Goal: Task Accomplishment & Management: Manage account settings

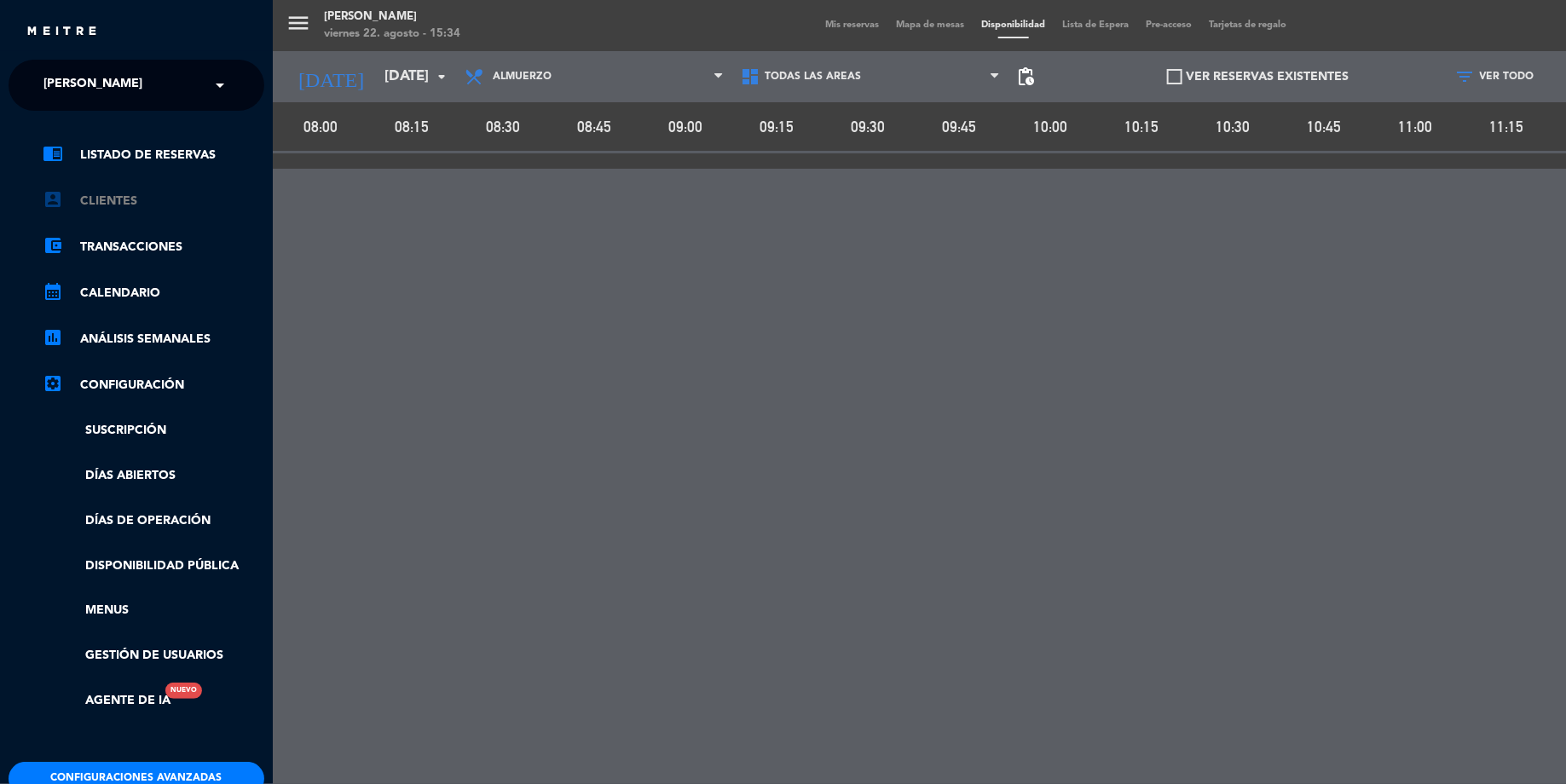
scroll to position [96, 0]
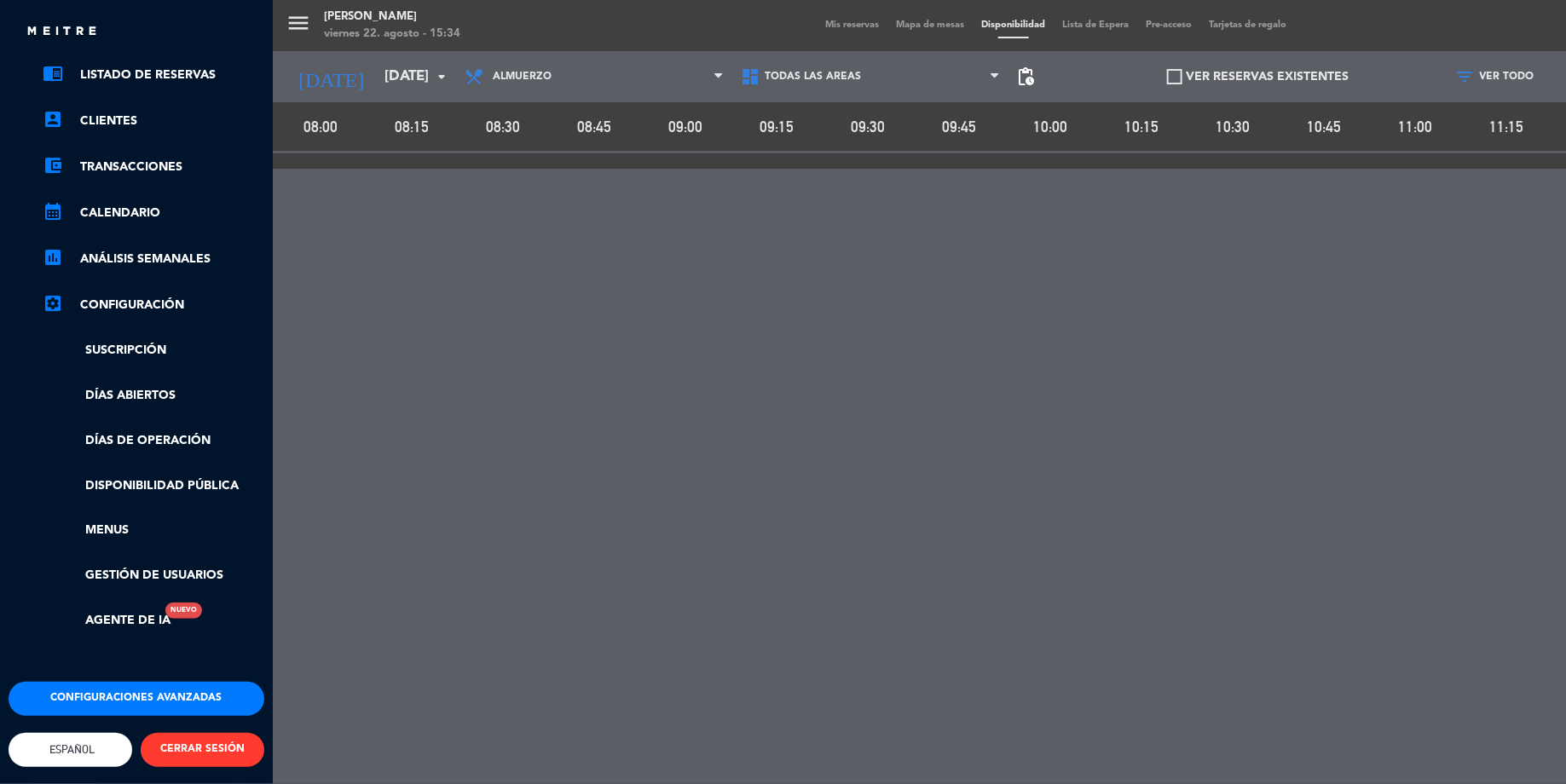
click at [152, 682] on button "Configuraciones avanzadas" at bounding box center [137, 699] width 256 height 34
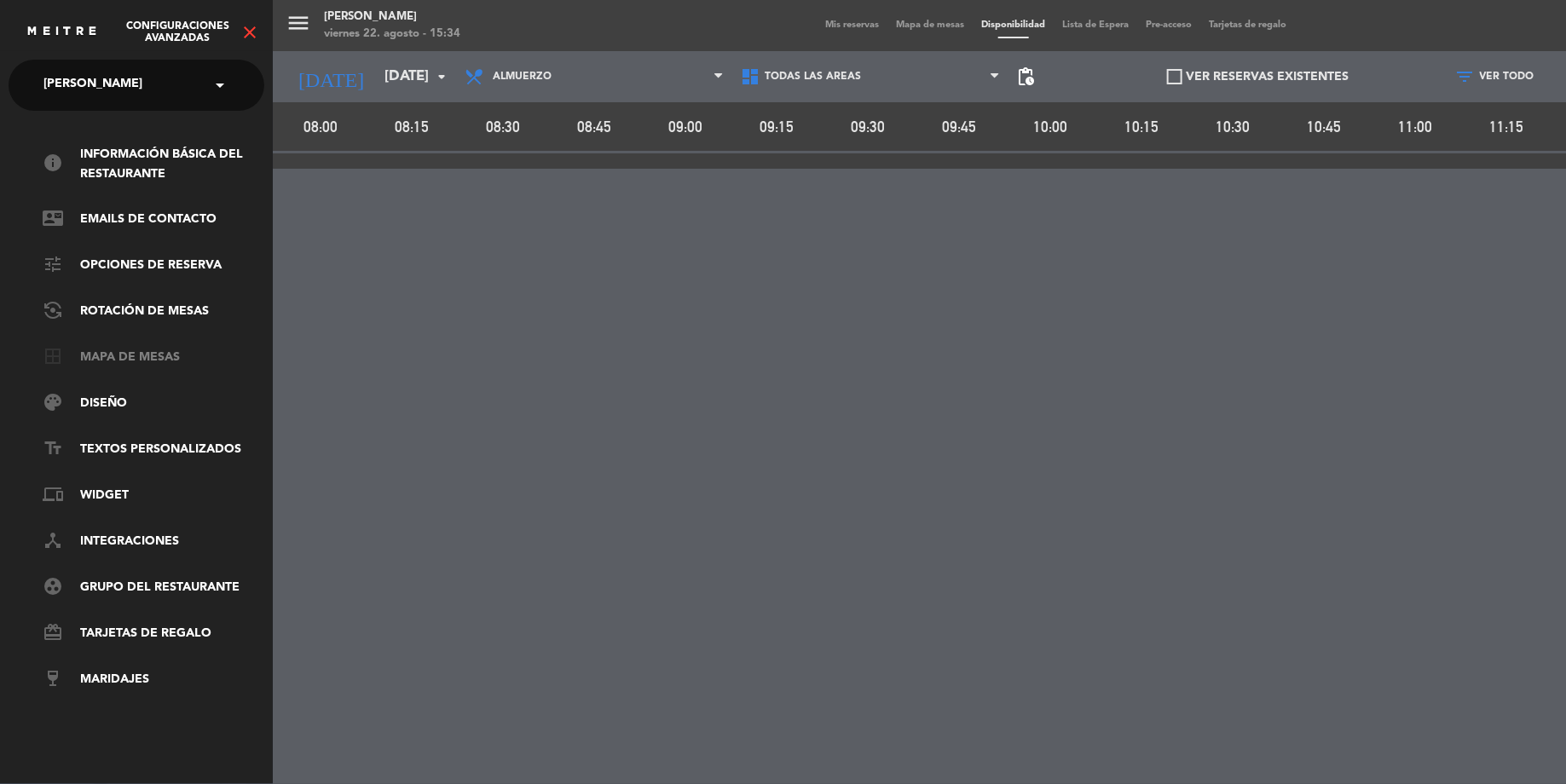
click at [154, 347] on link "border_all Mapa de mesas" at bounding box center [154, 357] width 222 height 20
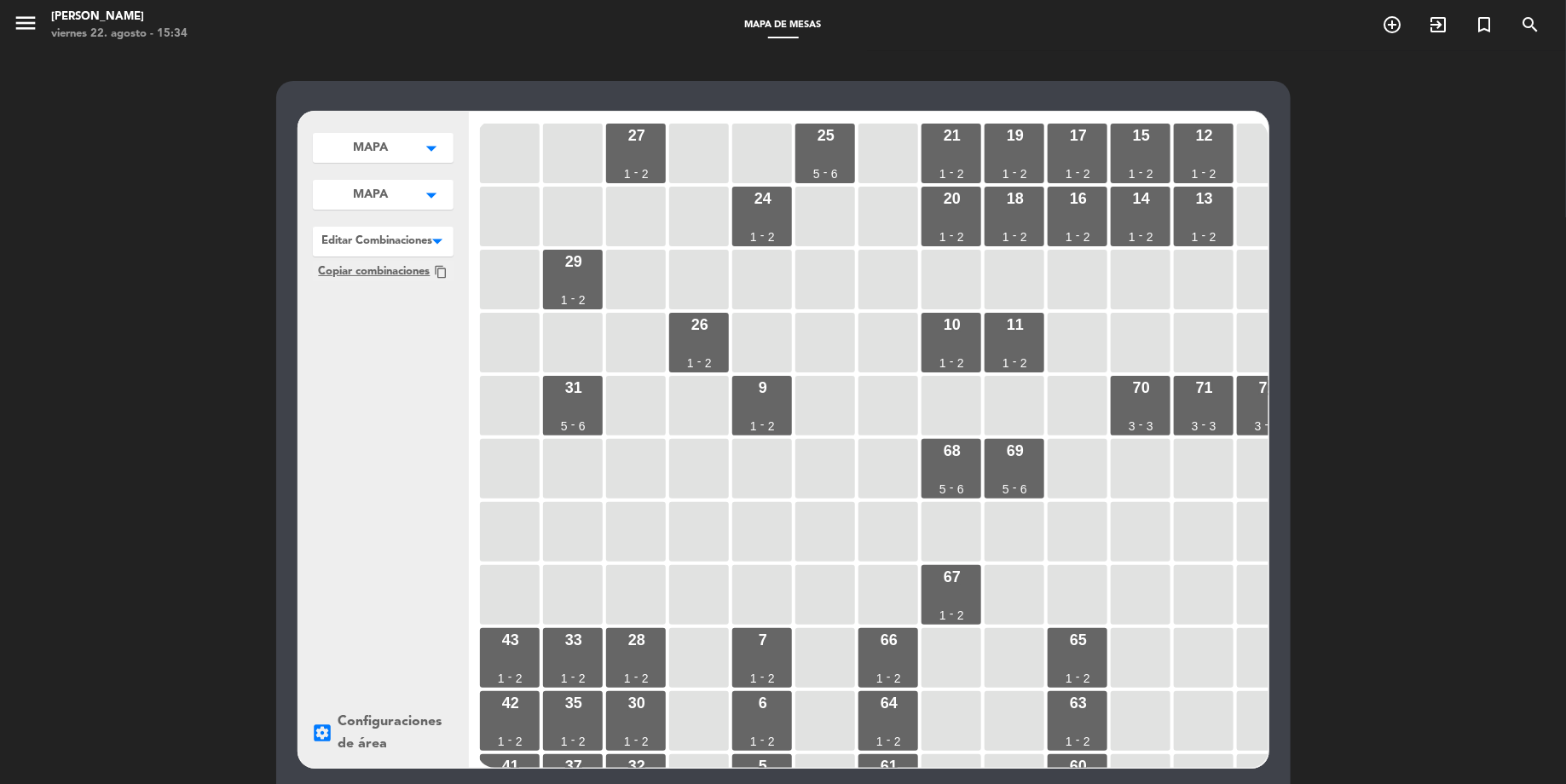
click at [393, 148] on button "MAPA arrow_drop_down" at bounding box center [383, 148] width 141 height 30
click at [407, 203] on button "Agregar" at bounding box center [383, 211] width 125 height 25
click at [407, 203] on input "text" at bounding box center [383, 211] width 125 height 25
type input "Vermuteria"
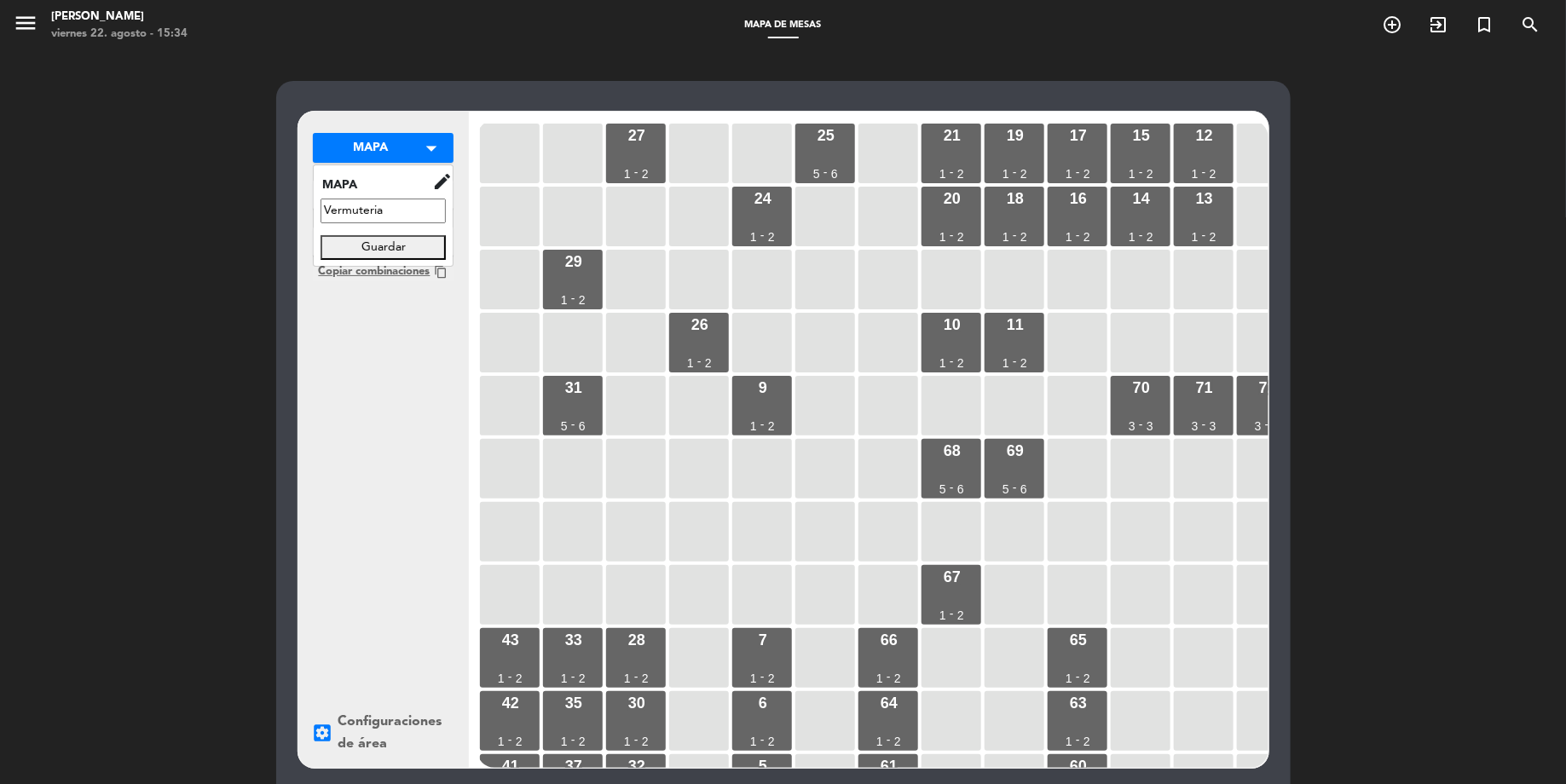
click at [385, 245] on button "Guardar" at bounding box center [383, 247] width 125 height 25
click at [408, 234] on button "Agregar" at bounding box center [383, 237] width 125 height 25
click at [408, 234] on input "text" at bounding box center [383, 237] width 125 height 25
type input "s"
type input "[PERSON_NAME]"
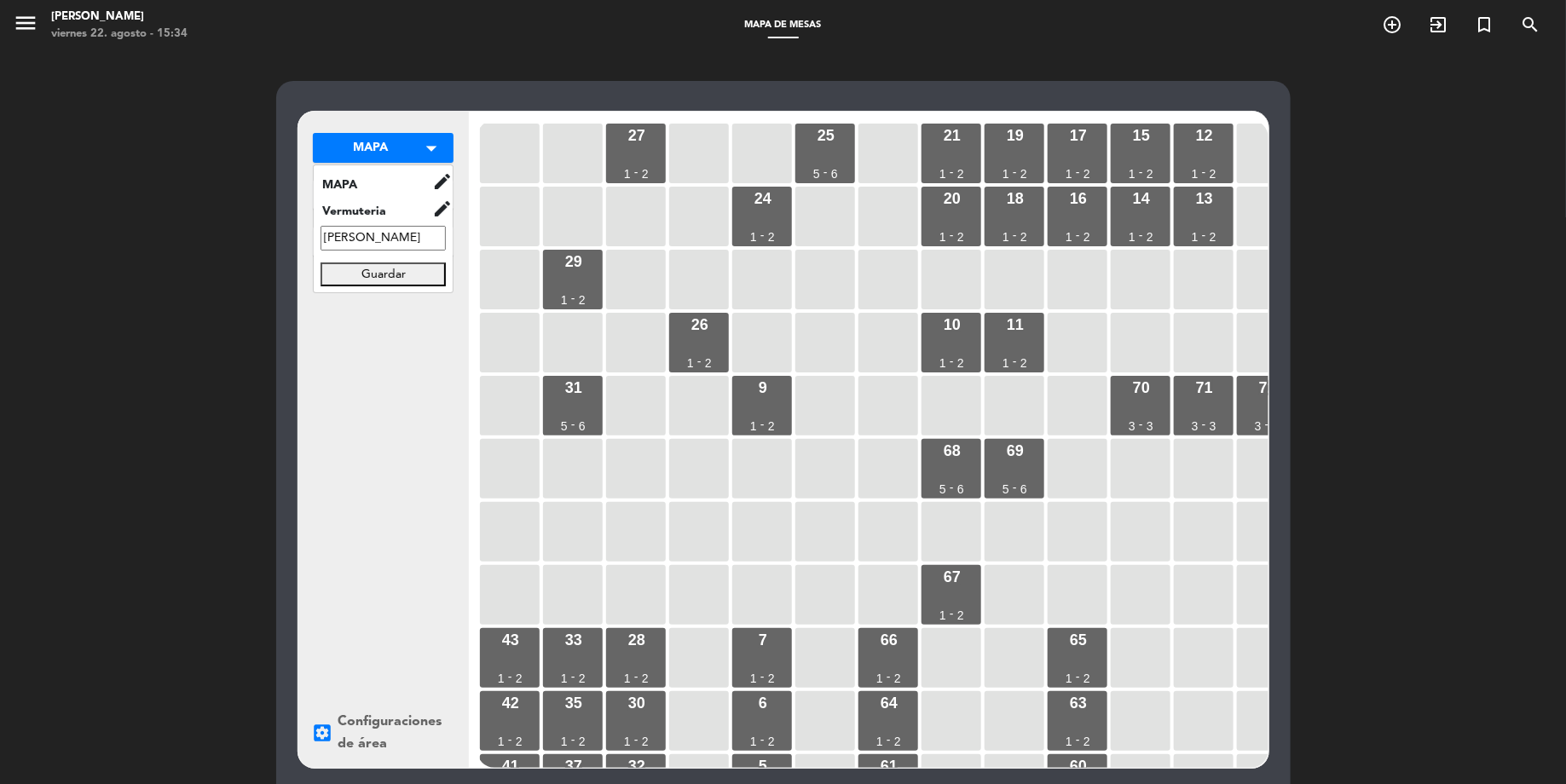
click at [395, 270] on button "Guardar" at bounding box center [383, 274] width 125 height 25
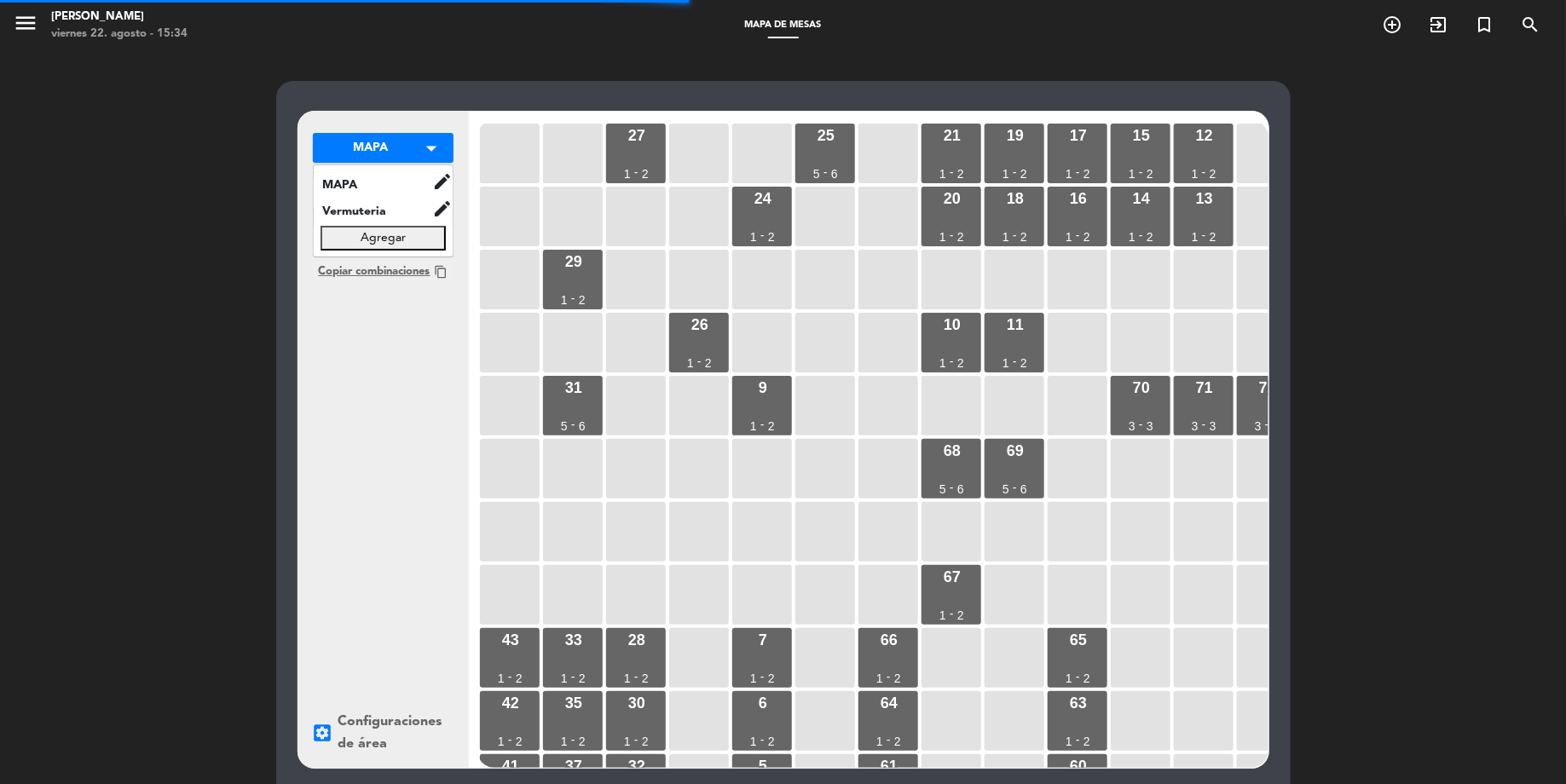
click at [405, 239] on button "Agregar" at bounding box center [383, 237] width 125 height 25
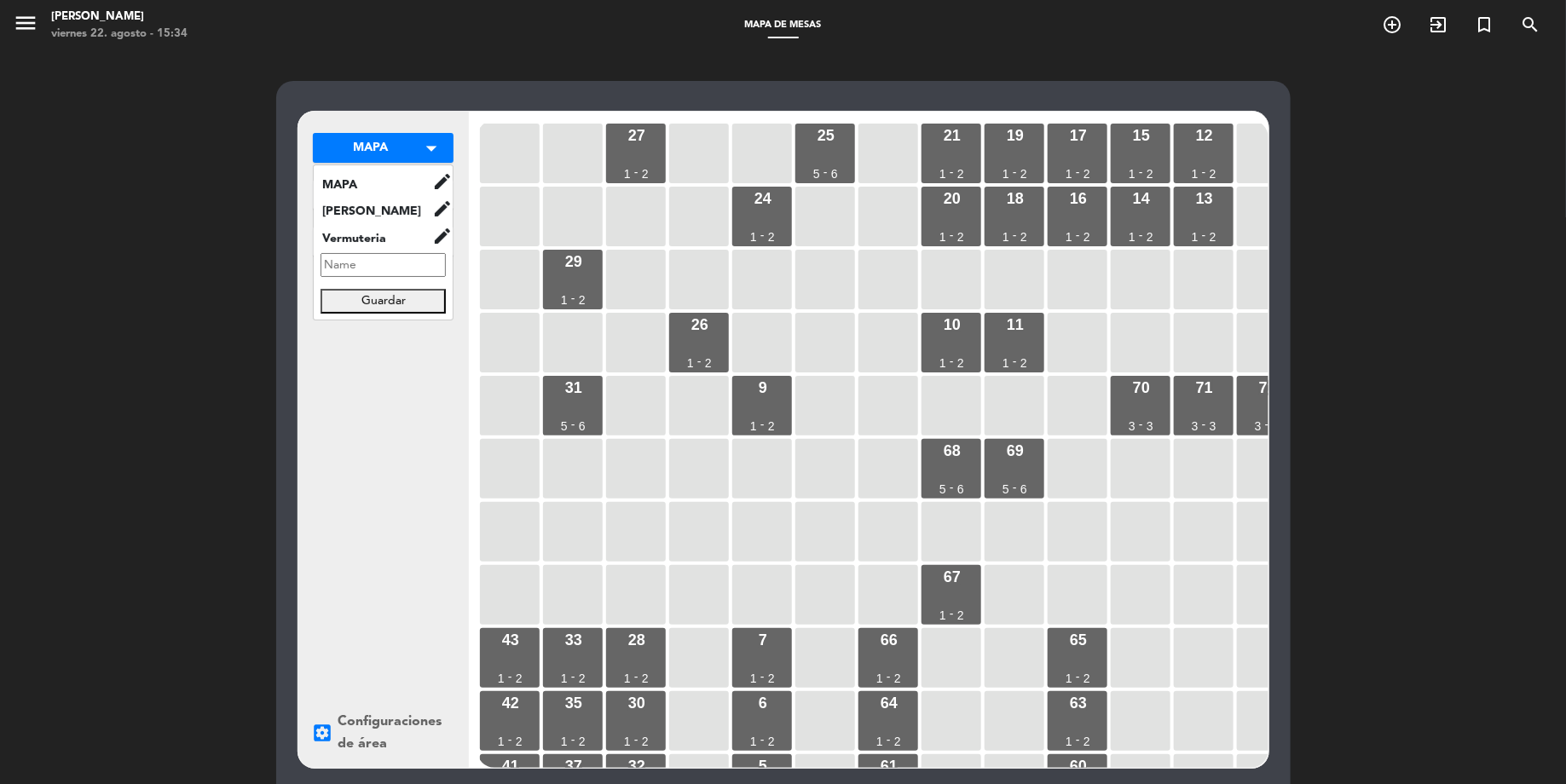
click at [392, 259] on input "text" at bounding box center [383, 264] width 125 height 25
type input "Las [PERSON_NAME] (Galeria)"
click at [359, 299] on button "Guardar" at bounding box center [383, 301] width 125 height 25
click at [369, 261] on span "[PERSON_NAME]" at bounding box center [373, 270] width 119 height 20
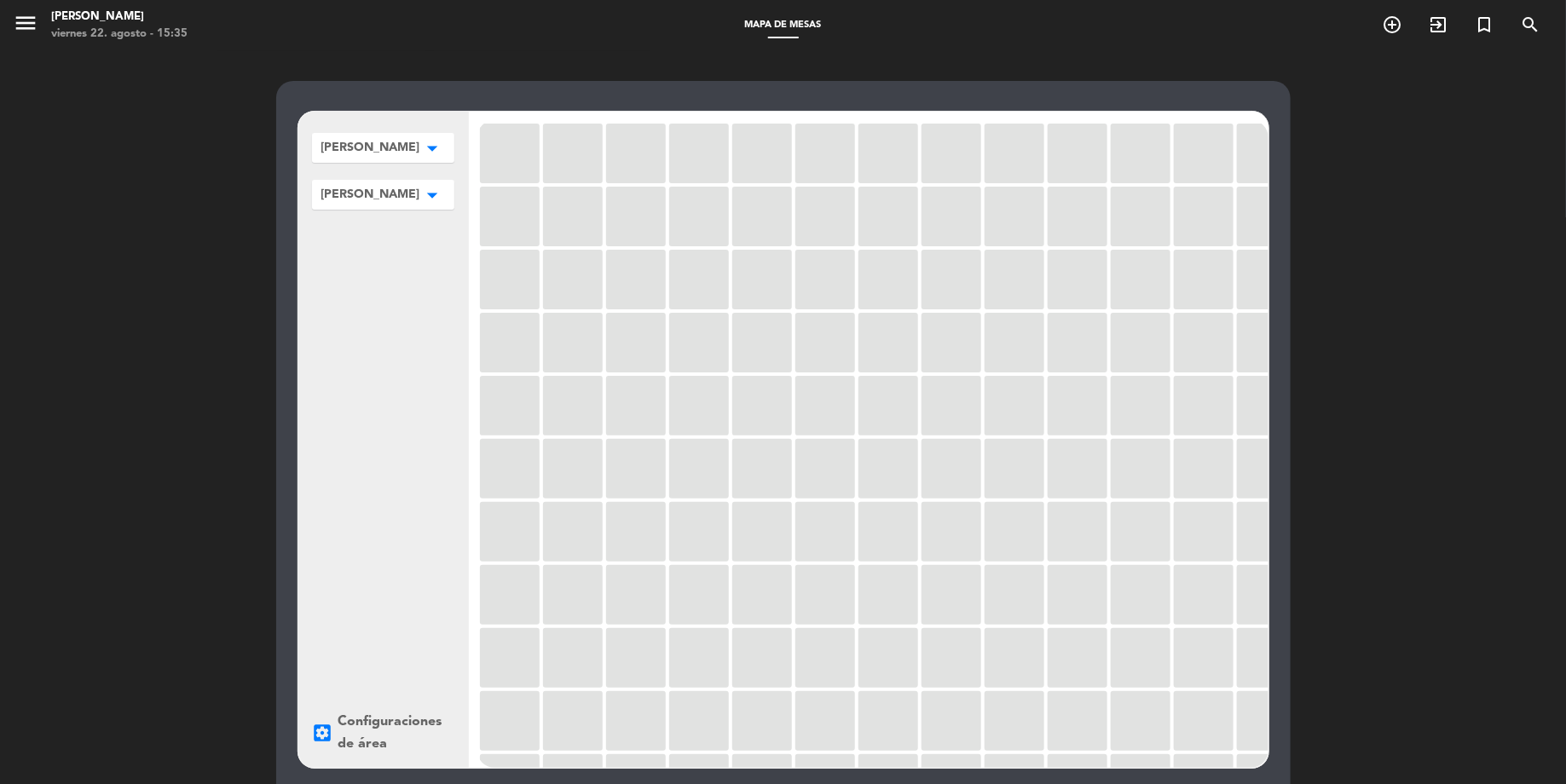
click at [428, 157] on icon "arrow_drop_down" at bounding box center [433, 148] width 26 height 17
click at [440, 226] on icon "edit" at bounding box center [441, 229] width 20 height 20
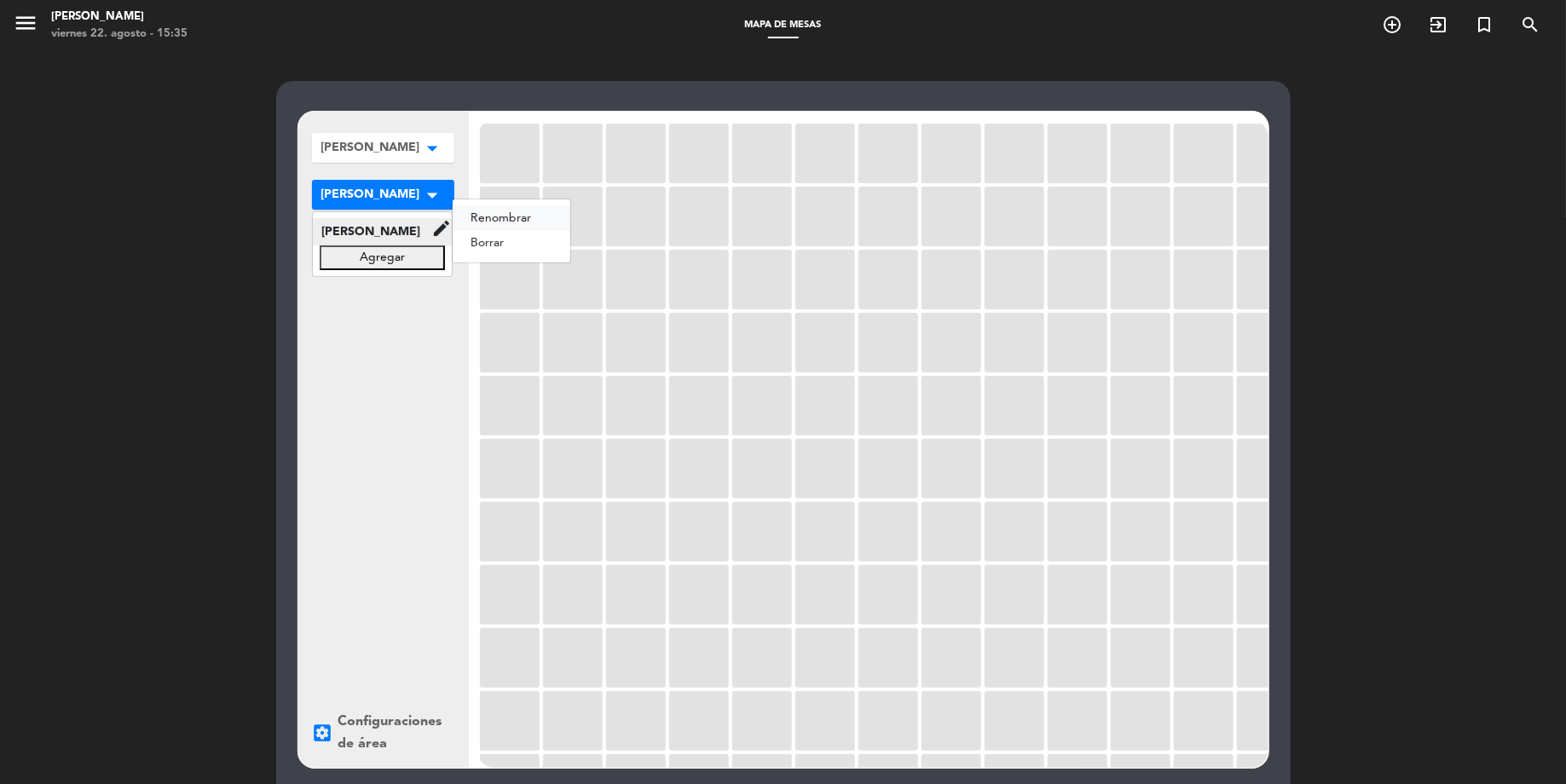
click at [486, 218] on button "renombrar" at bounding box center [511, 218] width 118 height 26
click at [394, 229] on input "[PERSON_NAME]" at bounding box center [384, 230] width 143 height 25
type input "Salón"
click at [389, 264] on button "Agregar" at bounding box center [395, 261] width 147 height 25
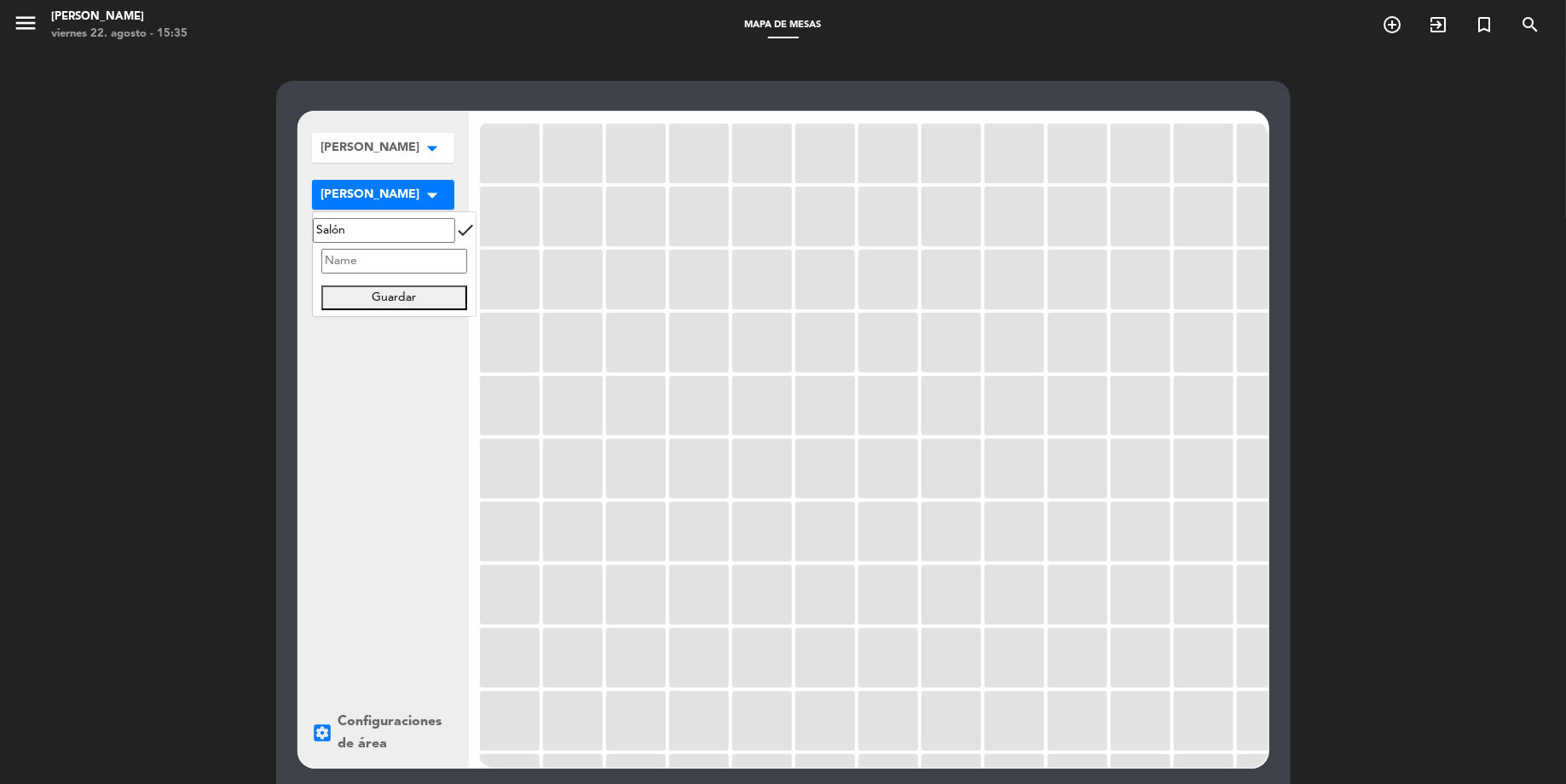
click at [407, 350] on div "[PERSON_NAME] arrow_drop_down Las [PERSON_NAME] (Galeria) edit renombrar borrar…" at bounding box center [384, 439] width 171 height 656
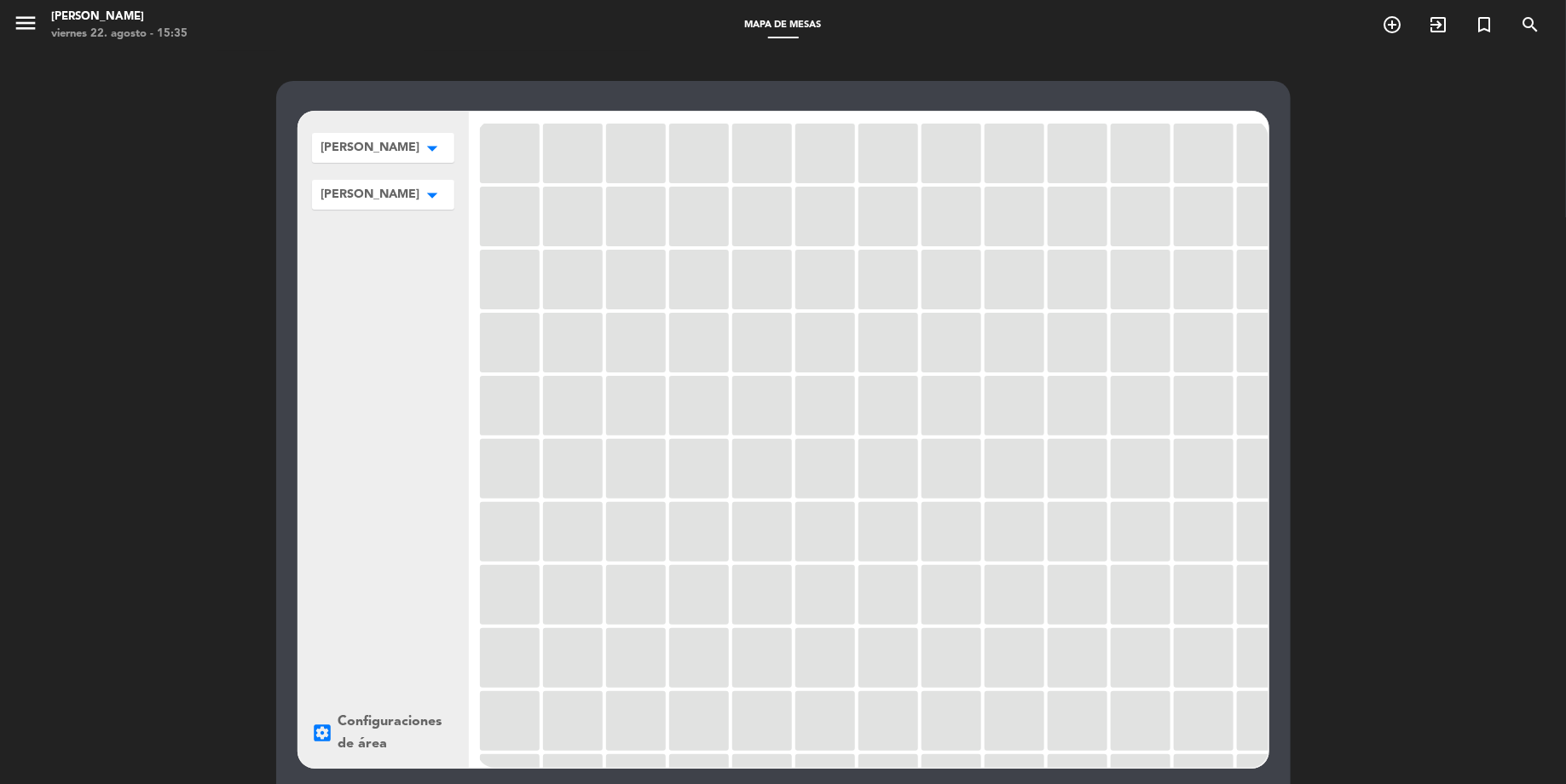
click at [437, 157] on icon "arrow_drop_down" at bounding box center [433, 148] width 26 height 17
click at [436, 234] on icon "edit" at bounding box center [441, 229] width 20 height 20
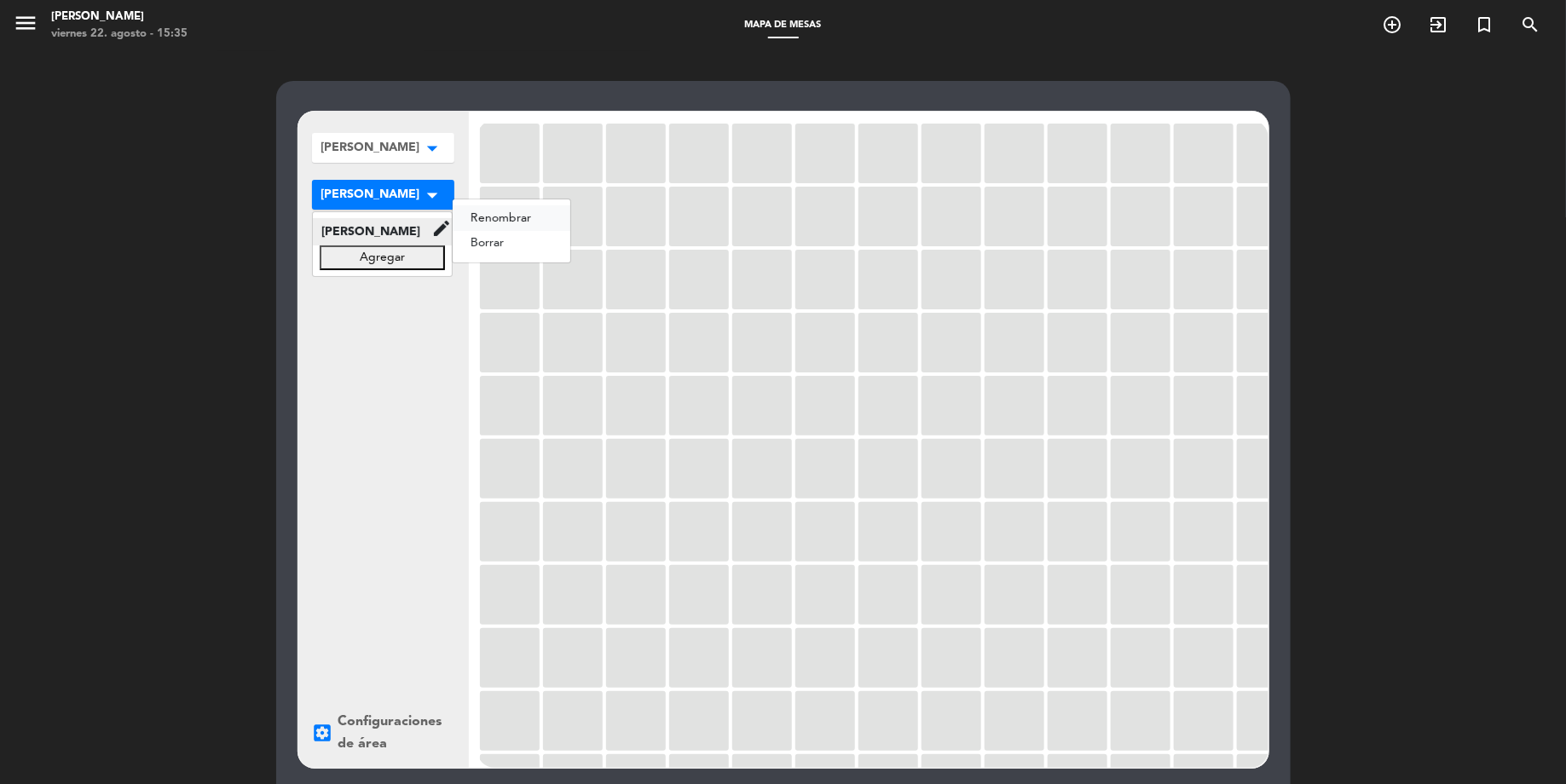
click at [479, 224] on button "renombrar" at bounding box center [511, 218] width 118 height 26
click at [386, 242] on input "[PERSON_NAME]" at bounding box center [384, 230] width 143 height 25
type input "Salón"
click at [455, 236] on icon "check" at bounding box center [465, 230] width 20 height 20
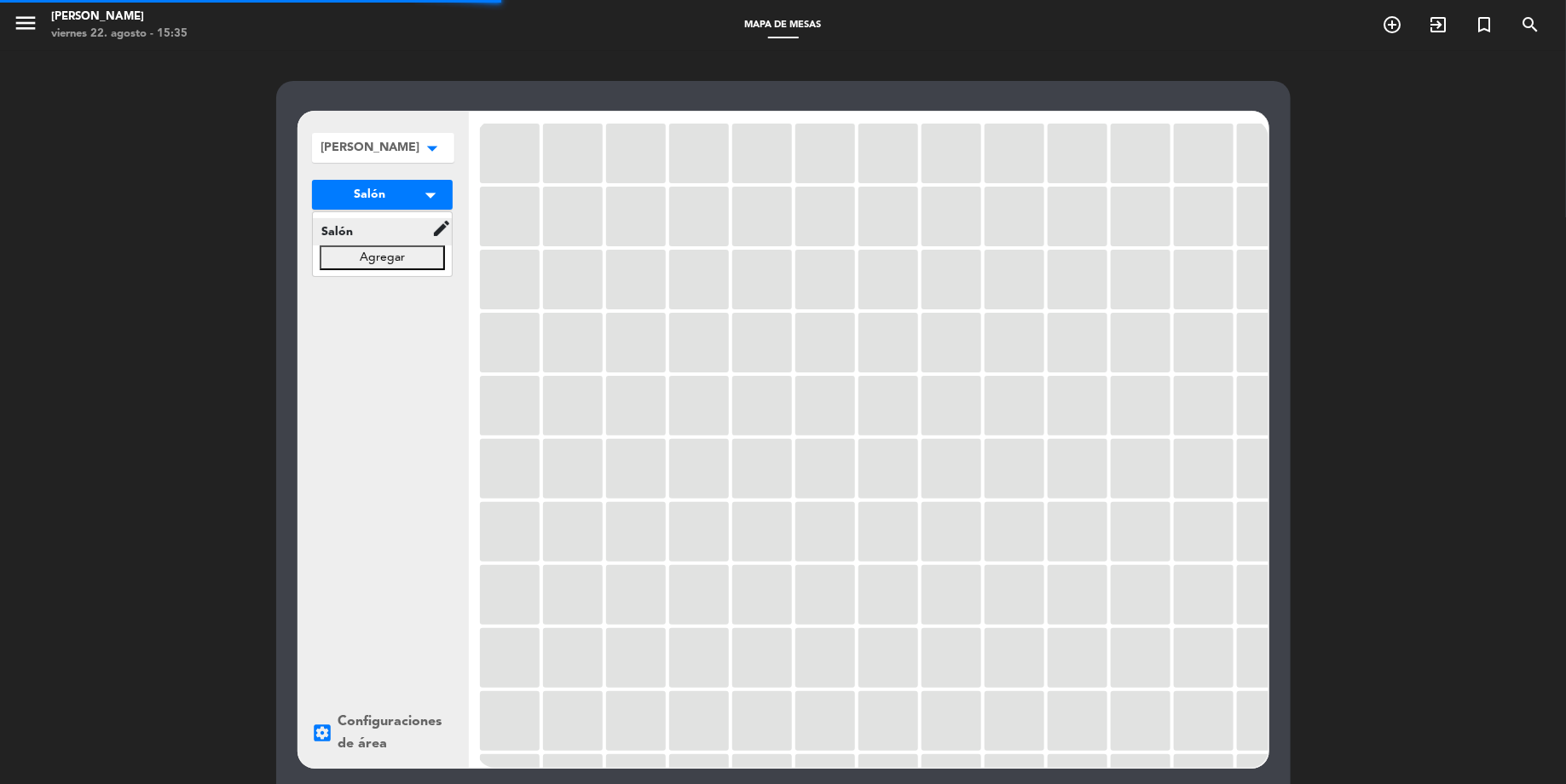
click at [400, 320] on div "[PERSON_NAME] arrow_drop_down Las [PERSON_NAME] (Galeria) edit renombrar borrar…" at bounding box center [384, 439] width 171 height 656
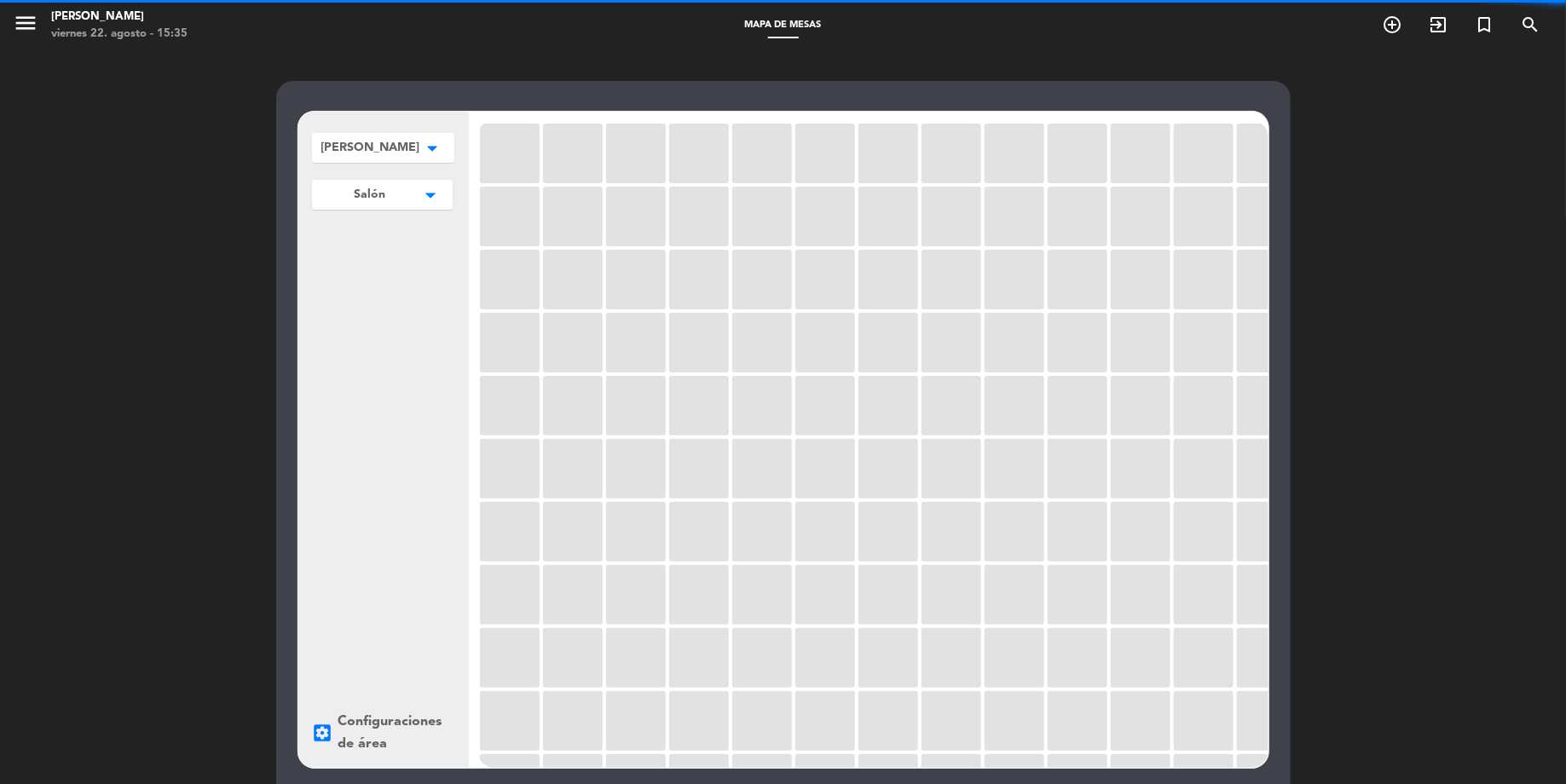
click at [424, 154] on icon "arrow_drop_down" at bounding box center [433, 148] width 26 height 17
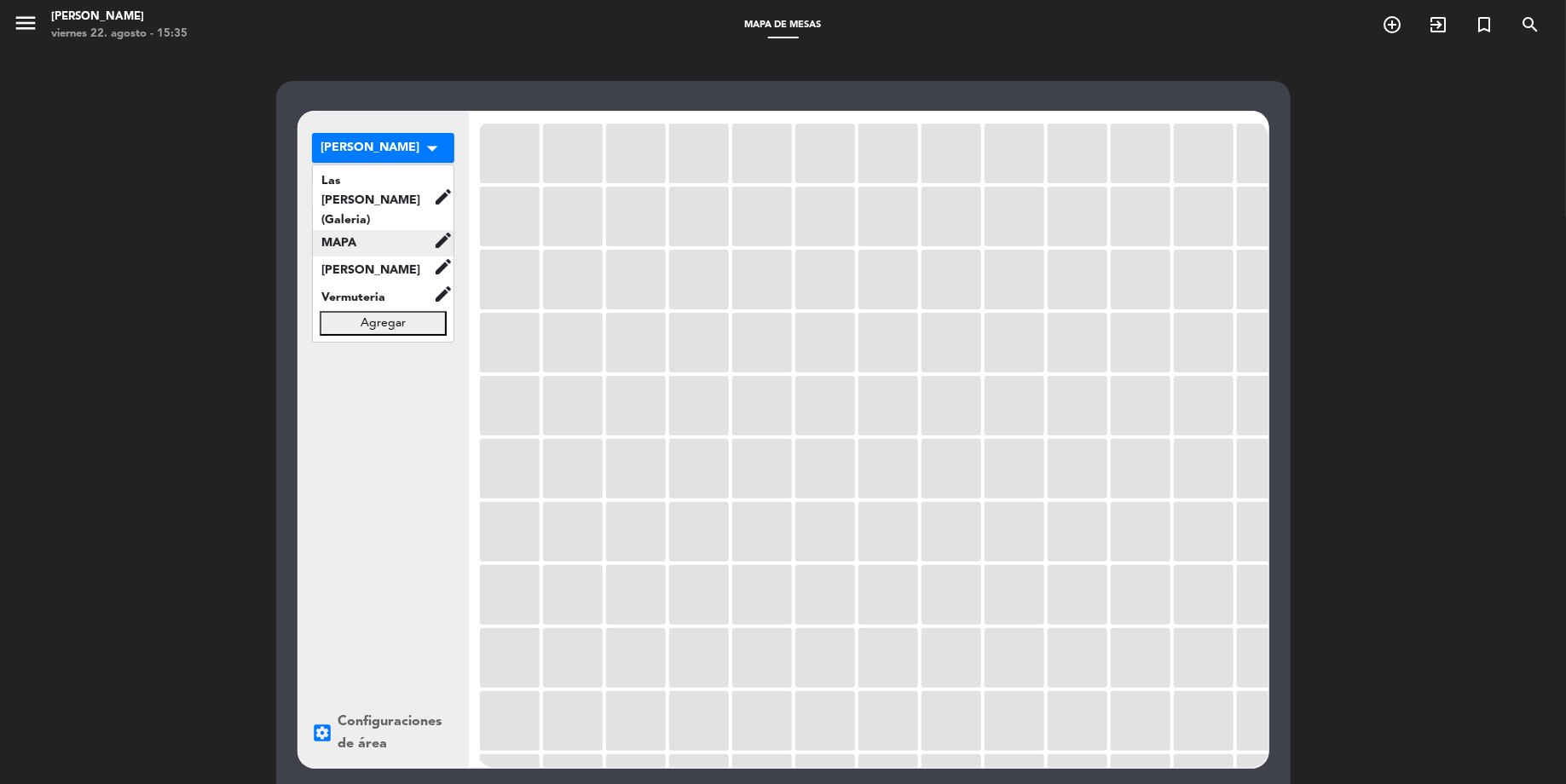
click at [389, 234] on span "MAPA" at bounding box center [373, 243] width 120 height 20
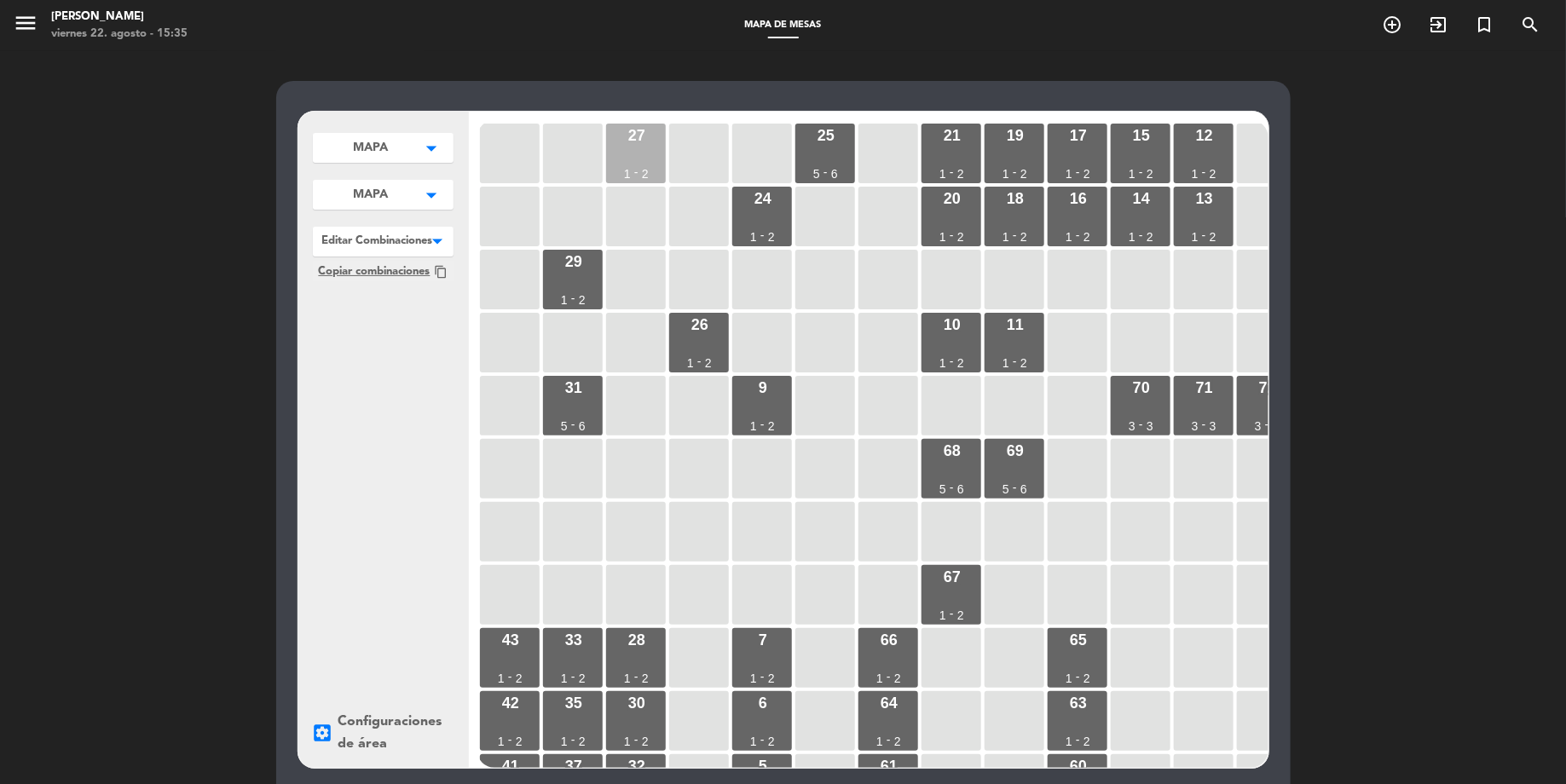
click at [650, 147] on div "27 1 - 2" at bounding box center [636, 154] width 60 height 60
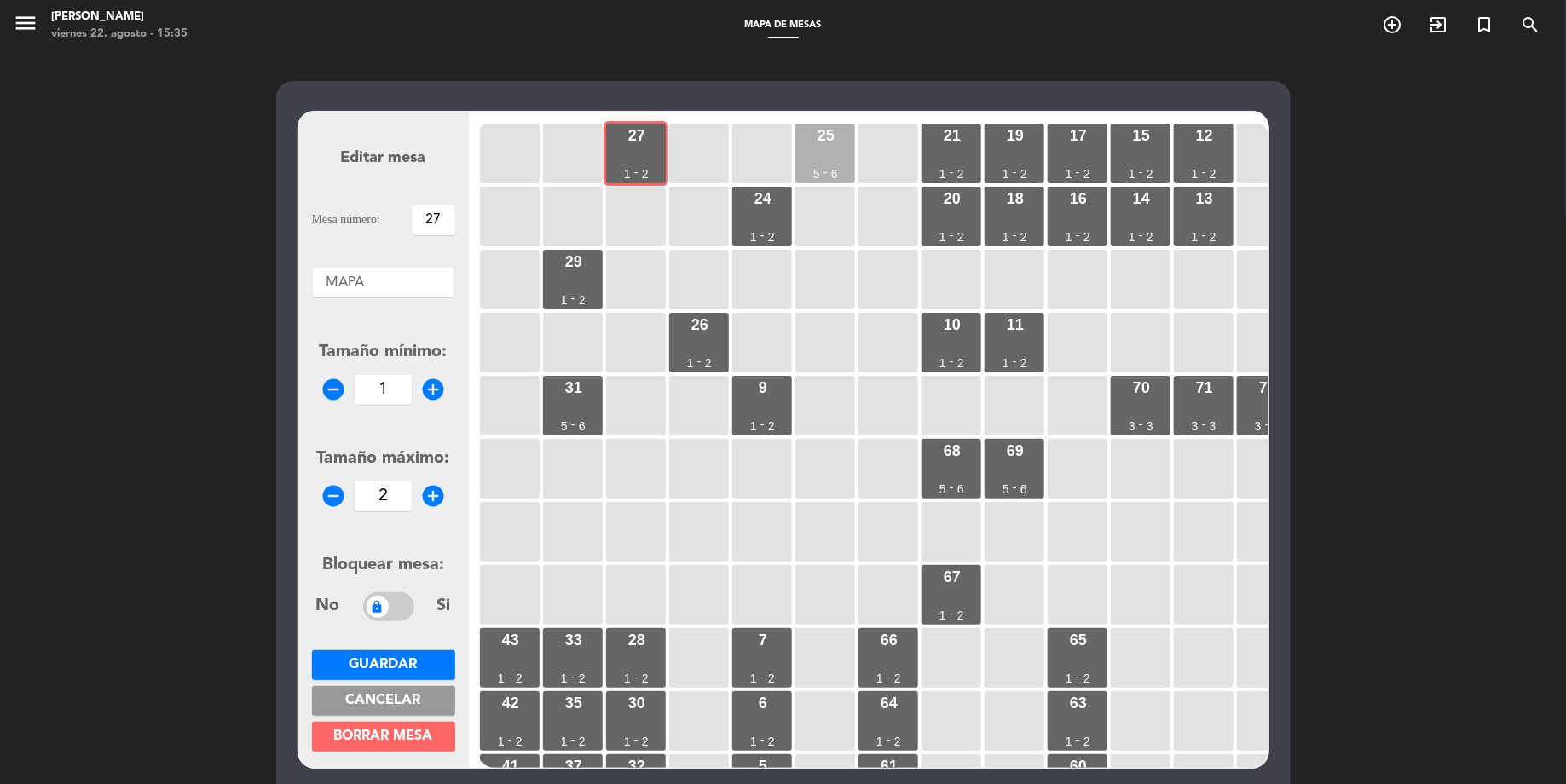
click at [842, 148] on div "25 5 - 6" at bounding box center [825, 154] width 60 height 60
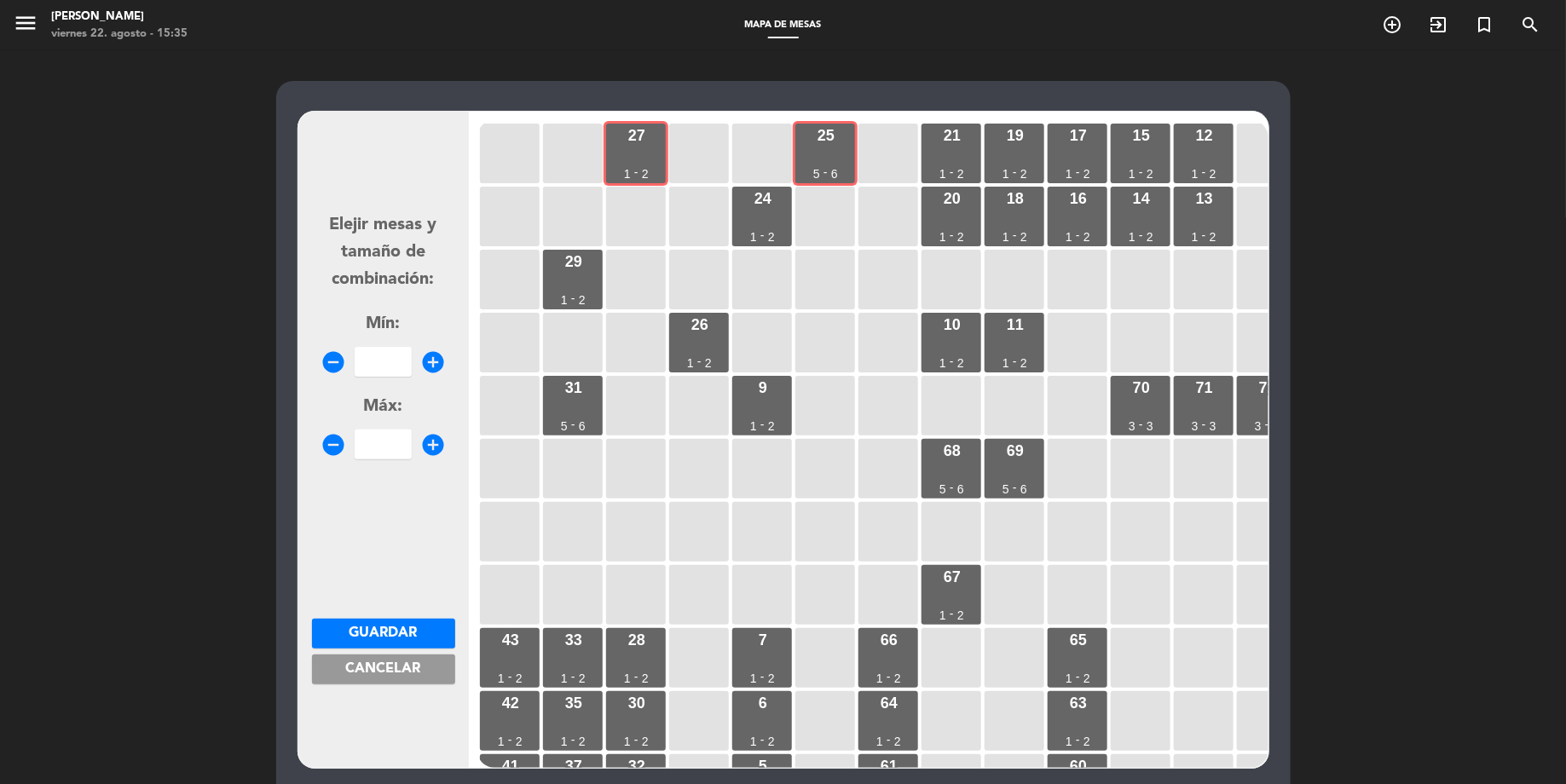
click at [982, 151] on div "27 1 - 2 25 5 - 6 21 1 - 2 19 1 - 2 17 1 - 2 15 1 - 2 12 1 - 2 24 1 - 2 20 1 - …" at bounding box center [872, 444] width 791 height 648
click at [962, 151] on div "21 1 - 2" at bounding box center [952, 154] width 60 height 60
click at [839, 161] on div "25 5 - 6" at bounding box center [825, 154] width 60 height 60
click at [969, 160] on div "21 1 - 2" at bounding box center [952, 154] width 60 height 60
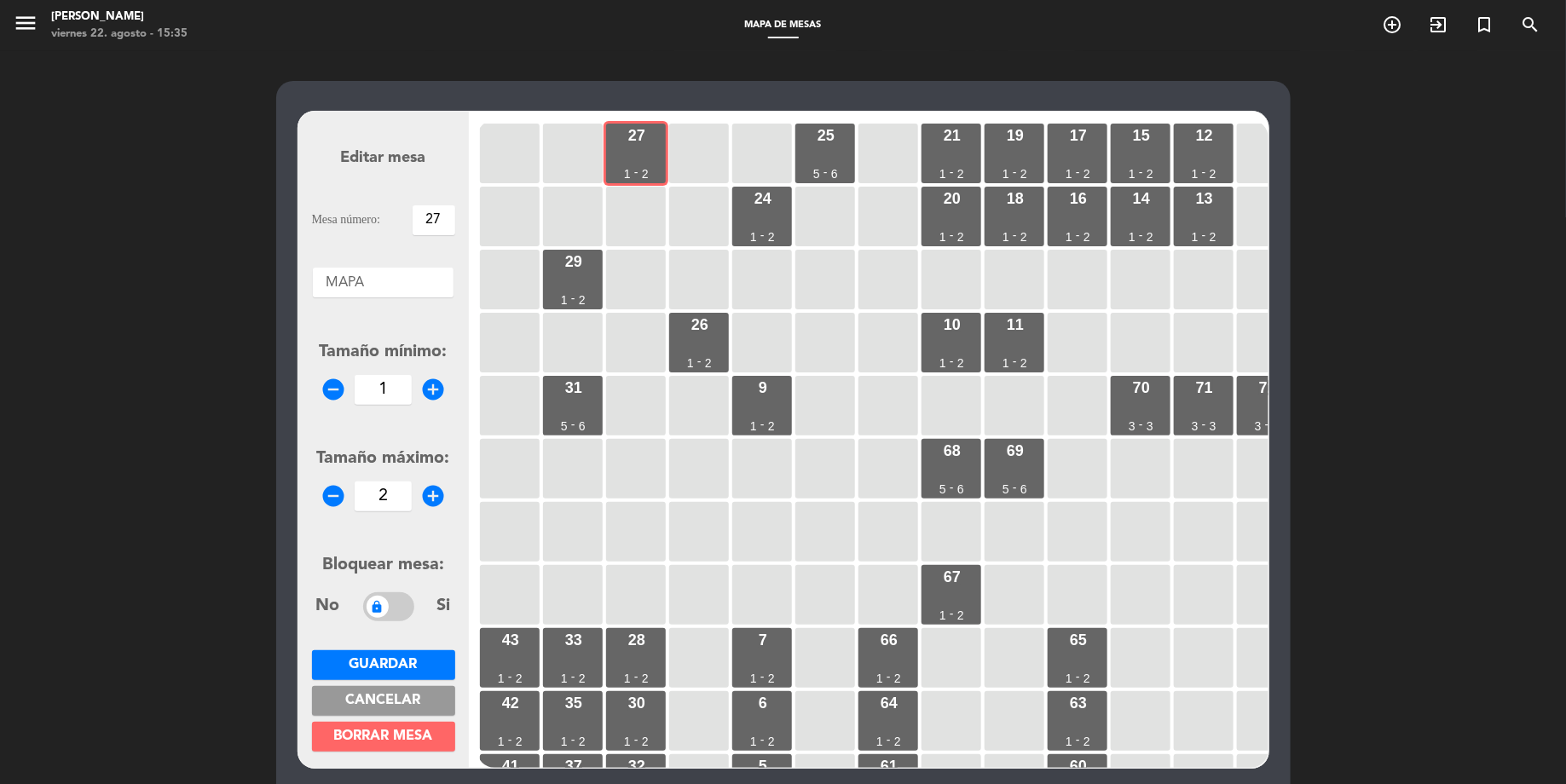
click at [411, 276] on div at bounding box center [383, 279] width 141 height 22
click at [439, 223] on input "27" at bounding box center [434, 220] width 43 height 30
click at [249, 298] on div "Editar mesa Mesa número: 27 Áreas × MAPA × Tamaño mínimo: remove_circle 1 add_c…" at bounding box center [783, 519] width 1566 height 935
click at [446, 224] on input "27" at bounding box center [434, 220] width 43 height 30
click at [409, 697] on span "Cancelar" at bounding box center [383, 700] width 75 height 14
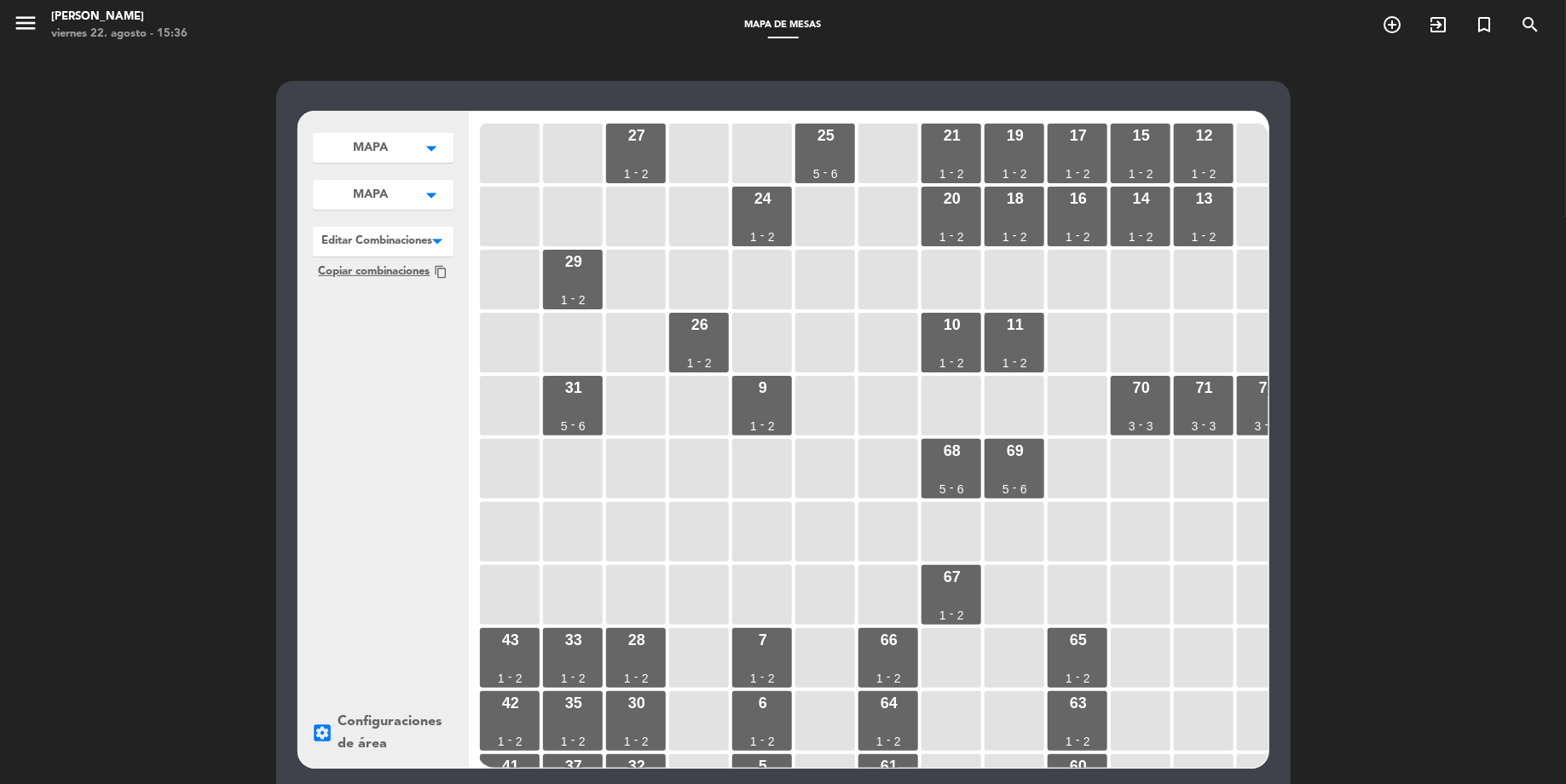
click at [321, 735] on icon "settings_applications" at bounding box center [323, 733] width 22 height 22
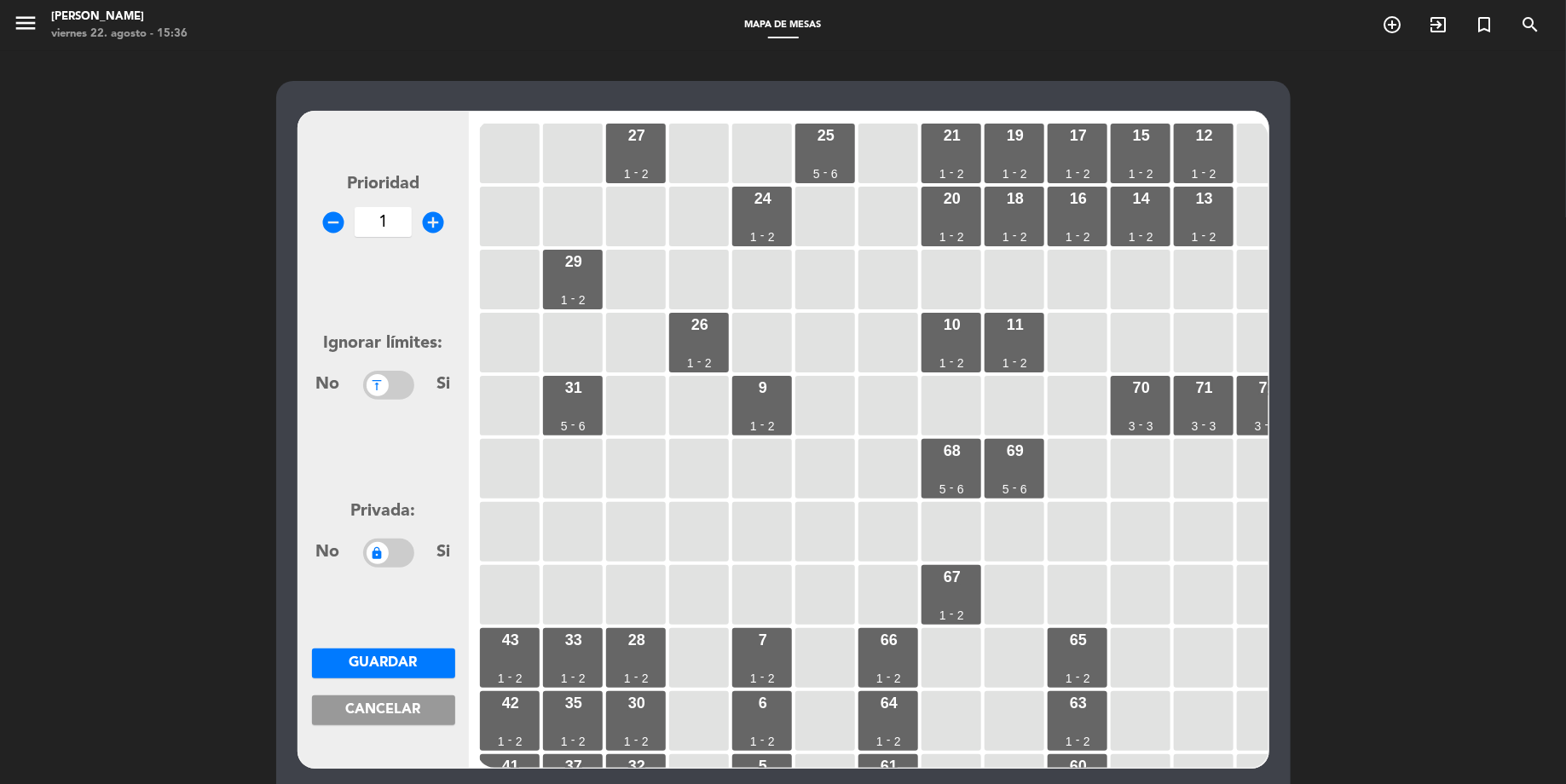
click at [367, 720] on button "Cancelar" at bounding box center [384, 710] width 143 height 30
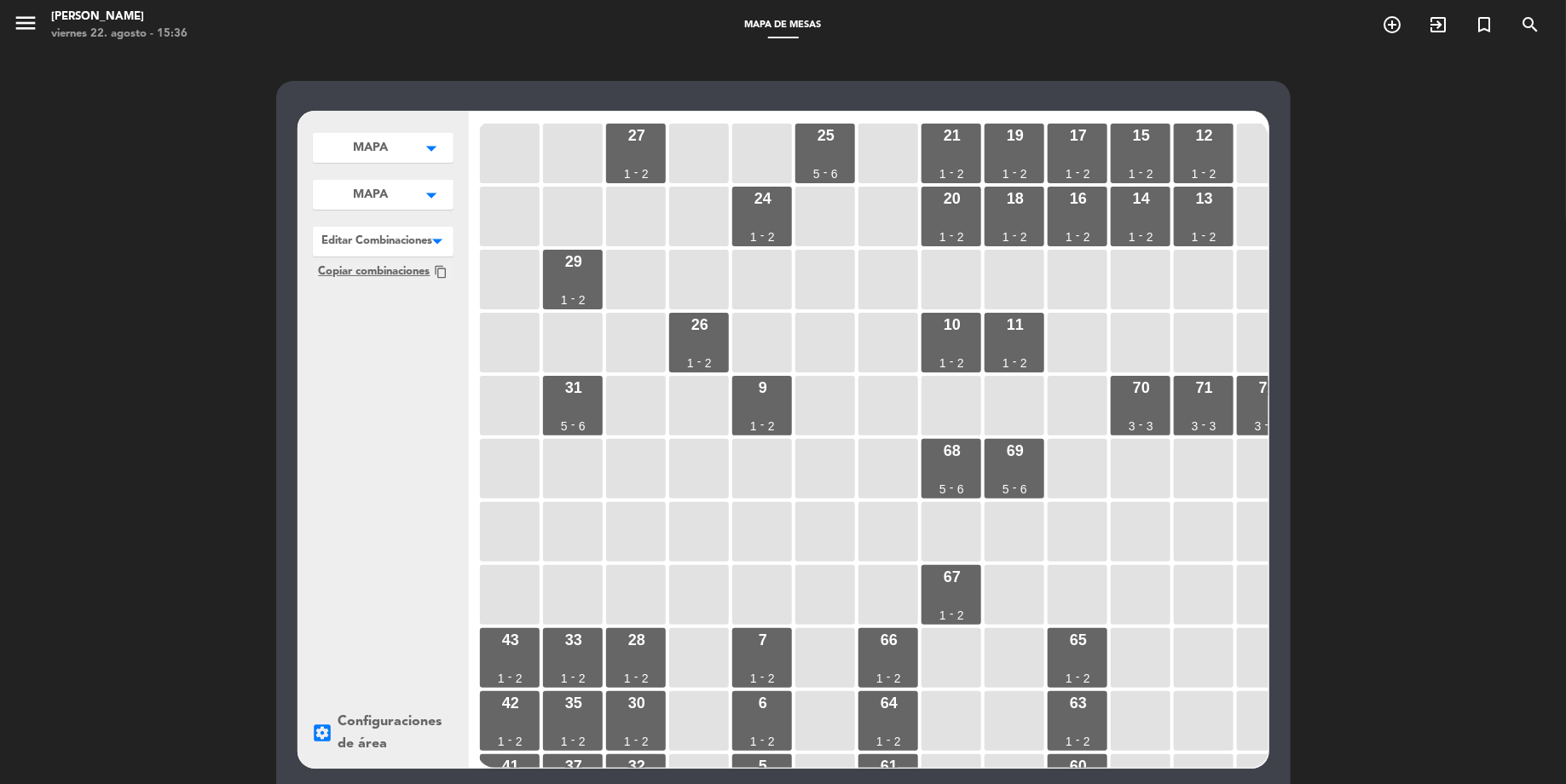
click at [399, 161] on button "MAPA arrow_drop_down" at bounding box center [383, 148] width 141 height 30
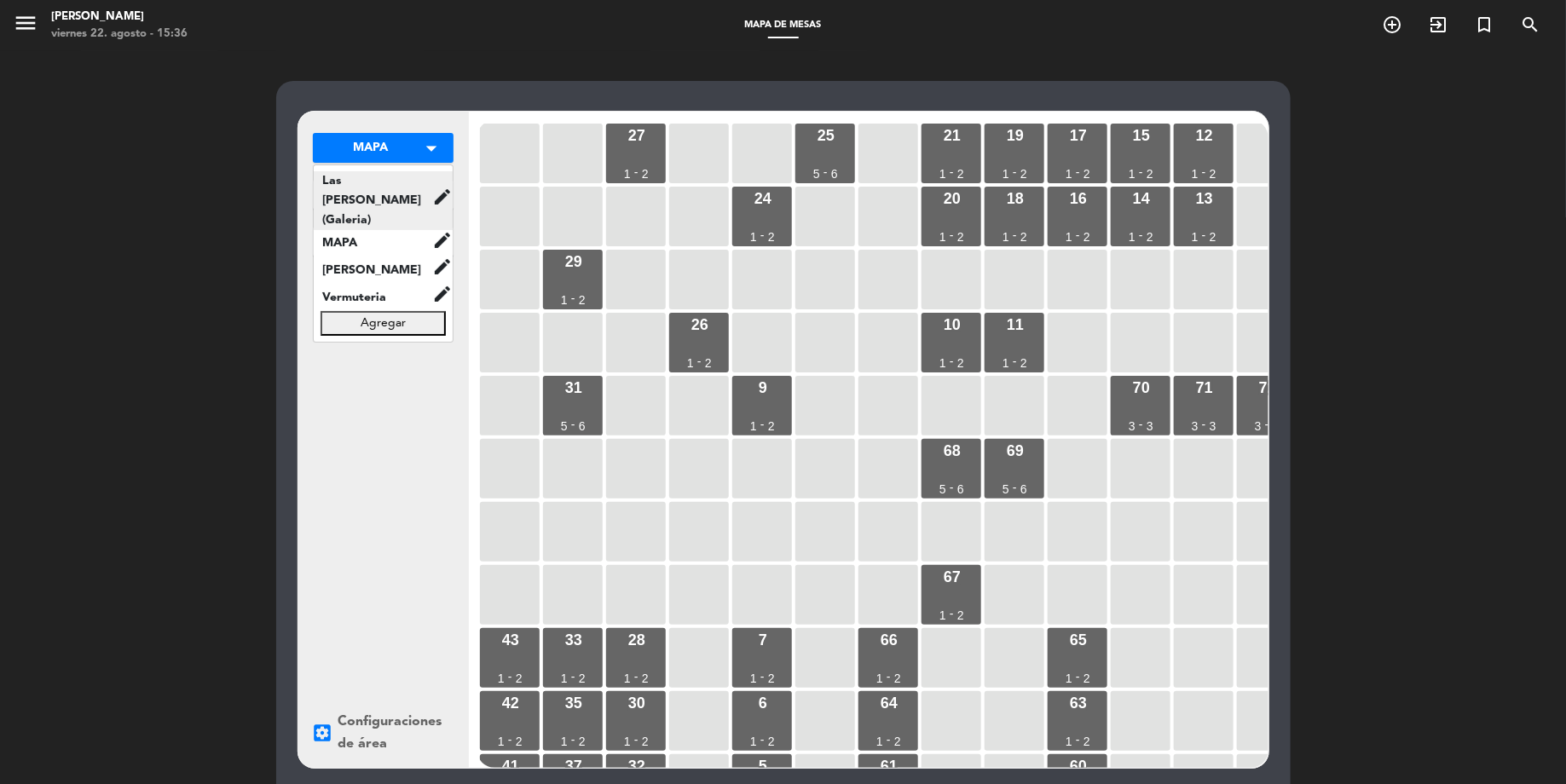
click at [393, 191] on span "Las [PERSON_NAME] (Galeria)" at bounding box center [373, 200] width 119 height 59
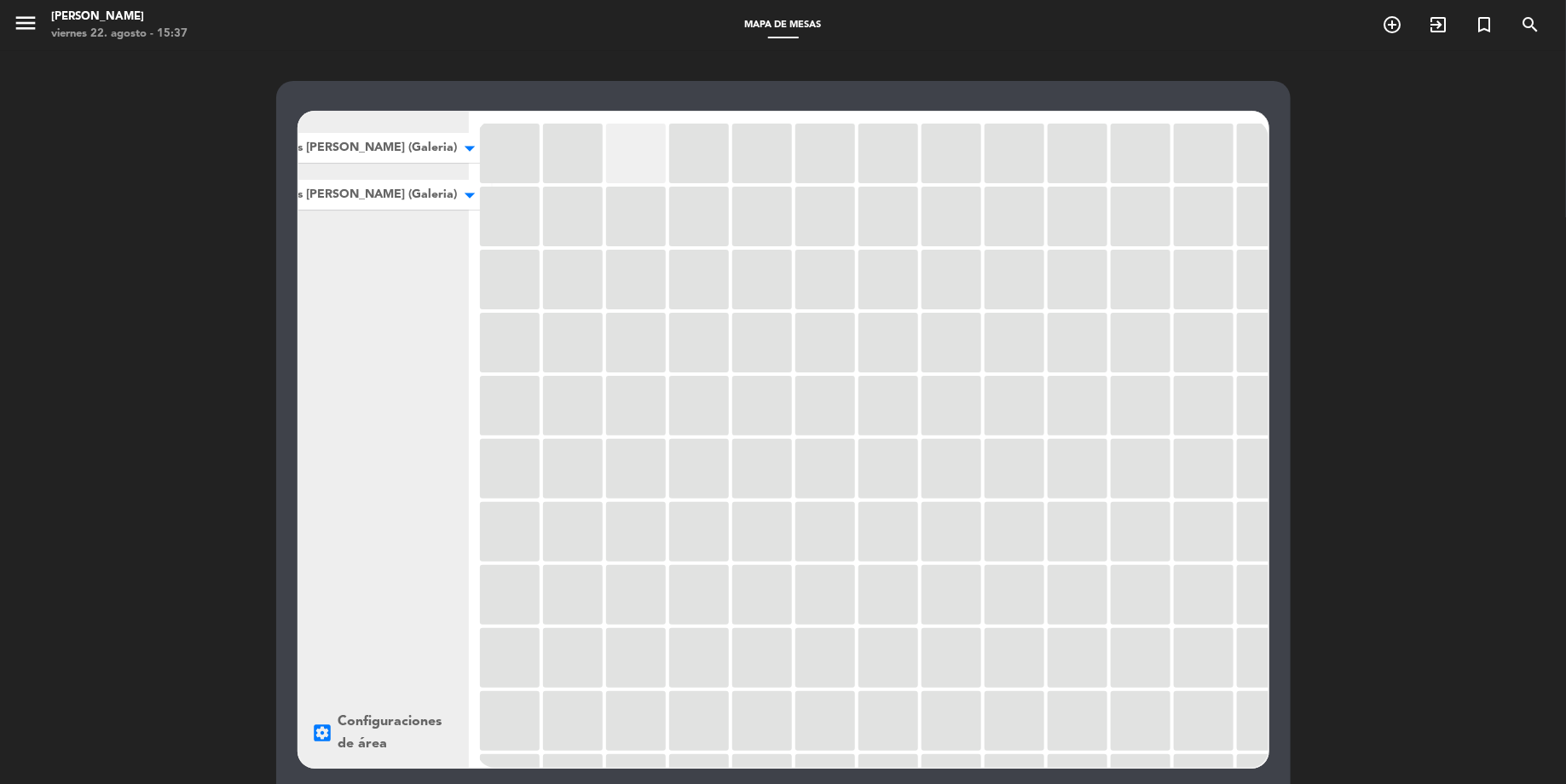
click at [655, 155] on div at bounding box center [636, 154] width 60 height 60
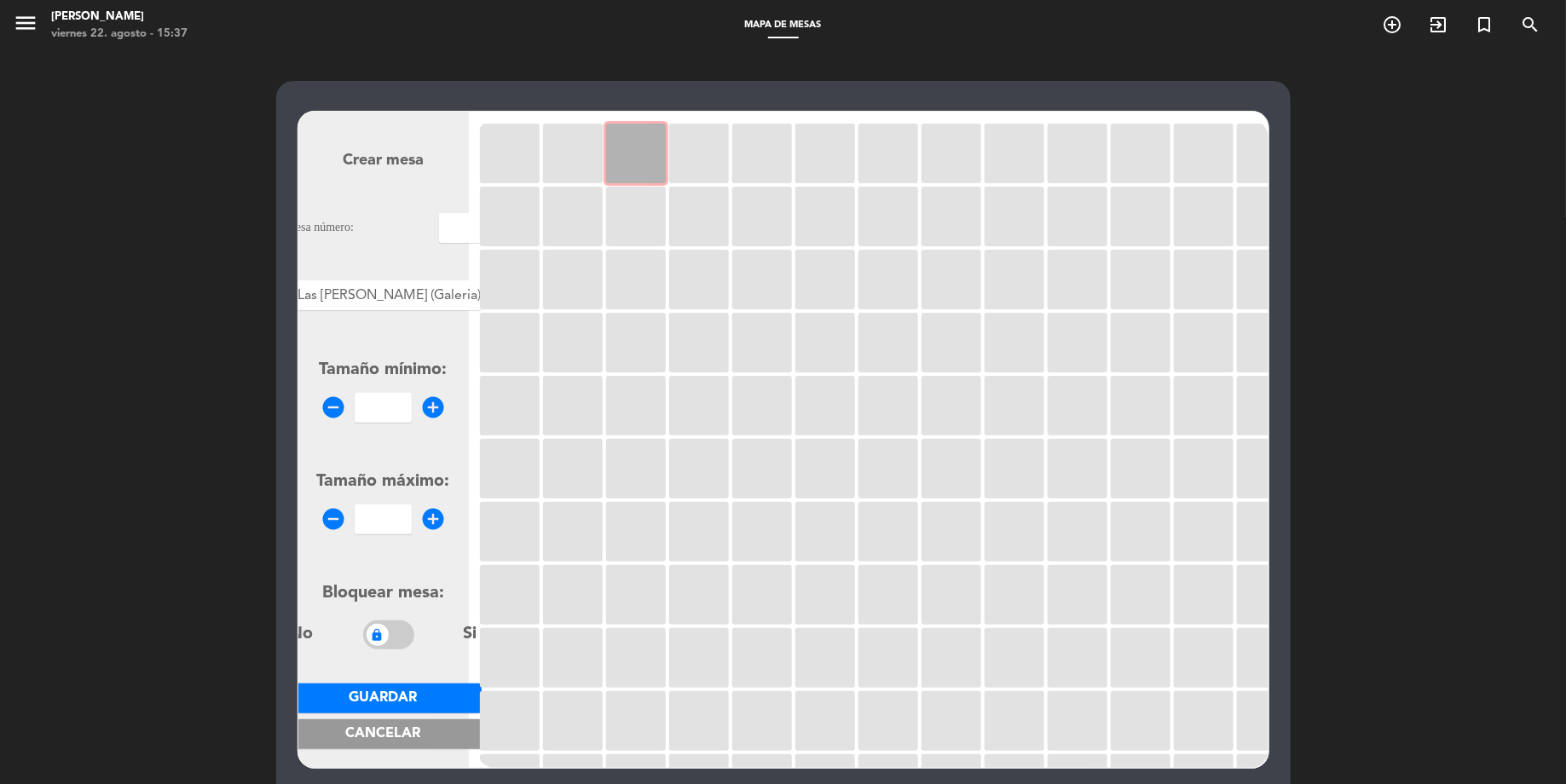
click at [626, 167] on div at bounding box center [636, 154] width 60 height 60
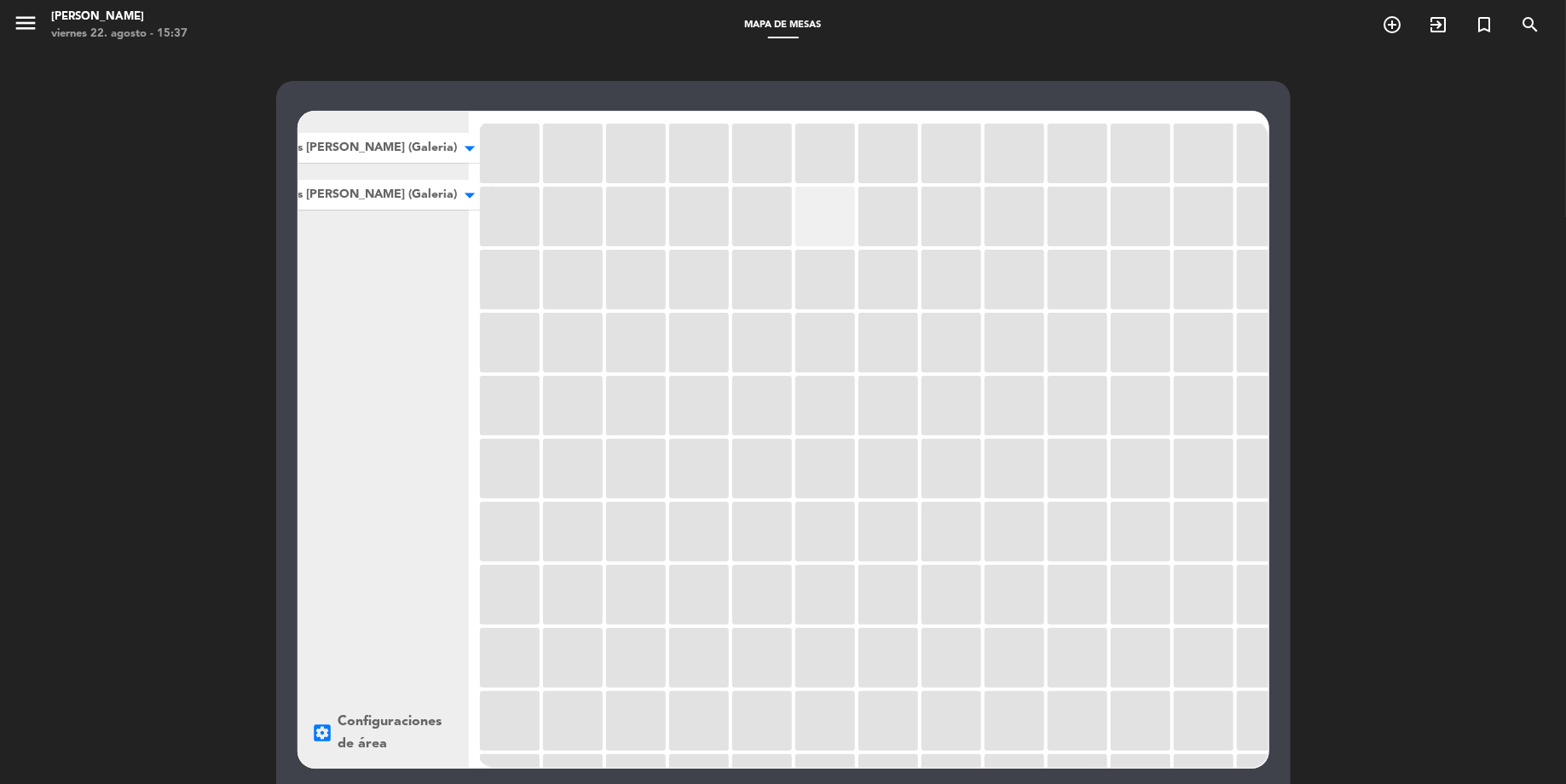
click at [847, 220] on div at bounding box center [825, 217] width 60 height 60
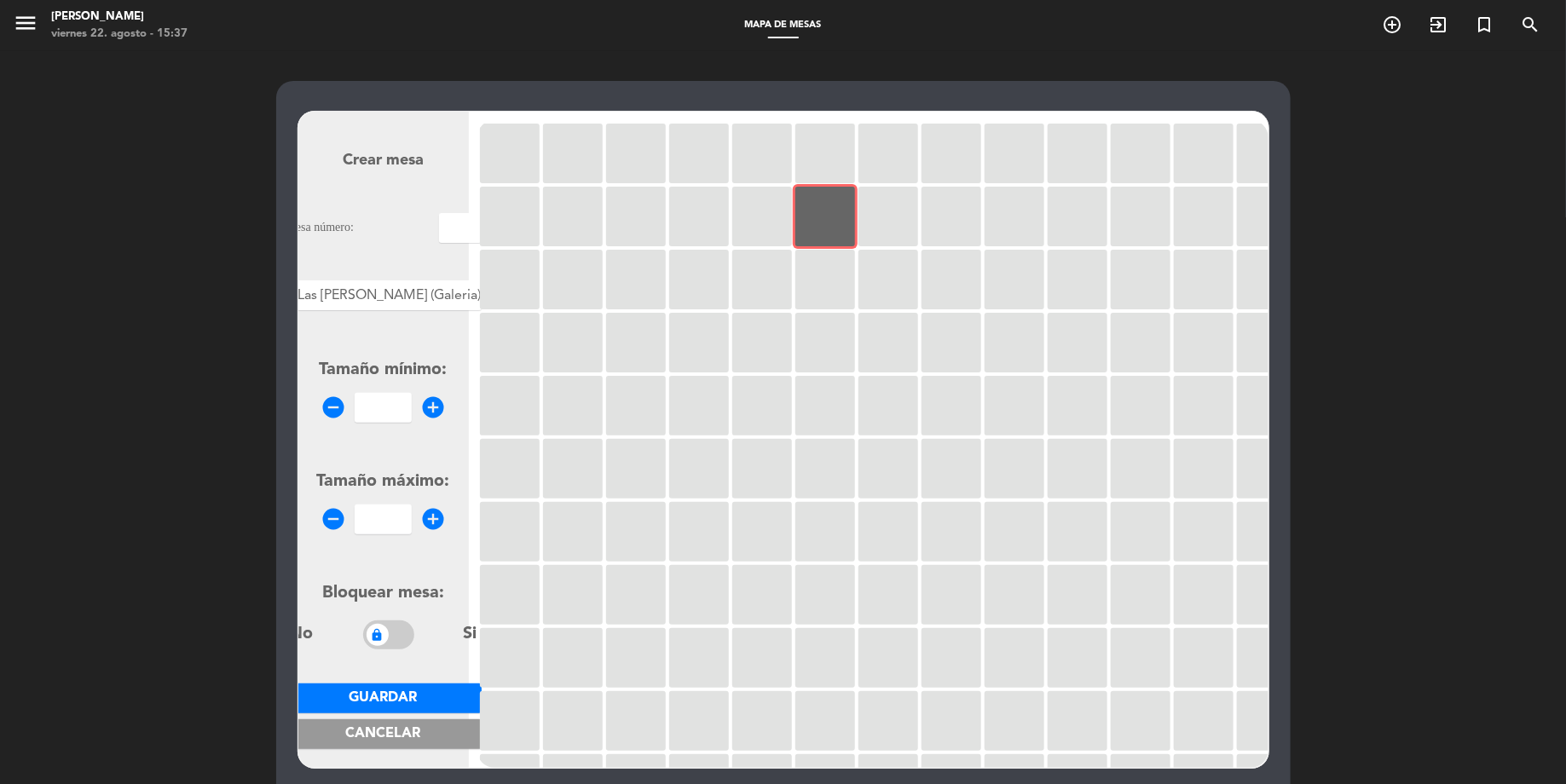
click at [428, 743] on button "Cancelar" at bounding box center [384, 734] width 196 height 30
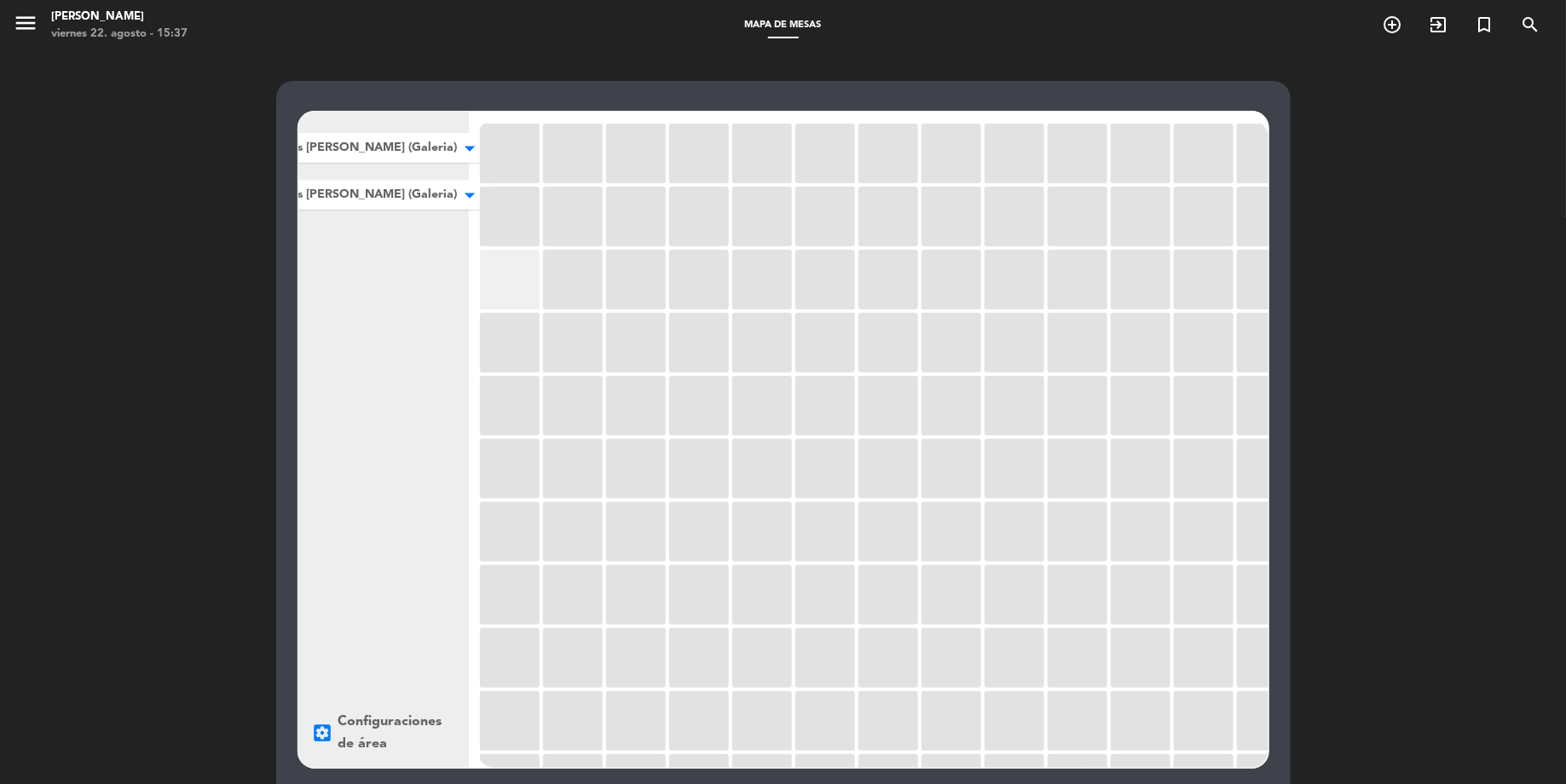
click at [494, 299] on div at bounding box center [509, 280] width 60 height 60
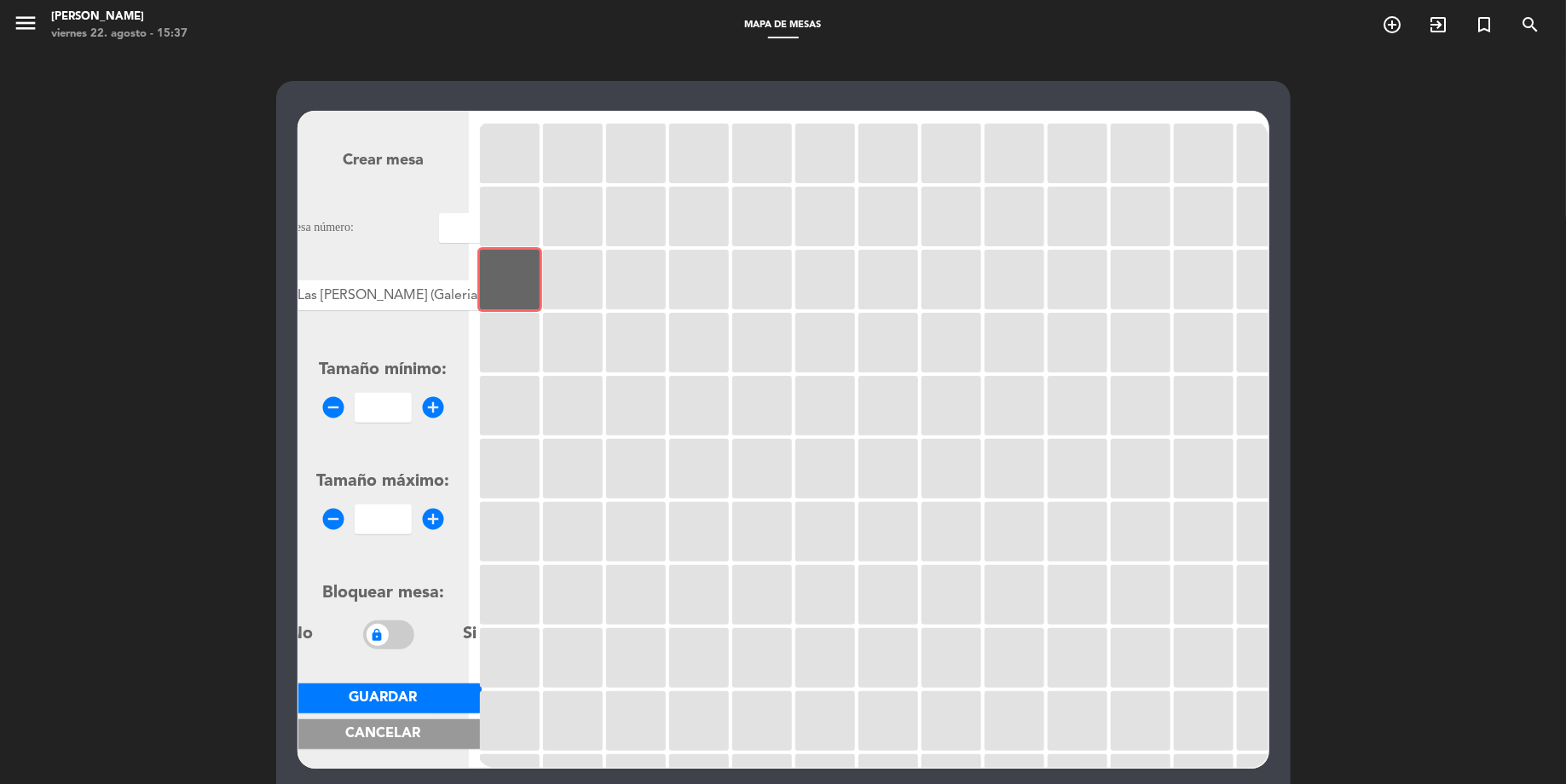
click at [367, 747] on button "Cancelar" at bounding box center [384, 734] width 196 height 30
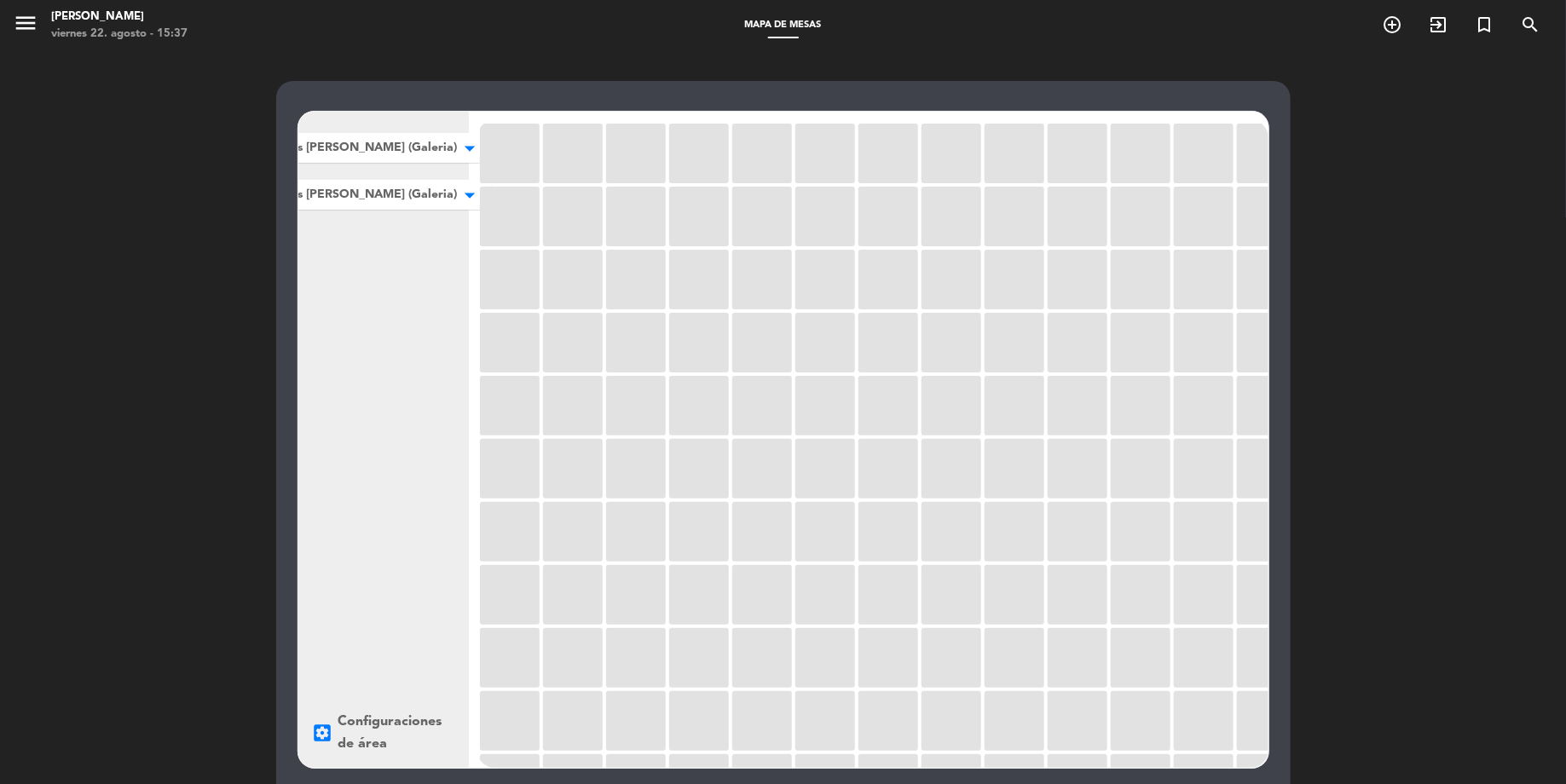
click at [405, 139] on span "Las [PERSON_NAME] (Galeria)" at bounding box center [370, 148] width 173 height 18
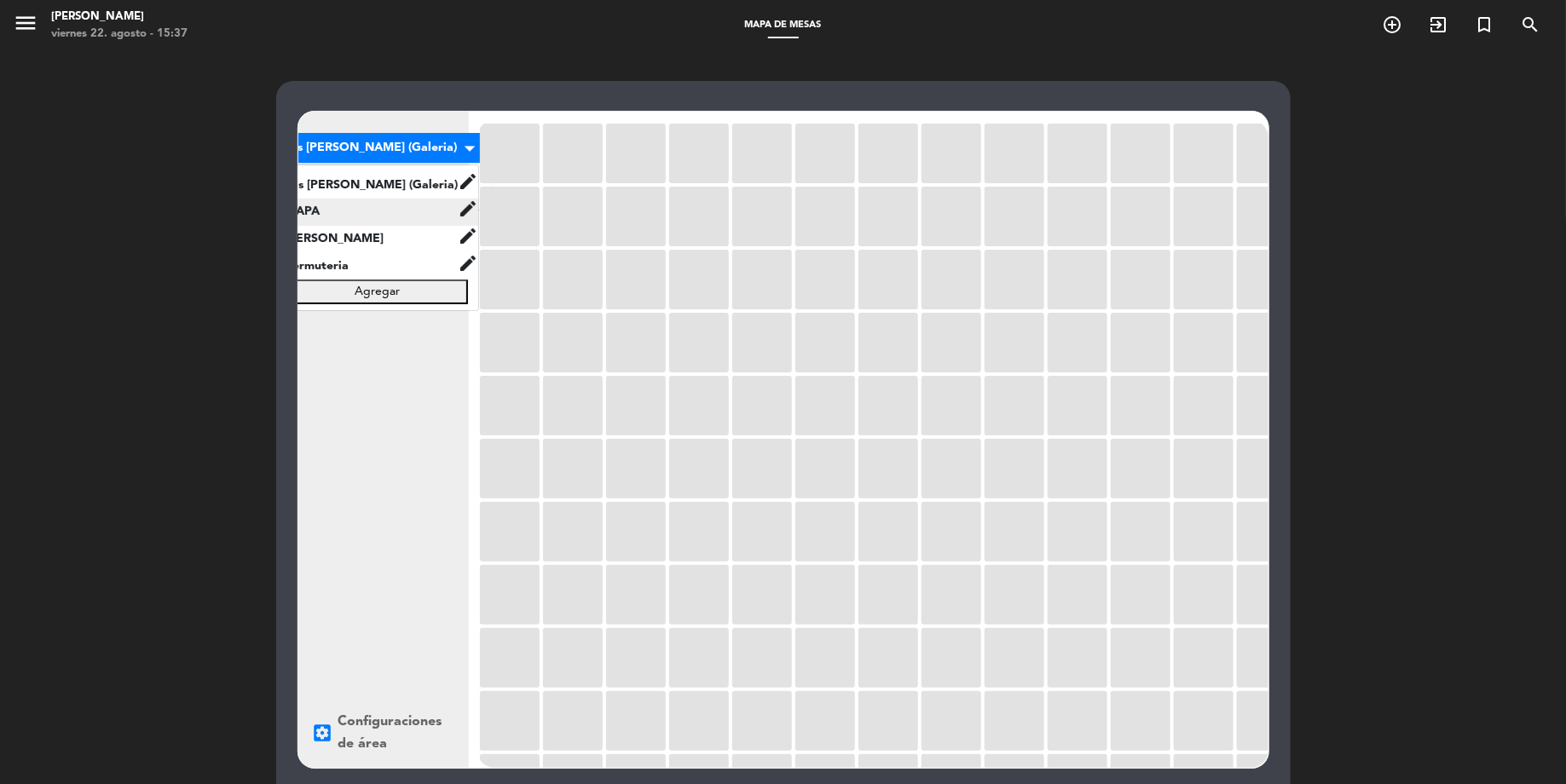
click at [374, 218] on span "MAPA" at bounding box center [367, 212] width 182 height 20
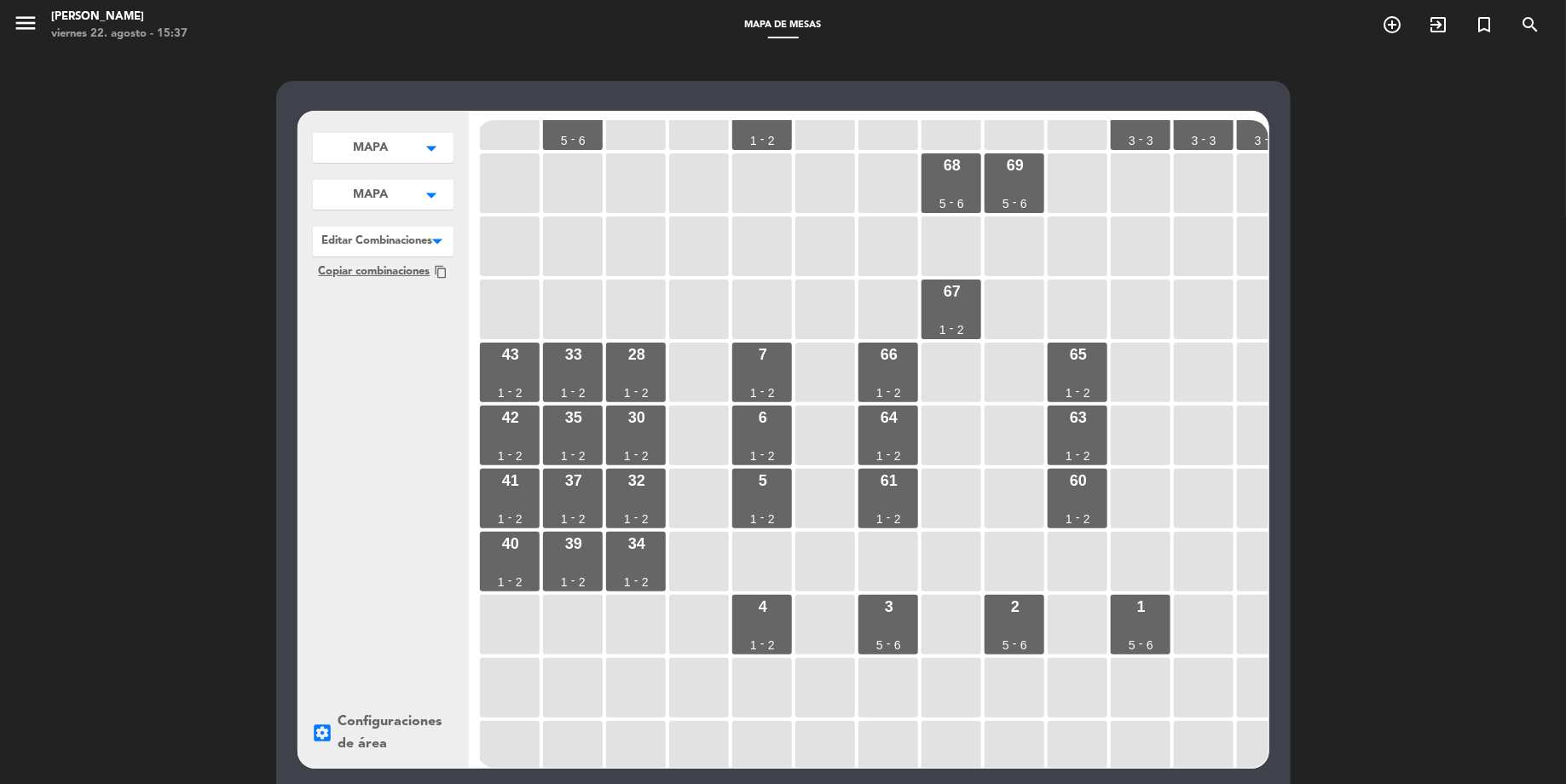
scroll to position [215, 0]
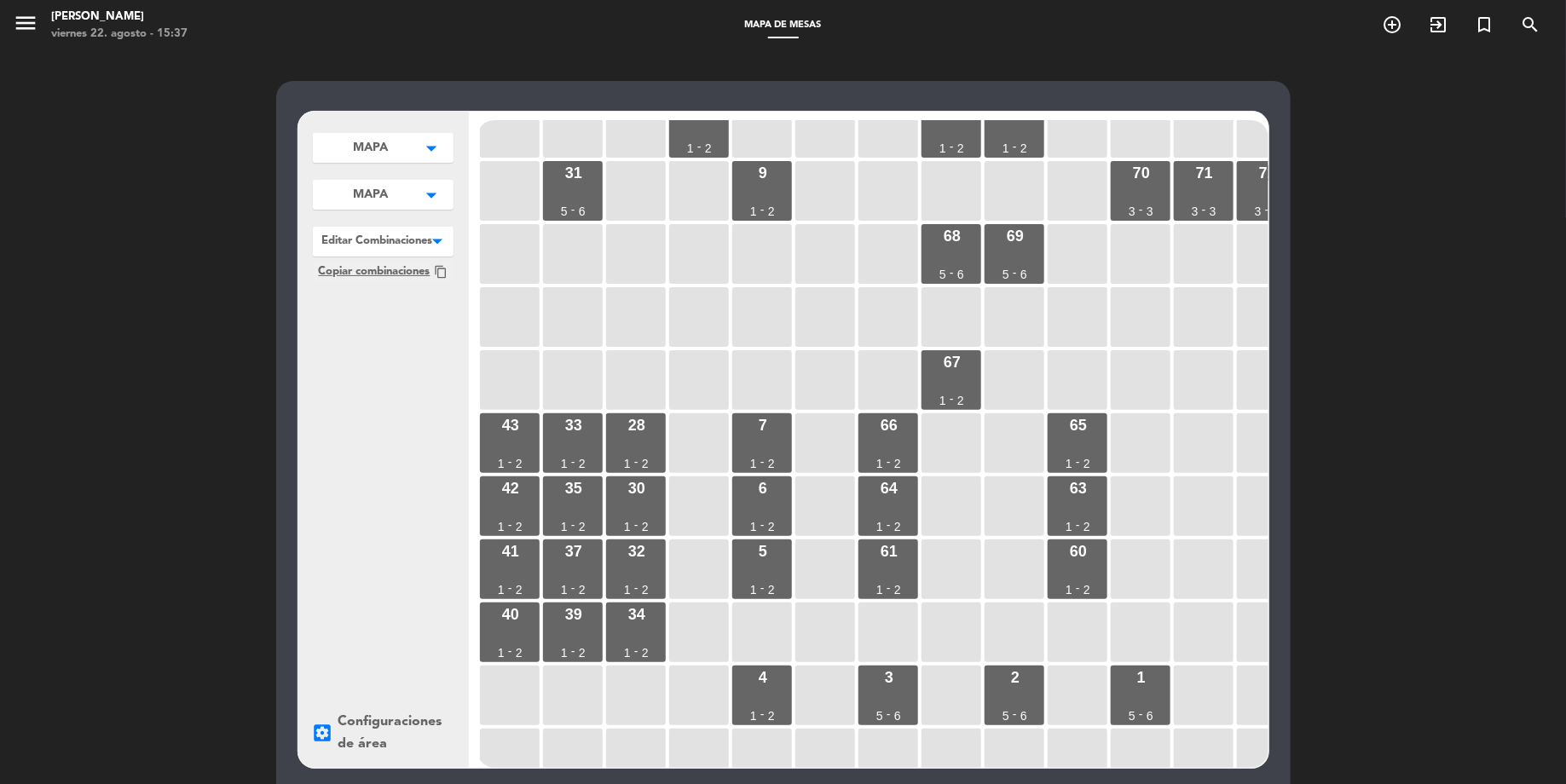
click at [417, 242] on div at bounding box center [383, 238] width 141 height 22
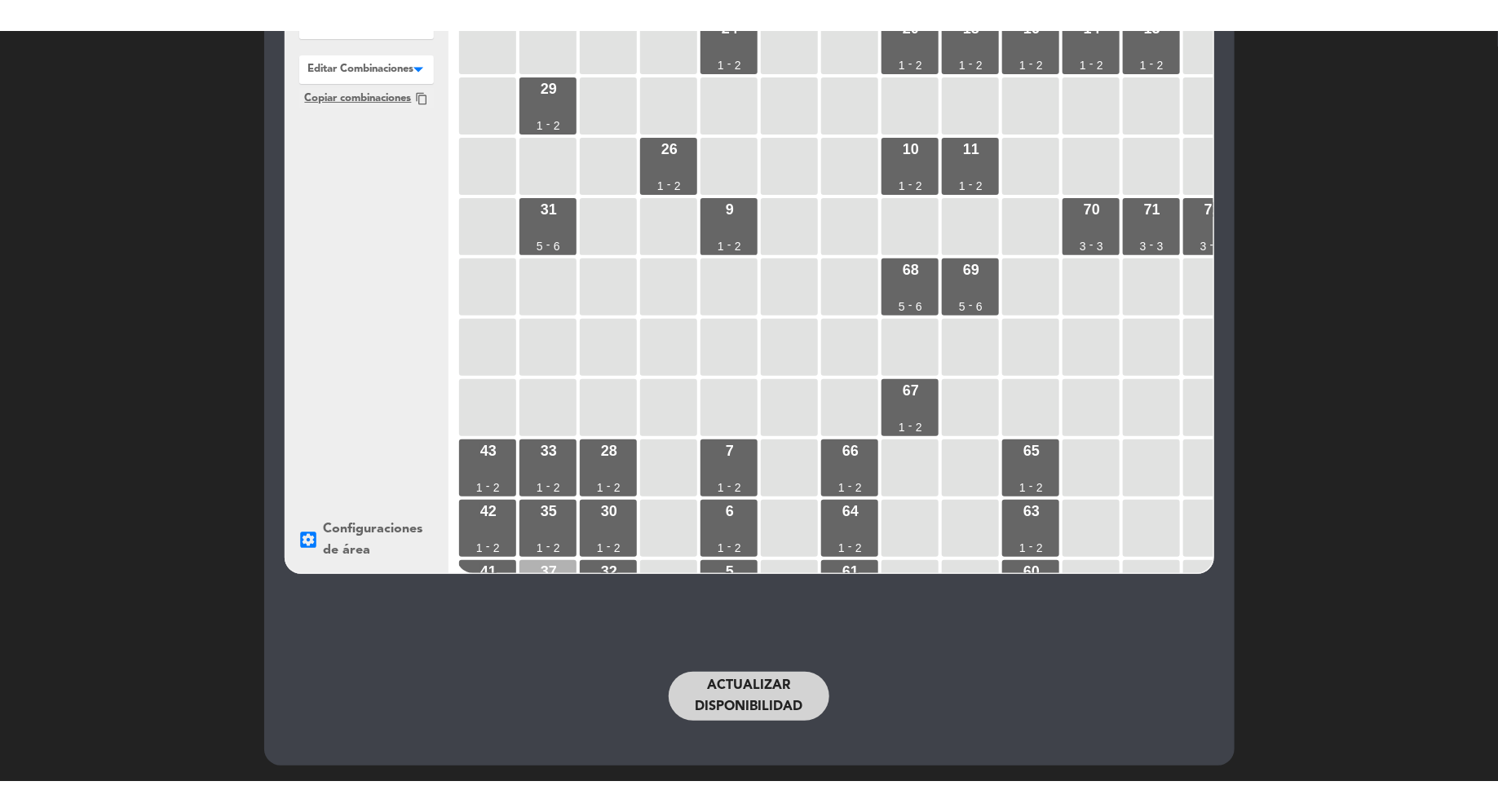
scroll to position [0, 0]
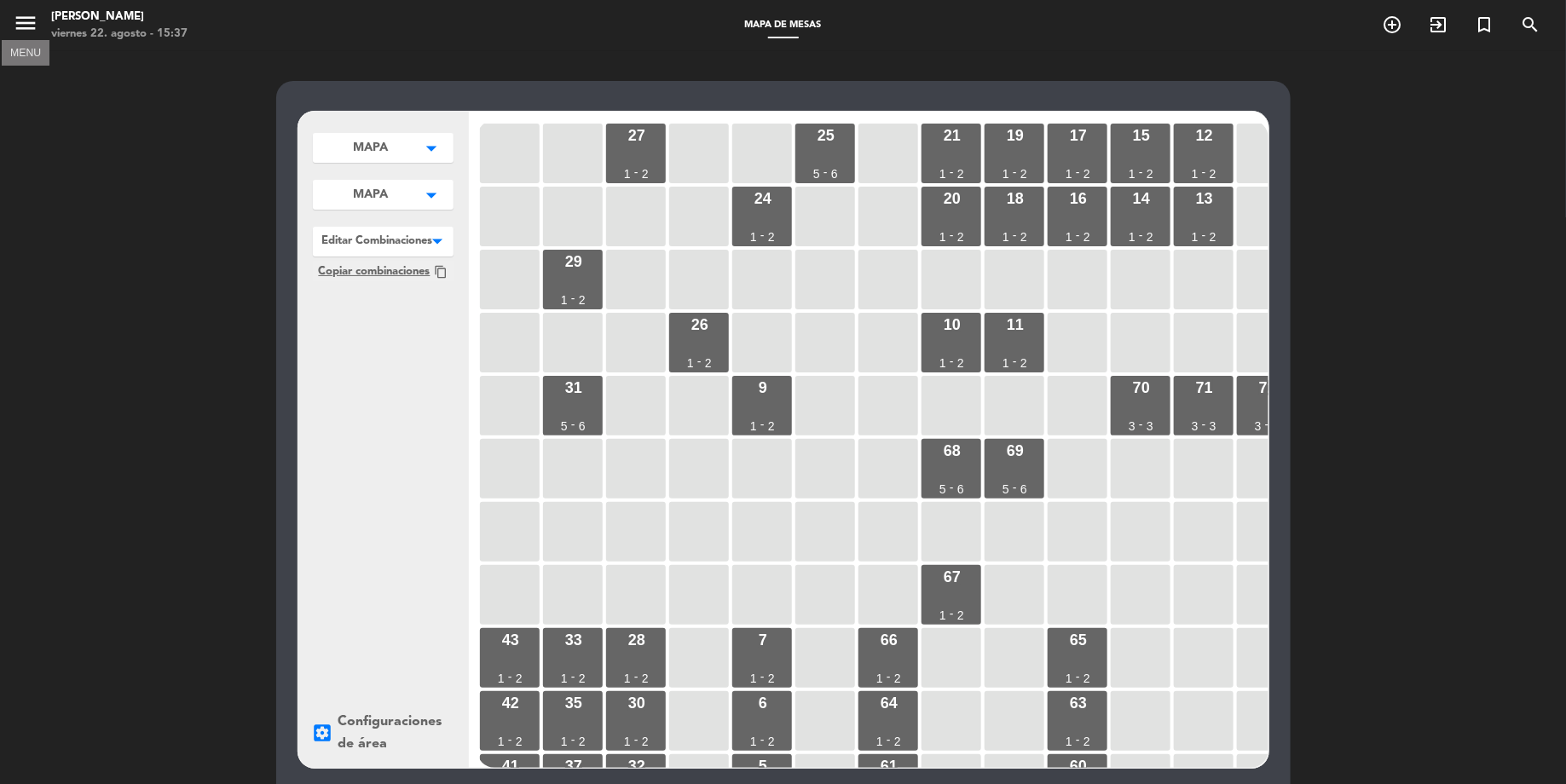
click at [30, 21] on icon "menu" at bounding box center [26, 23] width 26 height 26
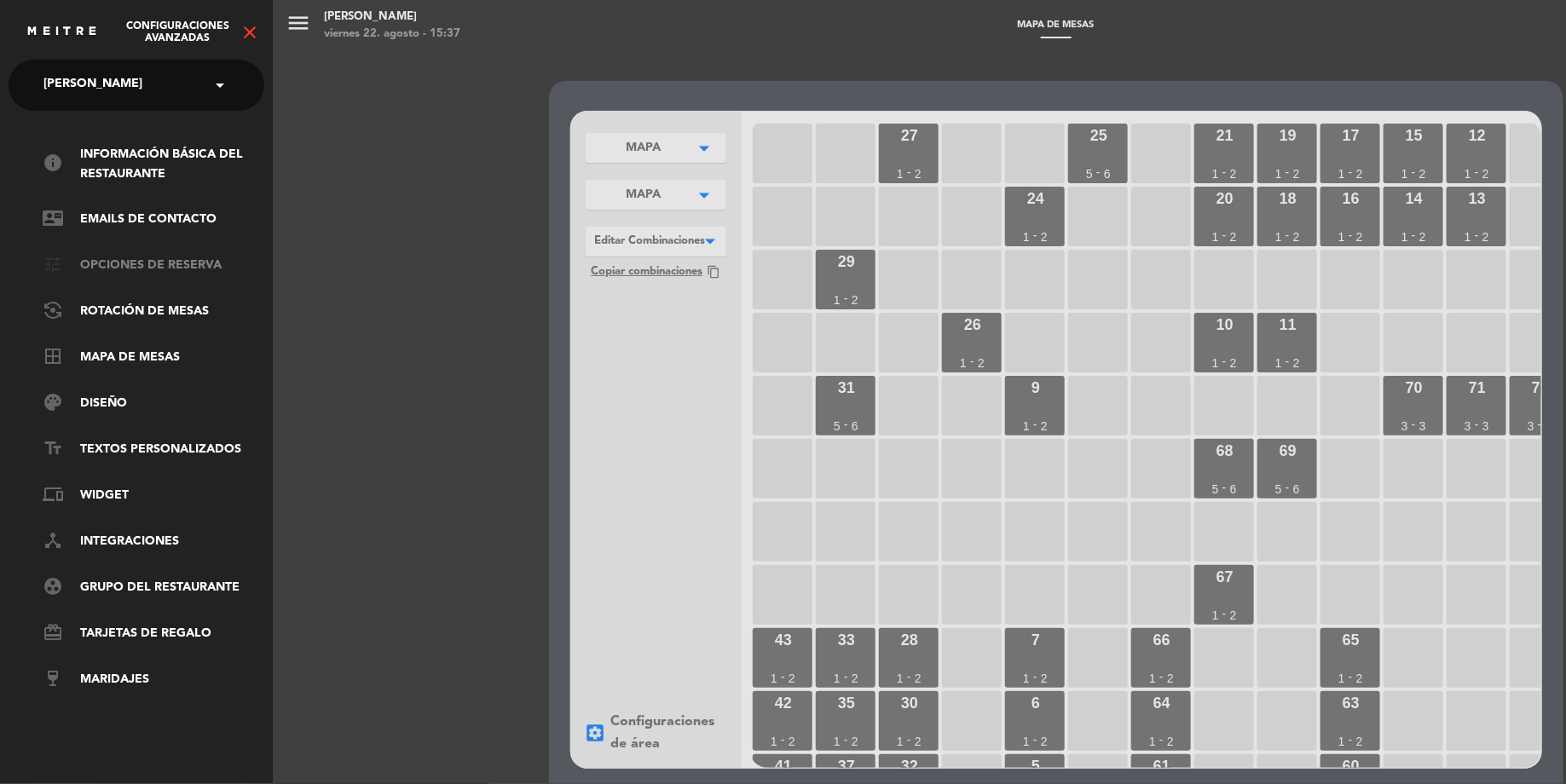
click at [132, 259] on link "tune Opciones de reserva" at bounding box center [154, 266] width 222 height 20
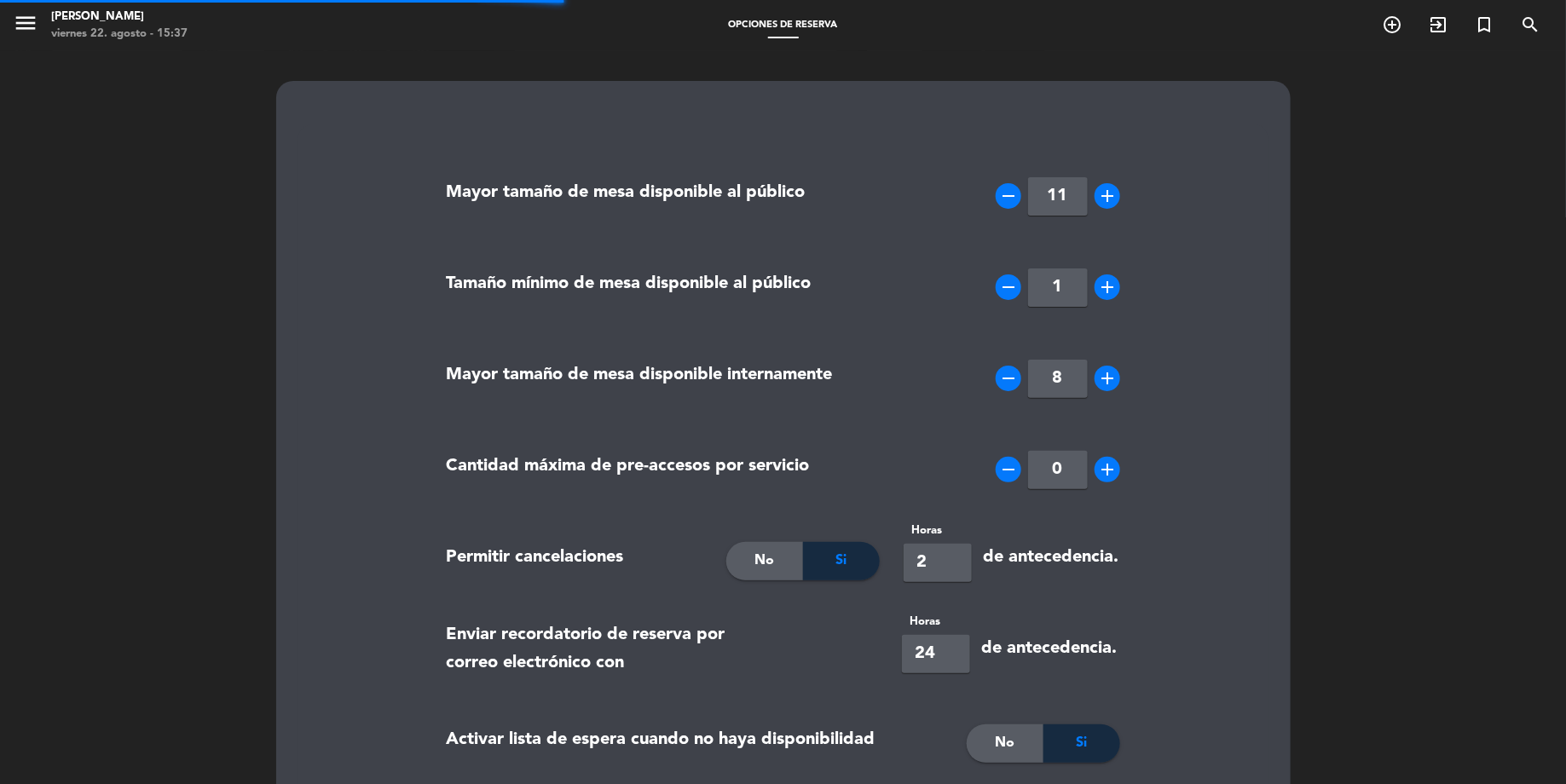
type textarea "Tu reserva cuenta con 15 minutos de tolerancia, luego de este tiempo se da de b…"
click at [26, 18] on icon "menu" at bounding box center [26, 23] width 26 height 26
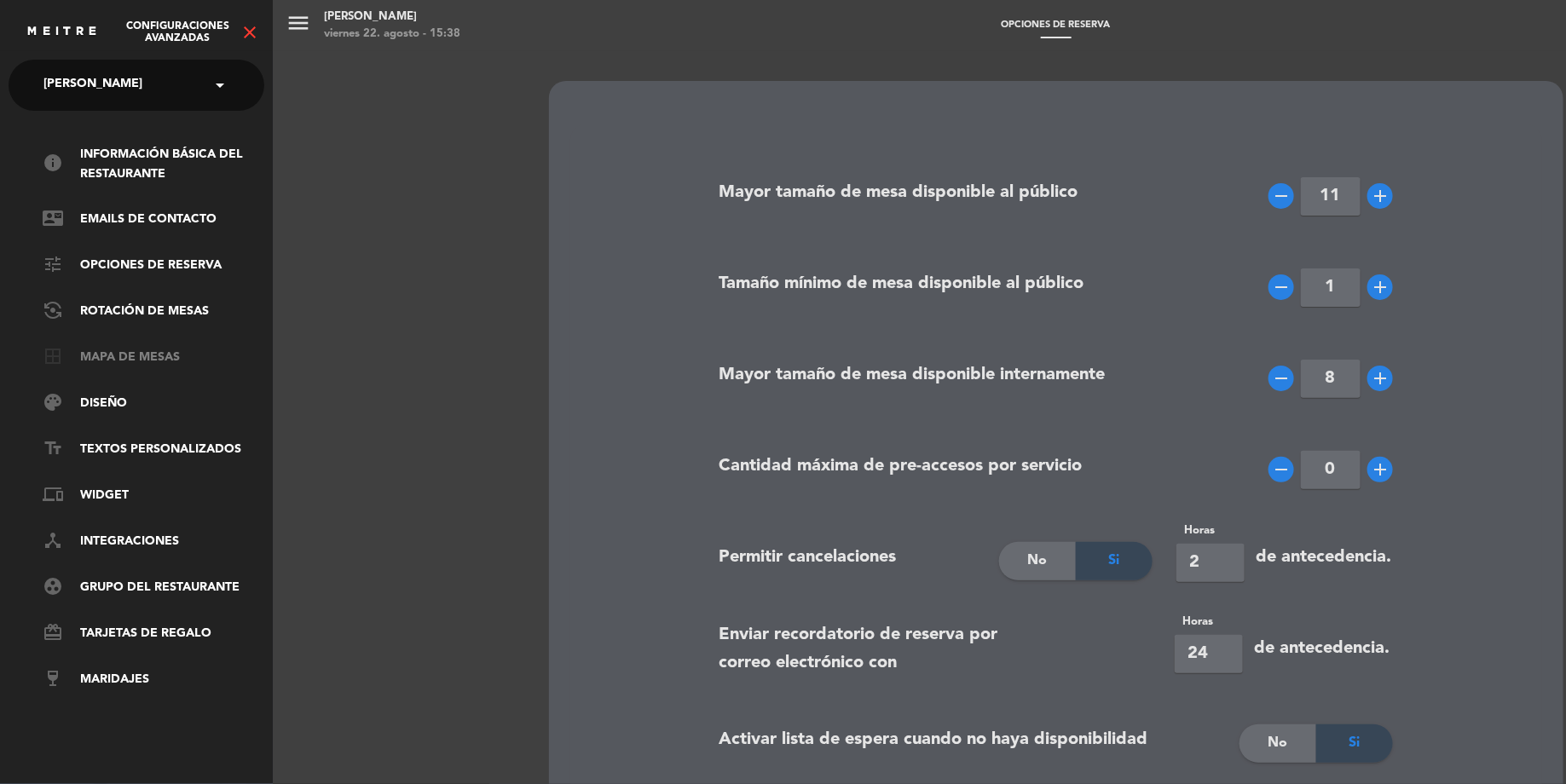
click at [120, 364] on link "border_all Mapa de mesas" at bounding box center [154, 357] width 222 height 20
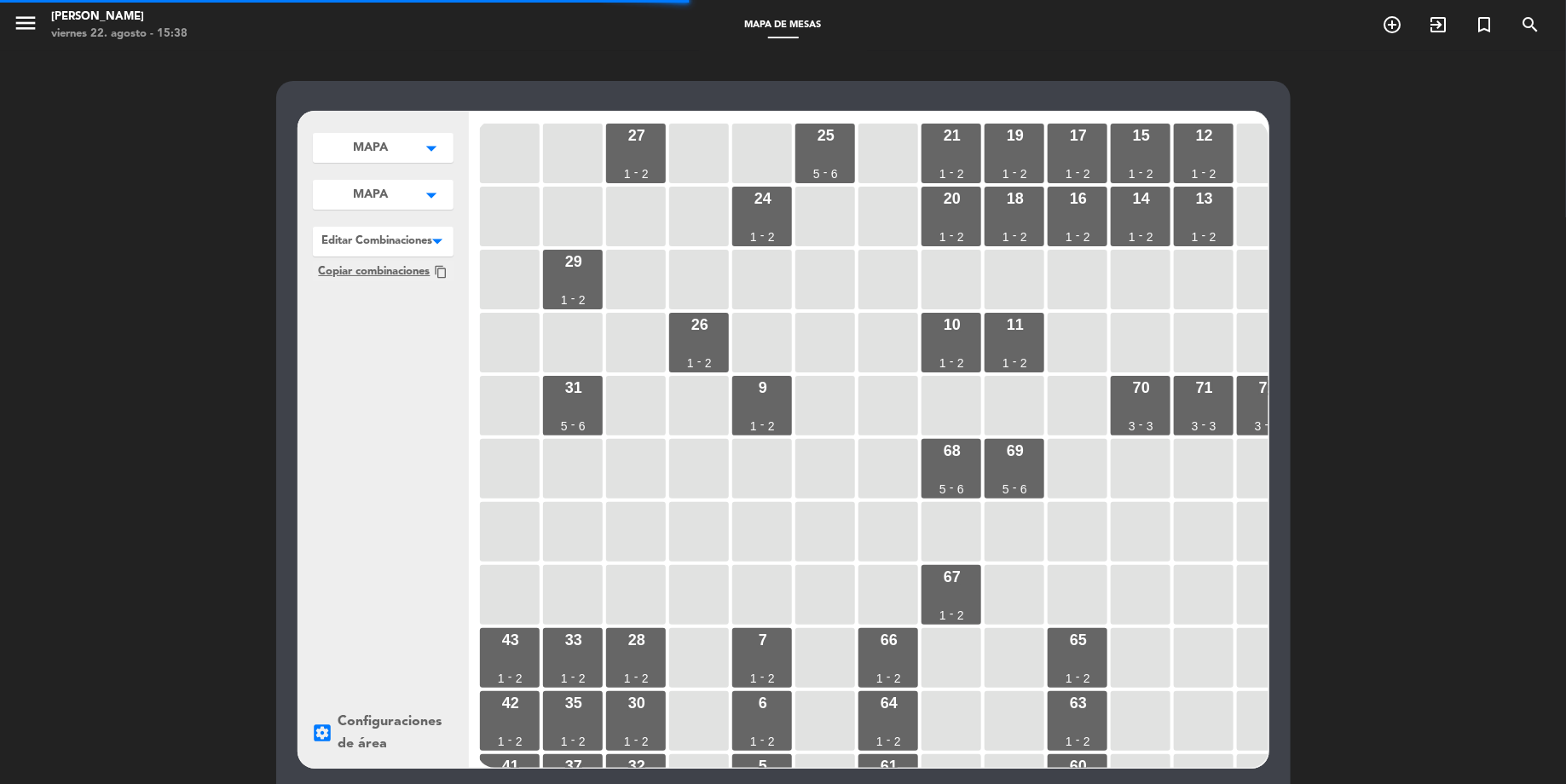
click at [405, 162] on button "MAPA arrow_drop_down" at bounding box center [383, 148] width 141 height 30
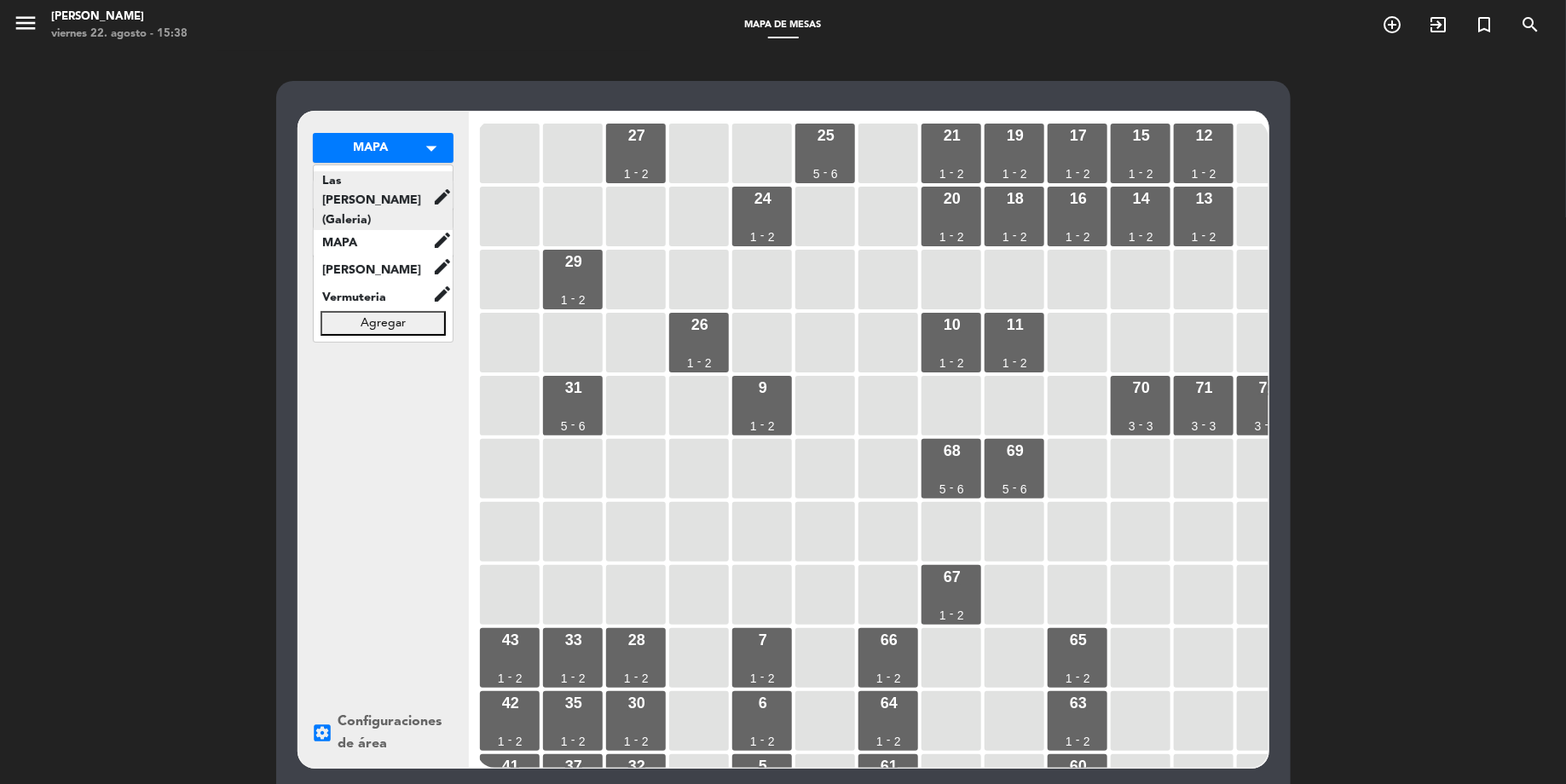
click at [395, 186] on span "Las [PERSON_NAME] (Galeria)" at bounding box center [373, 200] width 119 height 59
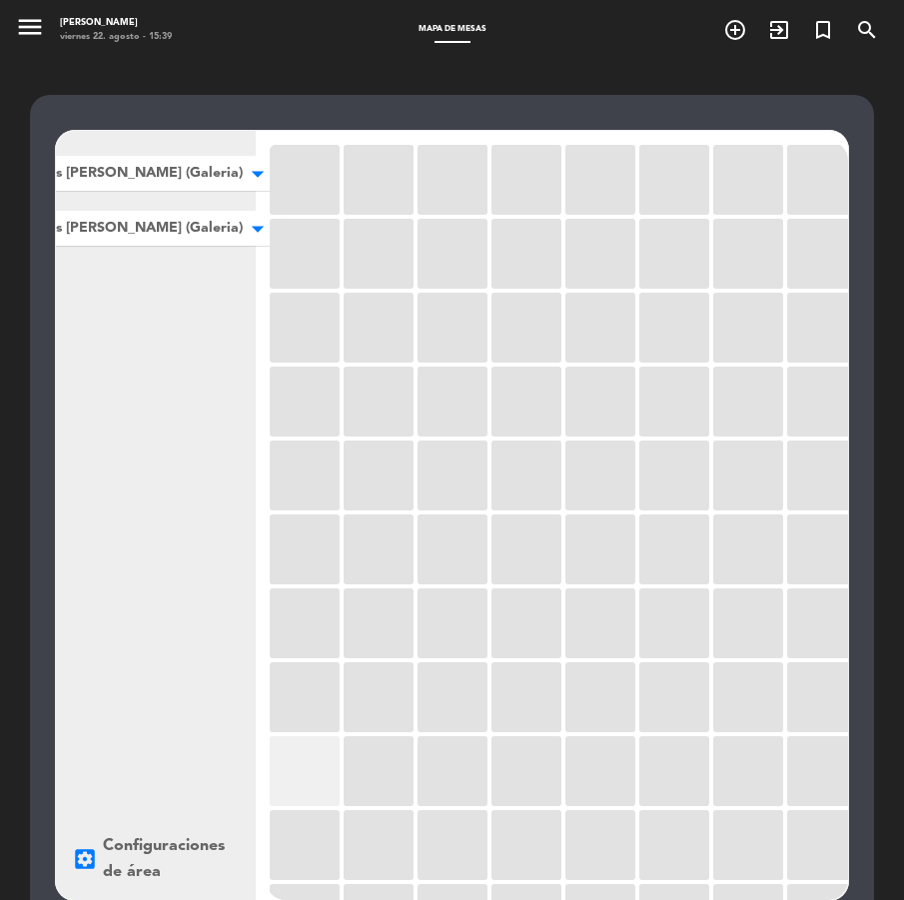
click at [314, 753] on div at bounding box center [305, 771] width 70 height 70
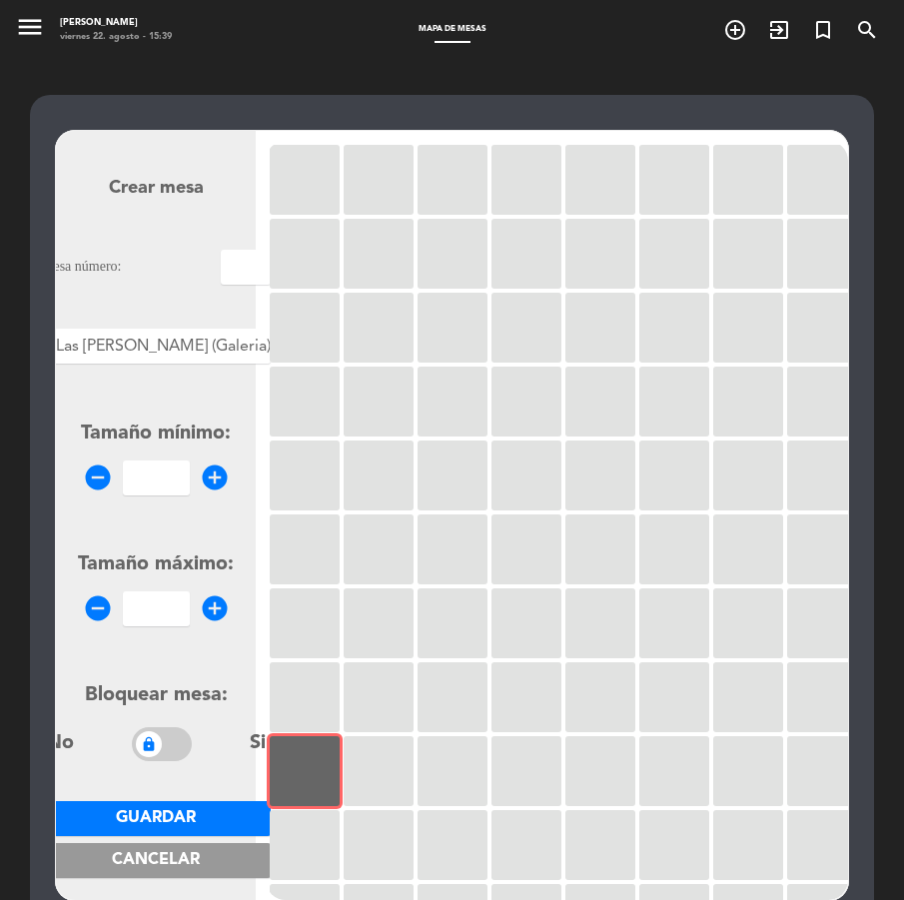
click at [142, 465] on input "number" at bounding box center [156, 477] width 67 height 35
type input "4"
click at [134, 620] on input "number" at bounding box center [156, 608] width 67 height 35
type input "5"
click at [221, 273] on input "text" at bounding box center [246, 267] width 50 height 35
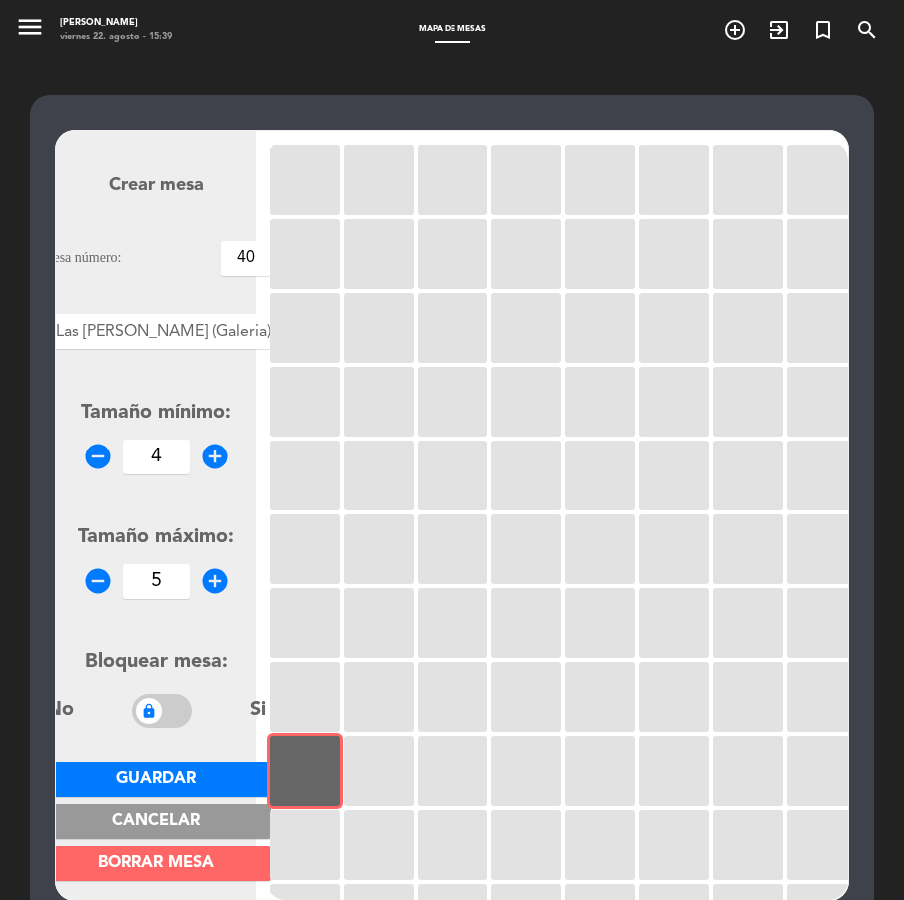
type input "40"
click at [161, 774] on span "Guardar" at bounding box center [156, 779] width 80 height 16
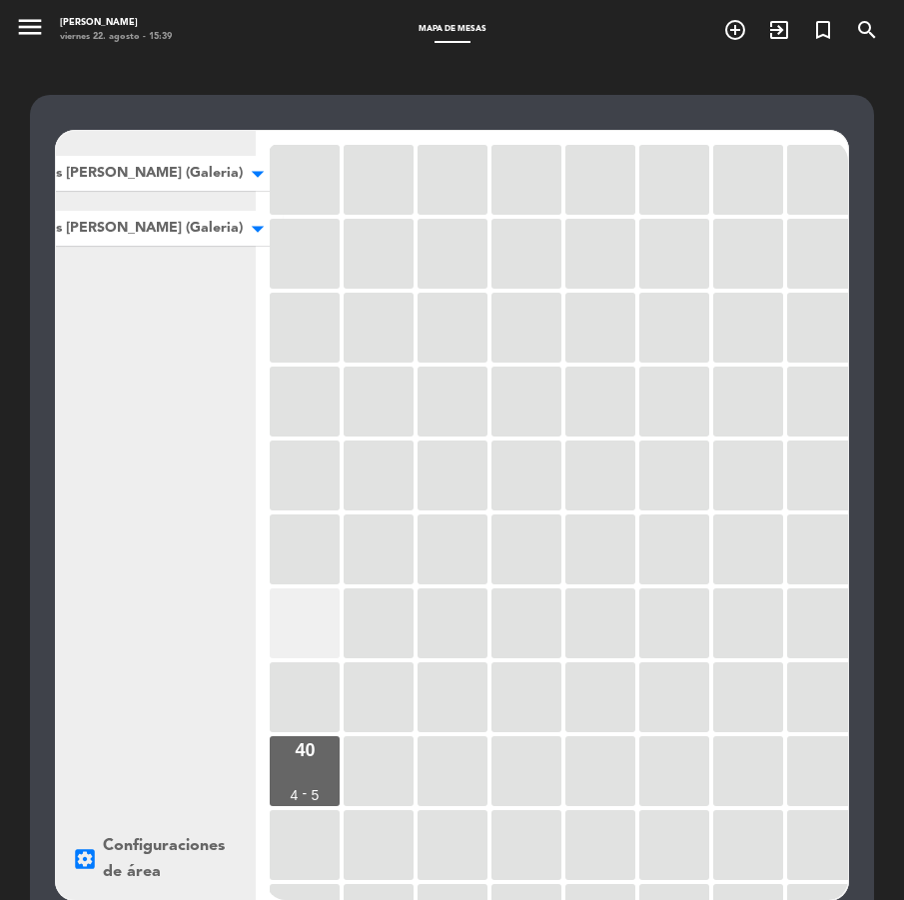
click at [309, 624] on div at bounding box center [305, 623] width 70 height 70
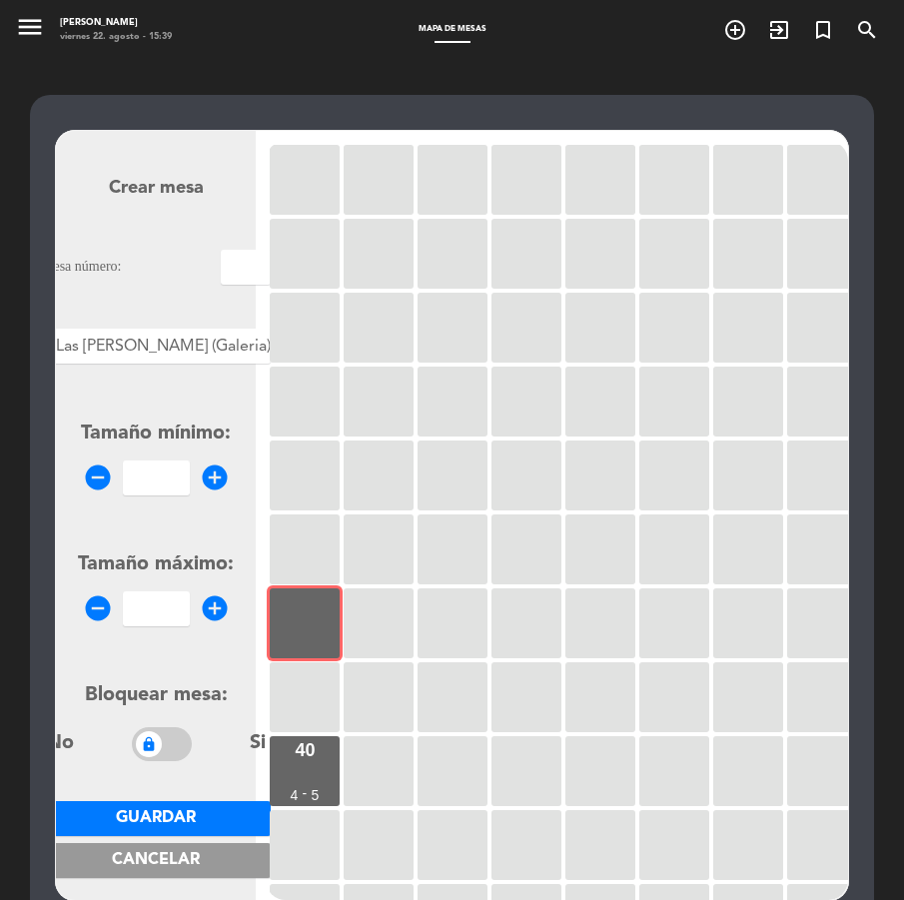
click at [221, 269] on input "text" at bounding box center [246, 267] width 50 height 35
type input "2"
type input "41"
click at [153, 468] on input "number" at bounding box center [156, 477] width 67 height 35
type input "4"
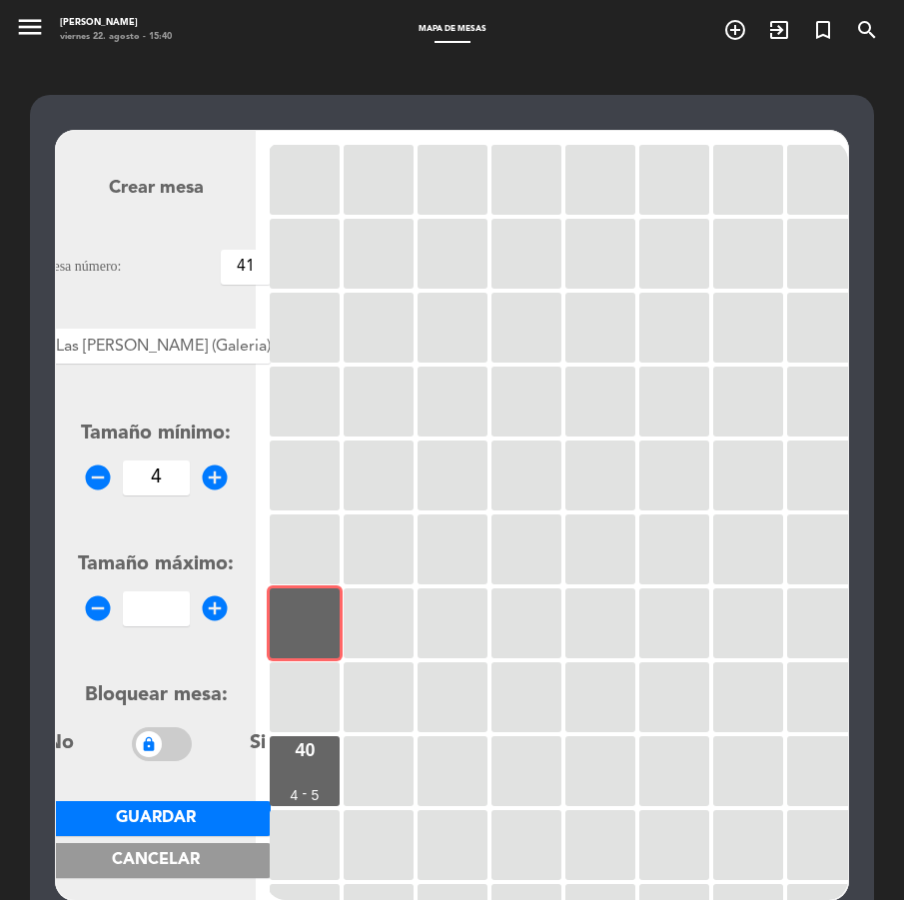
click at [129, 607] on input "number" at bounding box center [156, 608] width 67 height 35
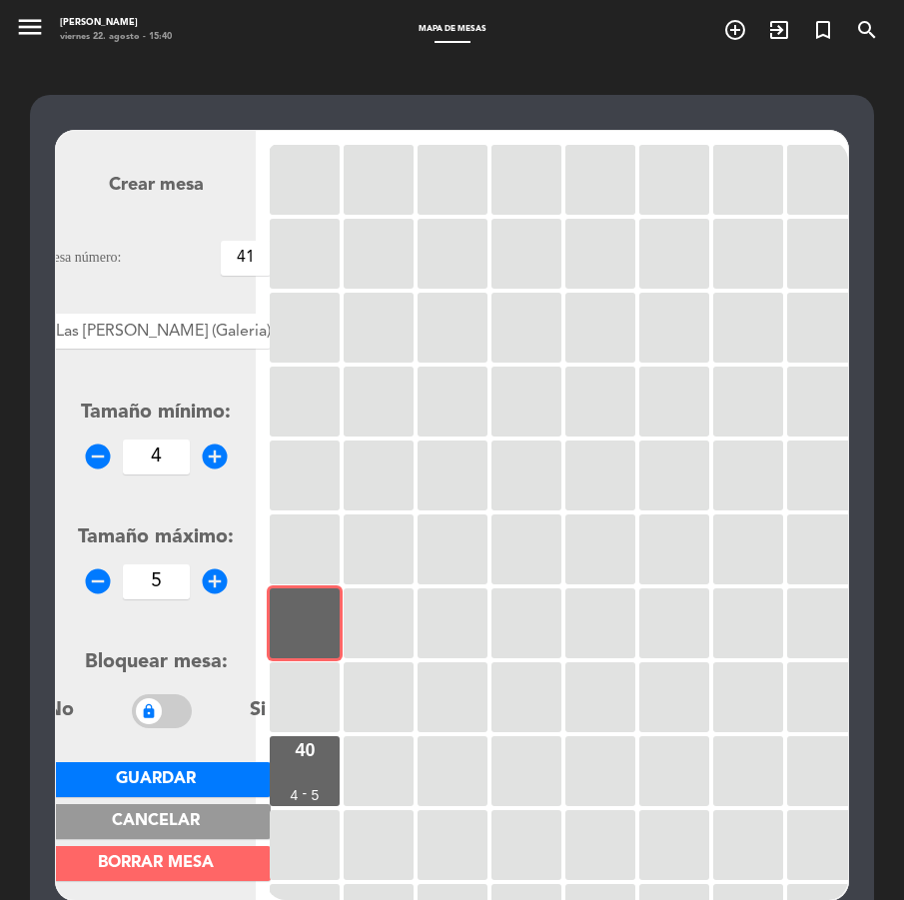
type input "5"
click at [164, 778] on span "Guardar" at bounding box center [156, 779] width 80 height 16
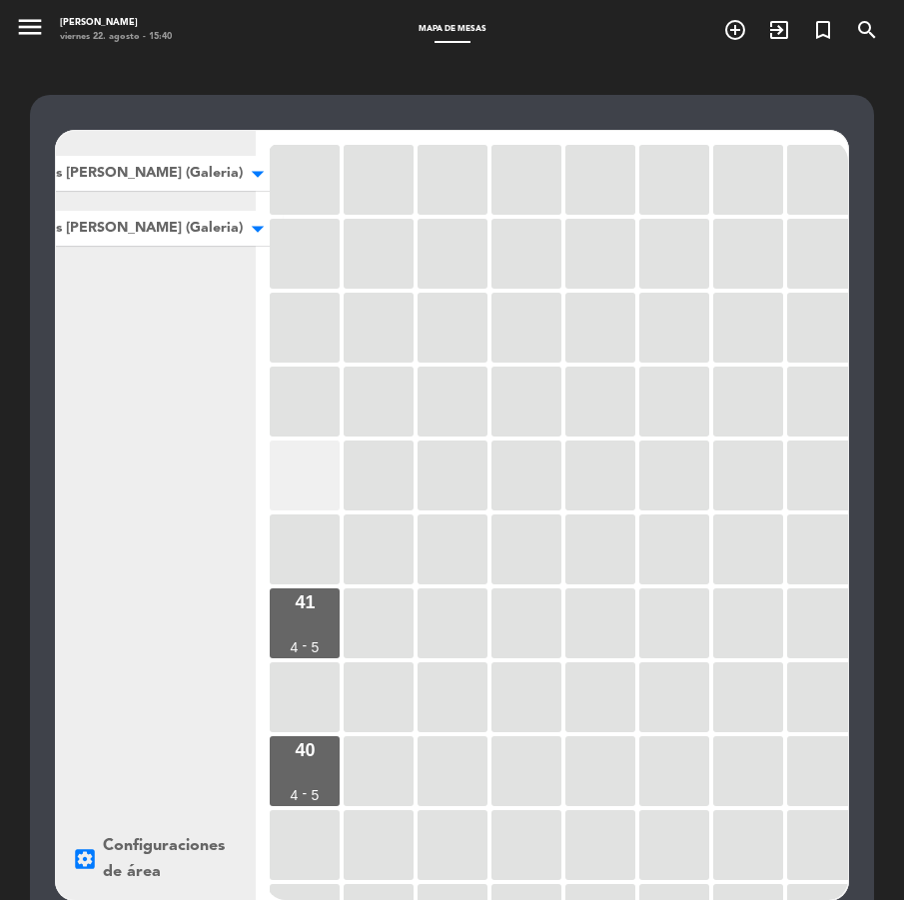
click at [319, 463] on div at bounding box center [305, 475] width 70 height 70
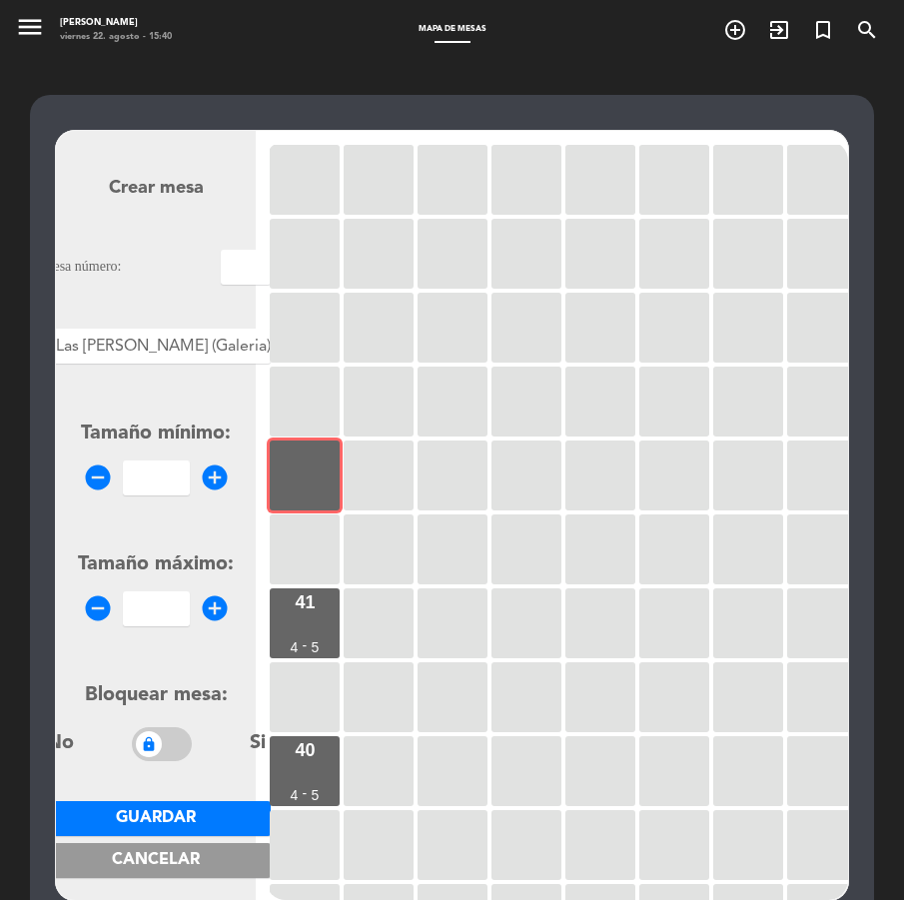
click at [159, 491] on input "number" at bounding box center [156, 477] width 67 height 35
click at [151, 620] on input "number" at bounding box center [156, 608] width 67 height 35
click at [166, 478] on input "42" at bounding box center [156, 477] width 67 height 35
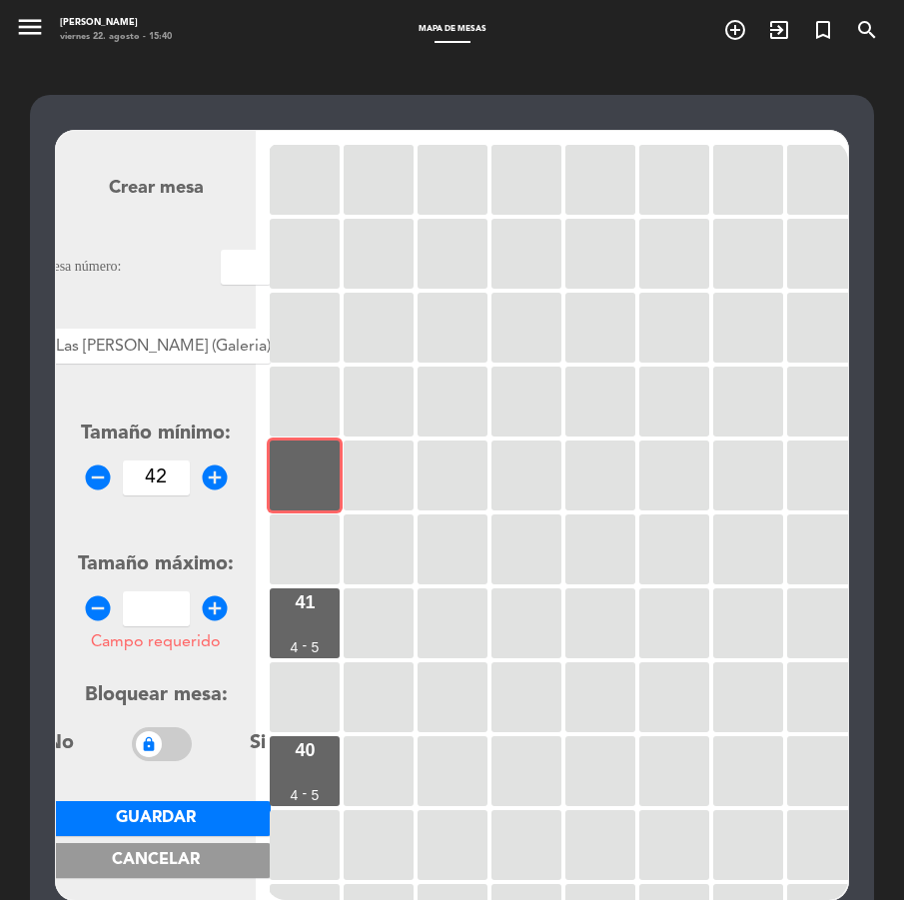
type input "4"
type input "2"
click at [160, 613] on input "Campo requerido" at bounding box center [156, 608] width 67 height 35
type input "4"
click at [203, 294] on form "Crear mesa Mesa número: Áreas × Las [PERSON_NAME] (Galeria) × Tamaño mínimo: re…" at bounding box center [156, 515] width 230 height 759
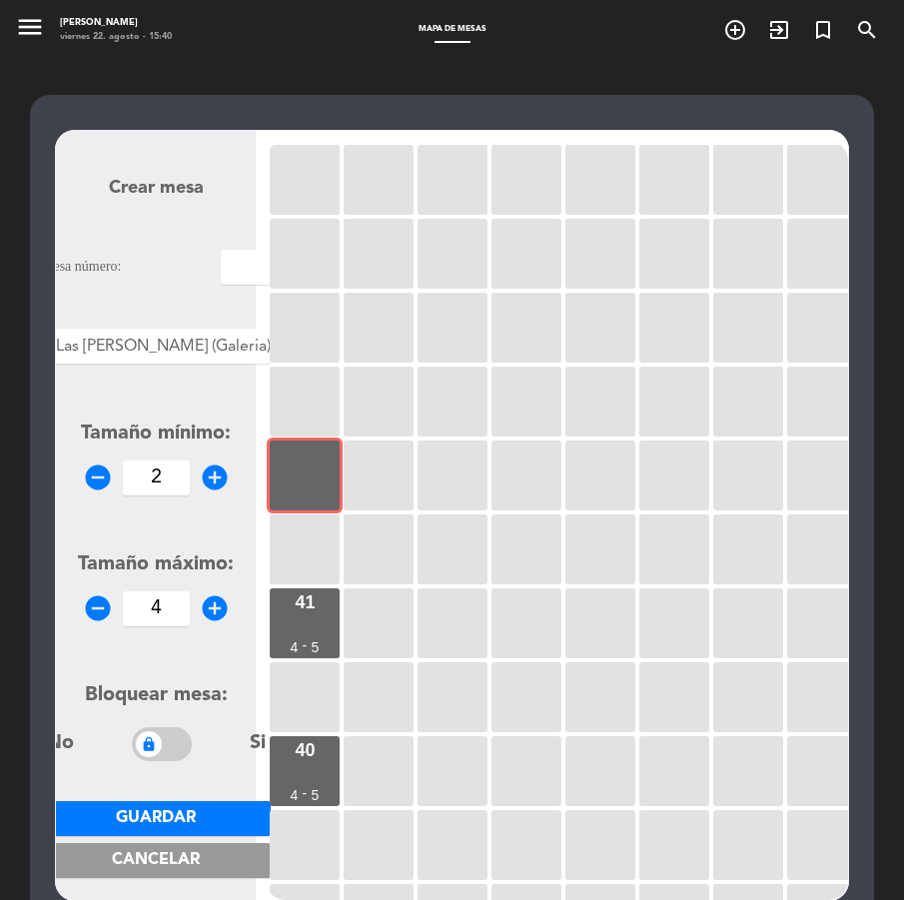
click at [221, 257] on input "text" at bounding box center [246, 267] width 50 height 35
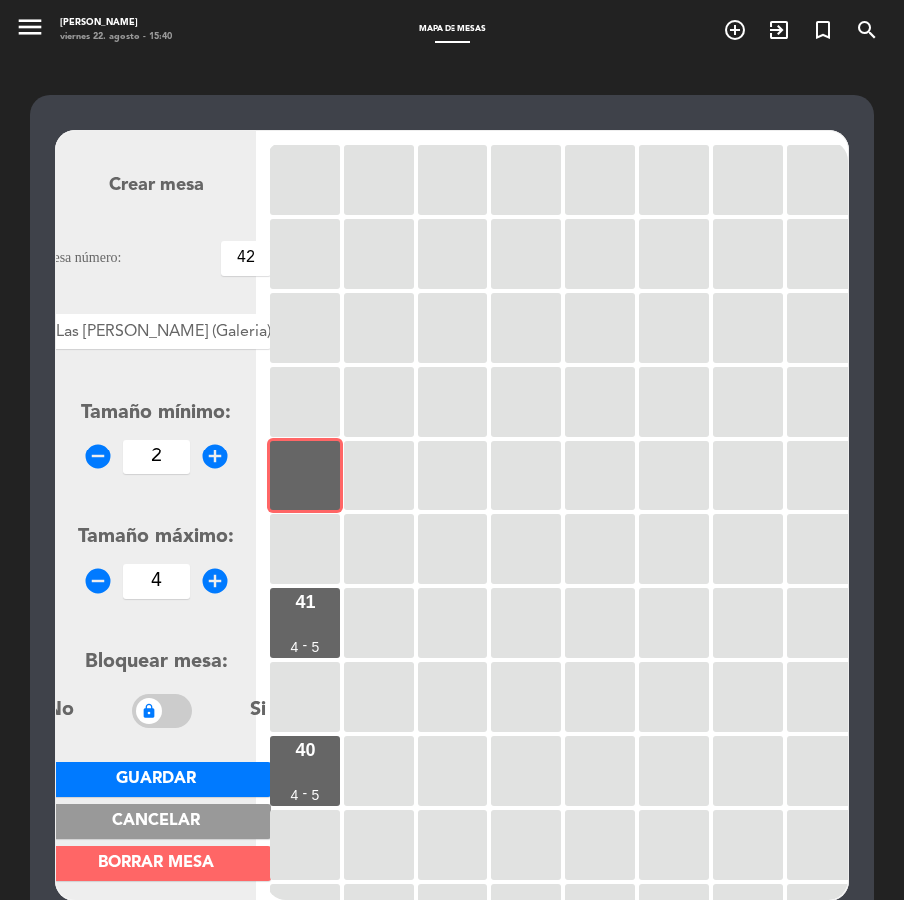
type input "42"
click at [163, 774] on span "Guardar" at bounding box center [156, 779] width 80 height 16
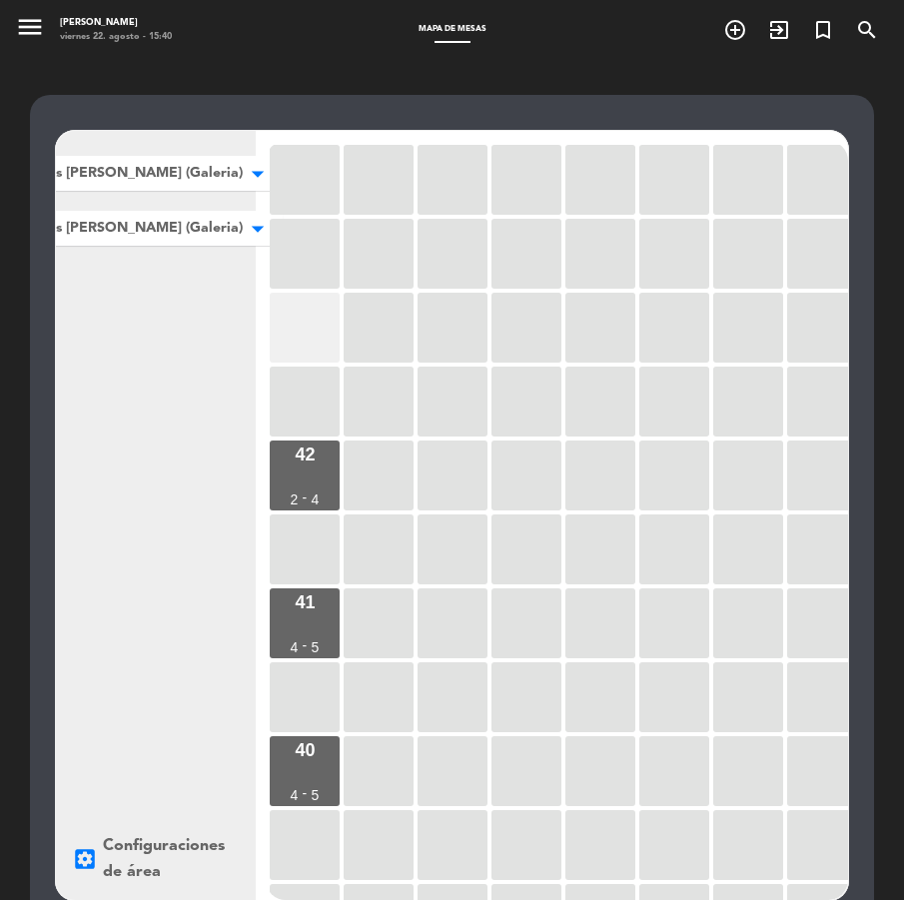
click at [318, 340] on div at bounding box center [305, 328] width 70 height 70
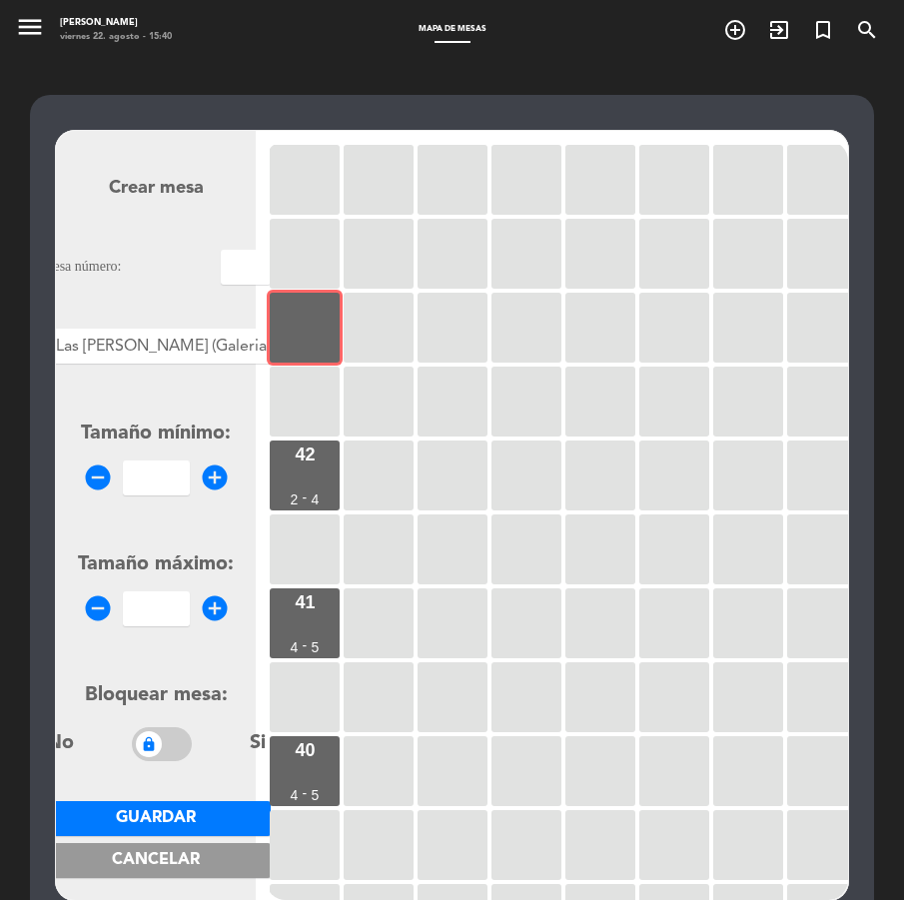
click at [223, 267] on input "text" at bounding box center [246, 267] width 50 height 35
type input "43"
click at [168, 464] on input "number" at bounding box center [156, 477] width 67 height 35
type input "2"
click at [160, 608] on input "number" at bounding box center [156, 608] width 67 height 35
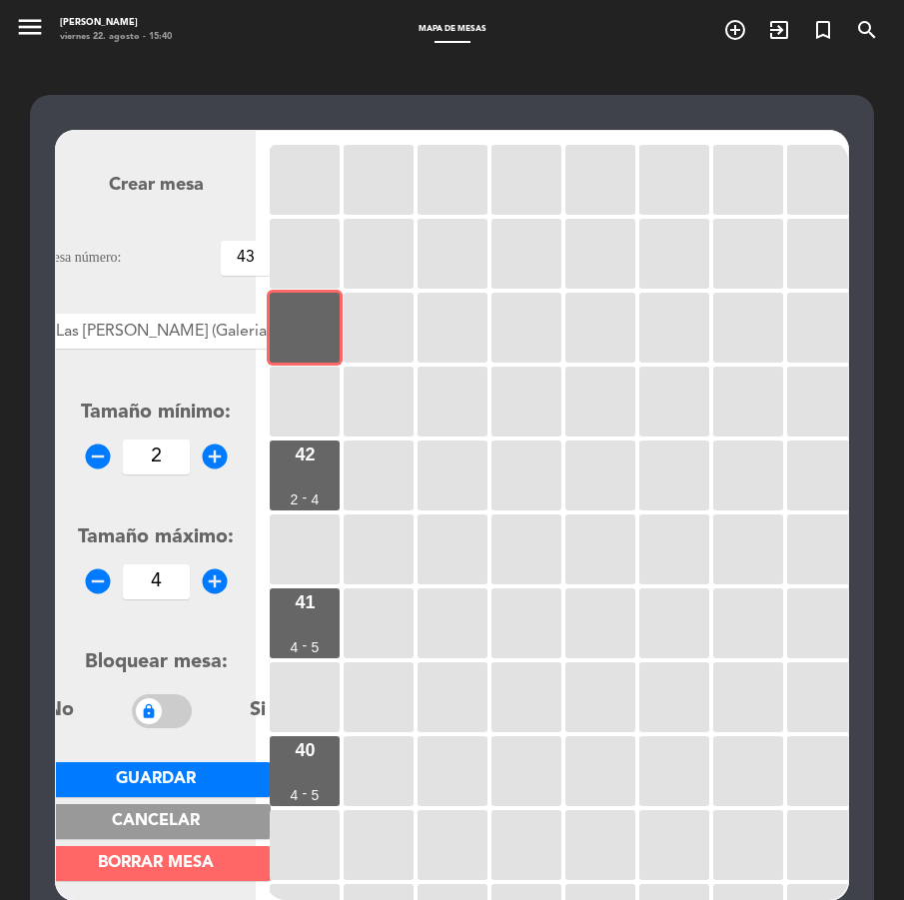
type input "4"
click at [168, 786] on span "Guardar" at bounding box center [156, 779] width 80 height 16
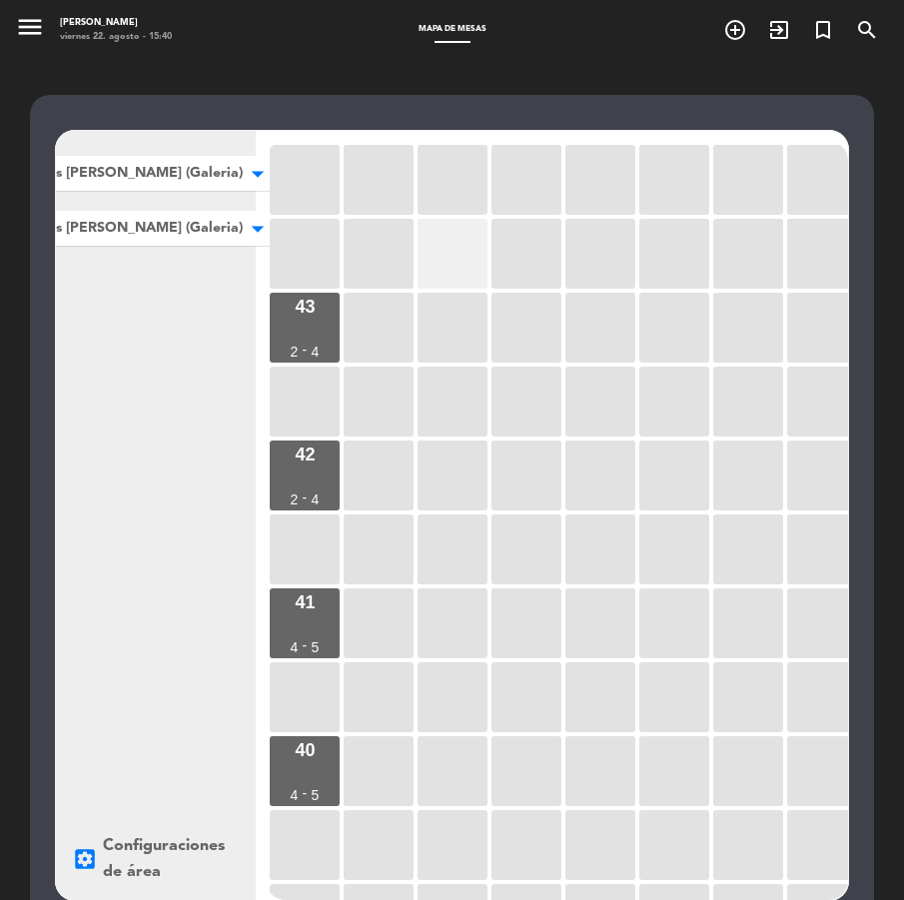
click at [439, 270] on div at bounding box center [452, 254] width 70 height 70
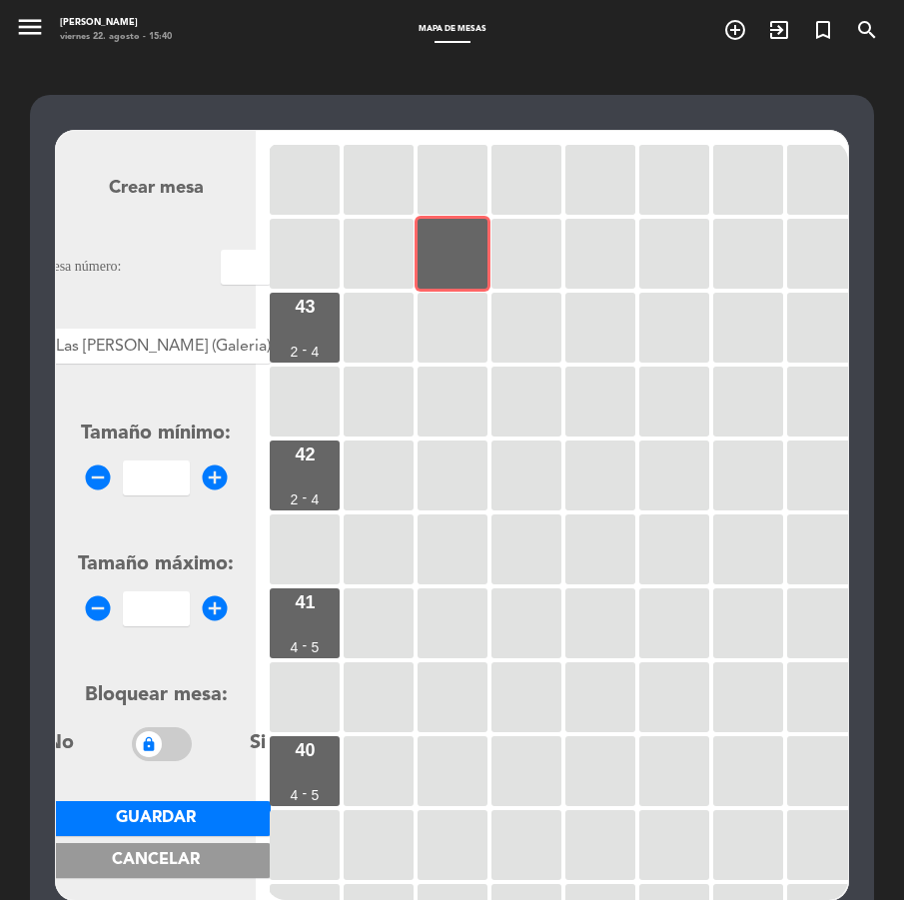
click at [177, 350] on div at bounding box center [156, 342] width 230 height 26
click at [221, 277] on input "text" at bounding box center [246, 267] width 50 height 35
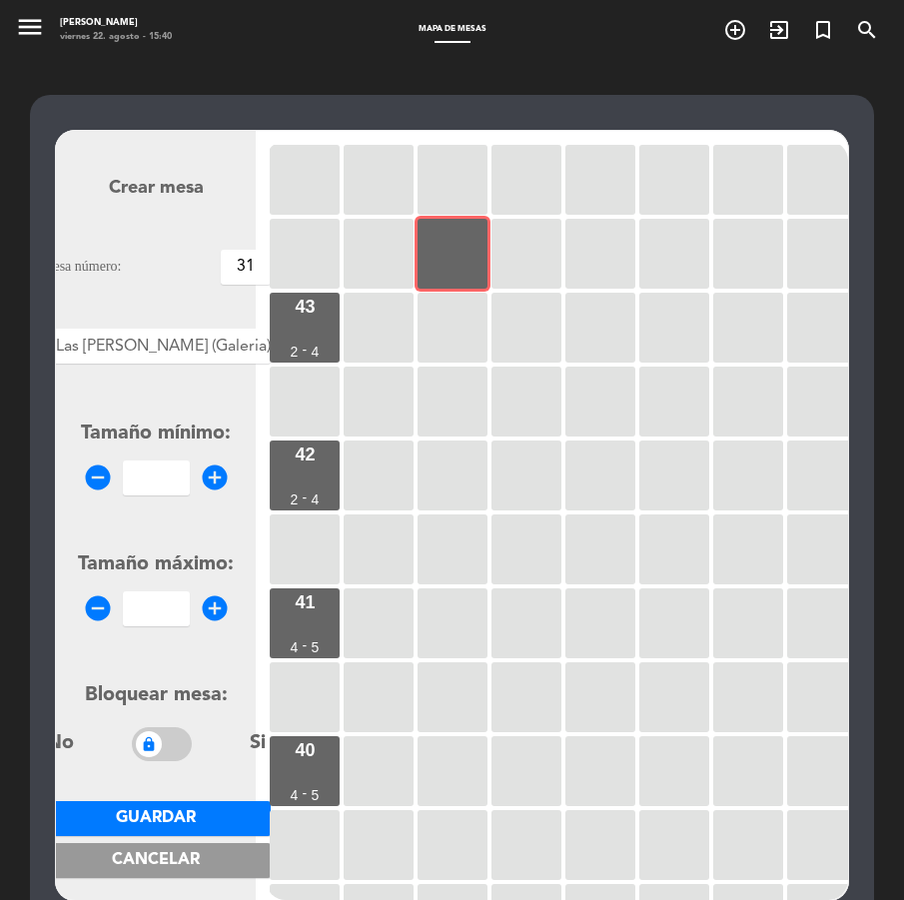
type input "31"
click at [141, 487] on input "number" at bounding box center [156, 477] width 67 height 35
type input "4"
click at [152, 624] on input "number" at bounding box center [156, 608] width 67 height 35
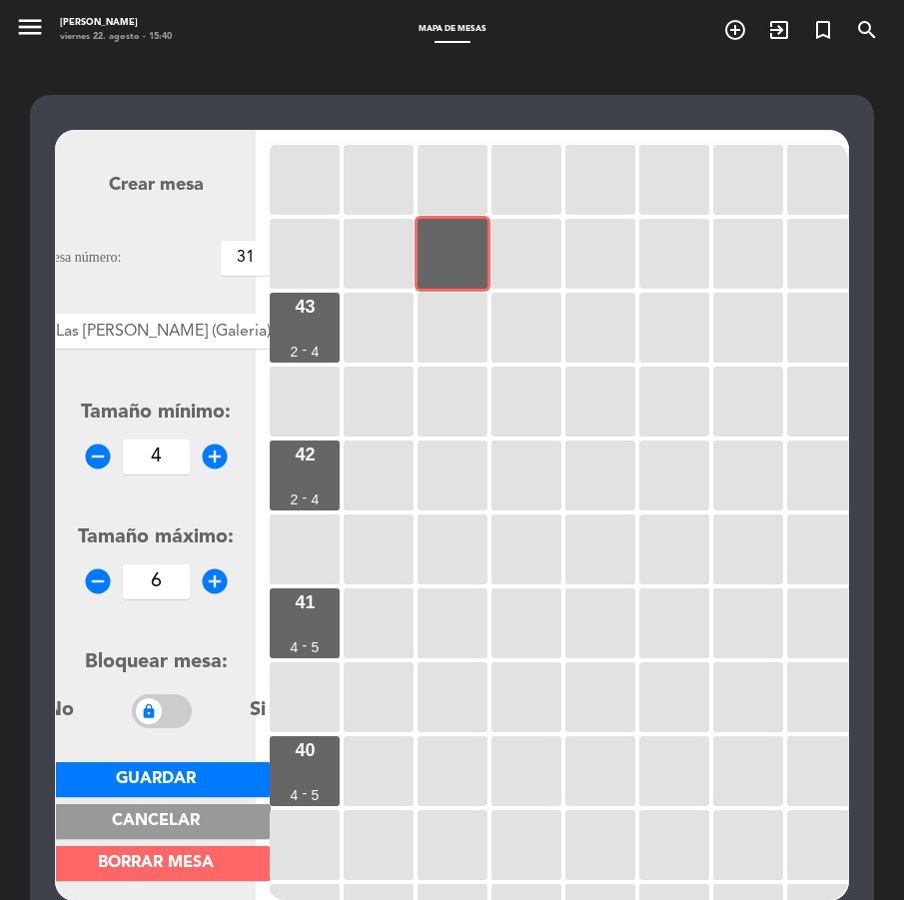
type input "6"
click at [169, 777] on span "Guardar" at bounding box center [156, 779] width 80 height 16
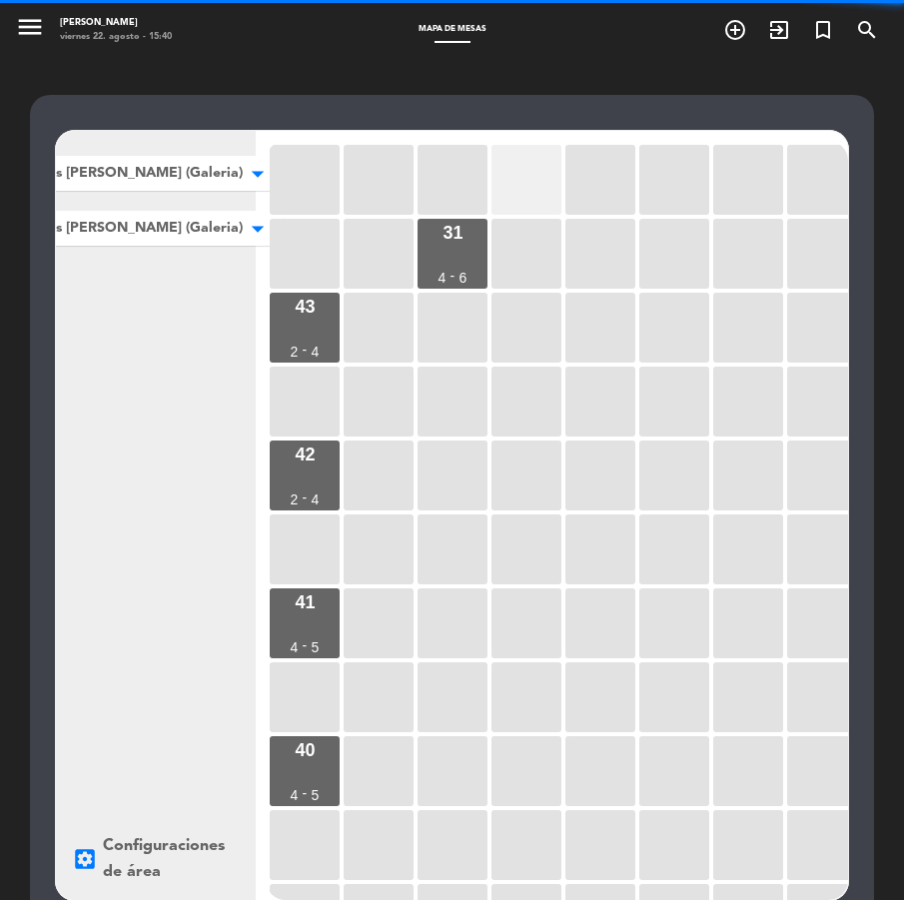
click at [532, 171] on div at bounding box center [526, 180] width 70 height 70
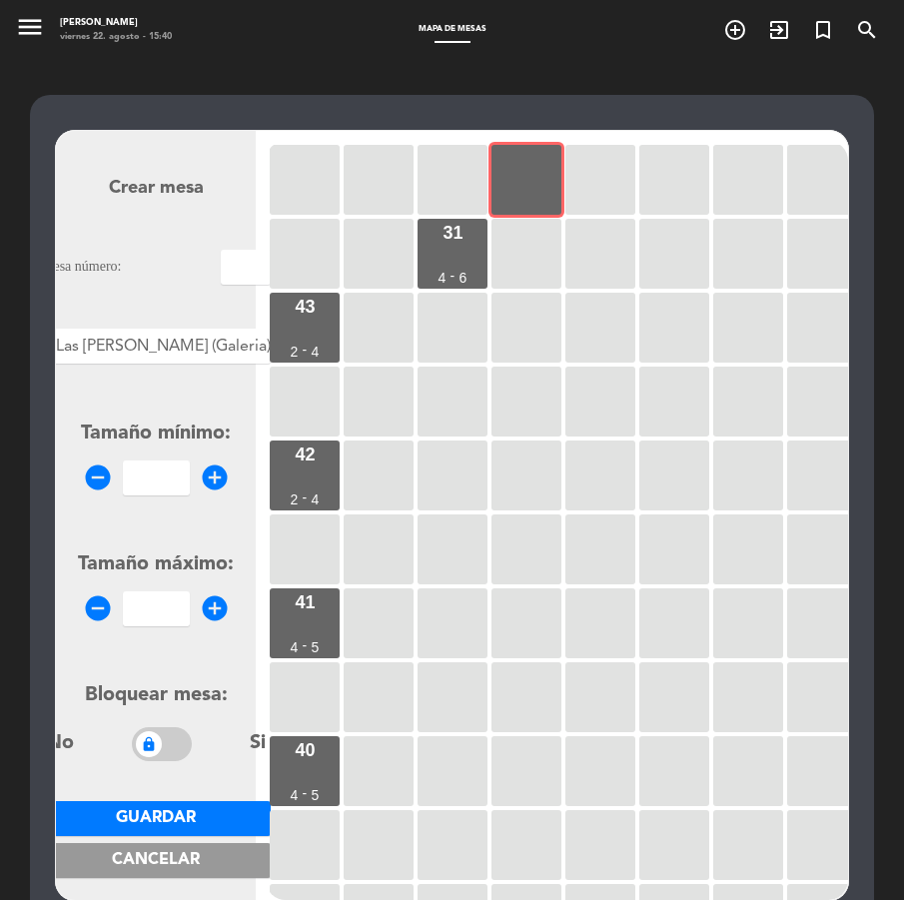
click at [221, 277] on input "text" at bounding box center [246, 267] width 50 height 35
type input "27"
click at [128, 482] on input "number" at bounding box center [156, 477] width 67 height 35
type input "2"
click at [148, 623] on input "number" at bounding box center [156, 608] width 67 height 35
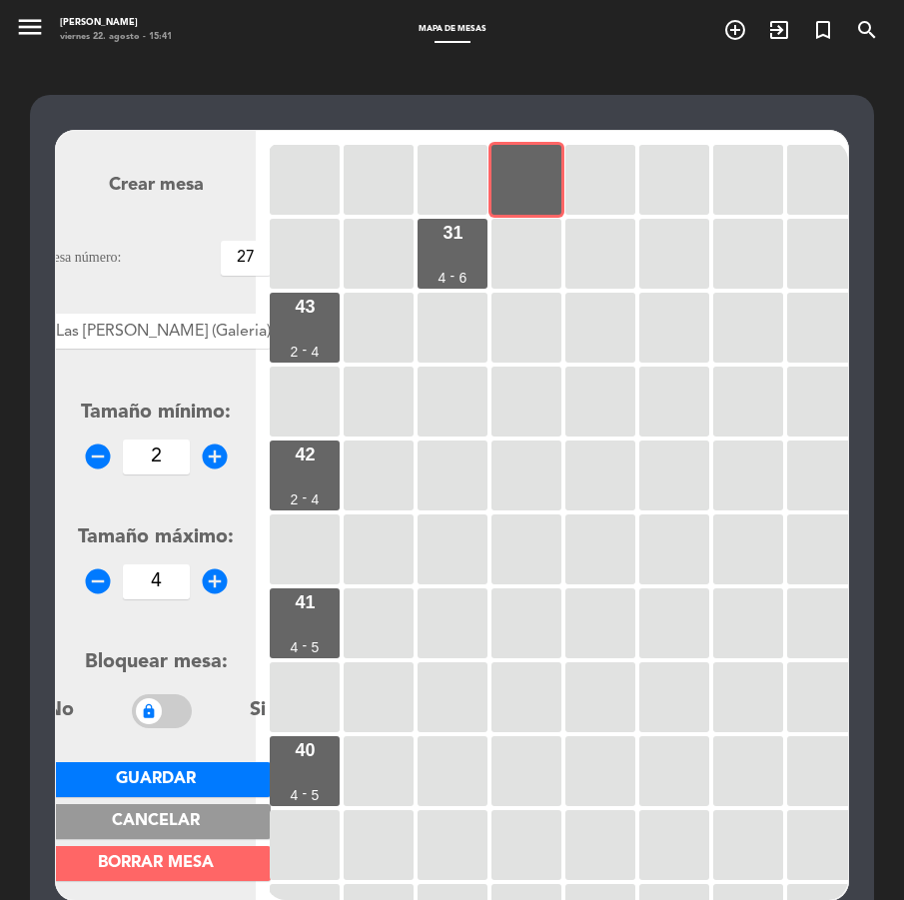
type input "4"
click at [163, 785] on span "Guardar" at bounding box center [156, 779] width 80 height 16
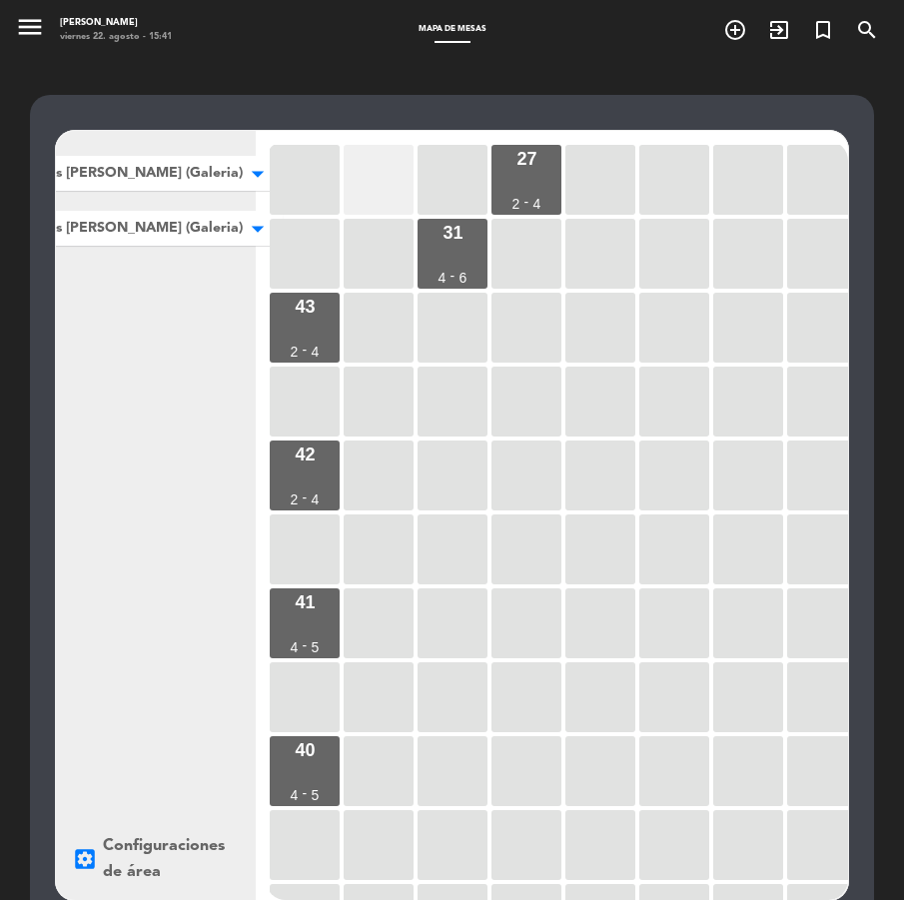
click at [364, 197] on div at bounding box center [379, 180] width 70 height 70
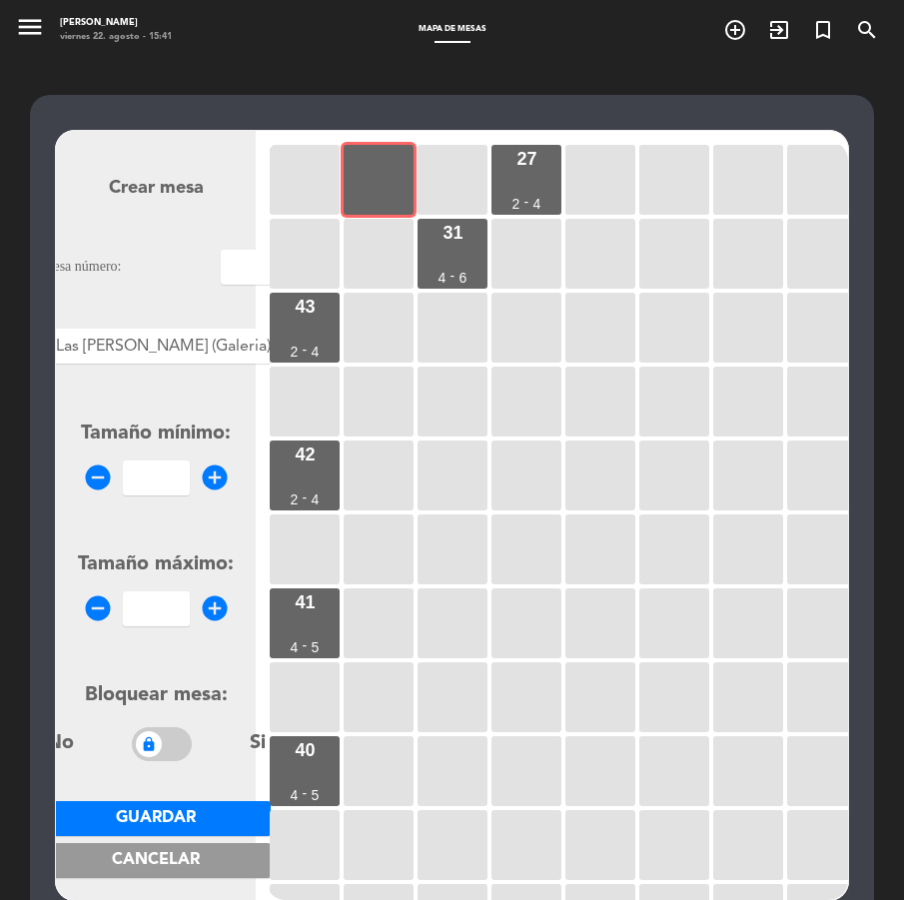
click at [221, 264] on input "text" at bounding box center [246, 267] width 50 height 35
type input "29"
click at [169, 473] on input "number" at bounding box center [156, 477] width 67 height 35
type input "2"
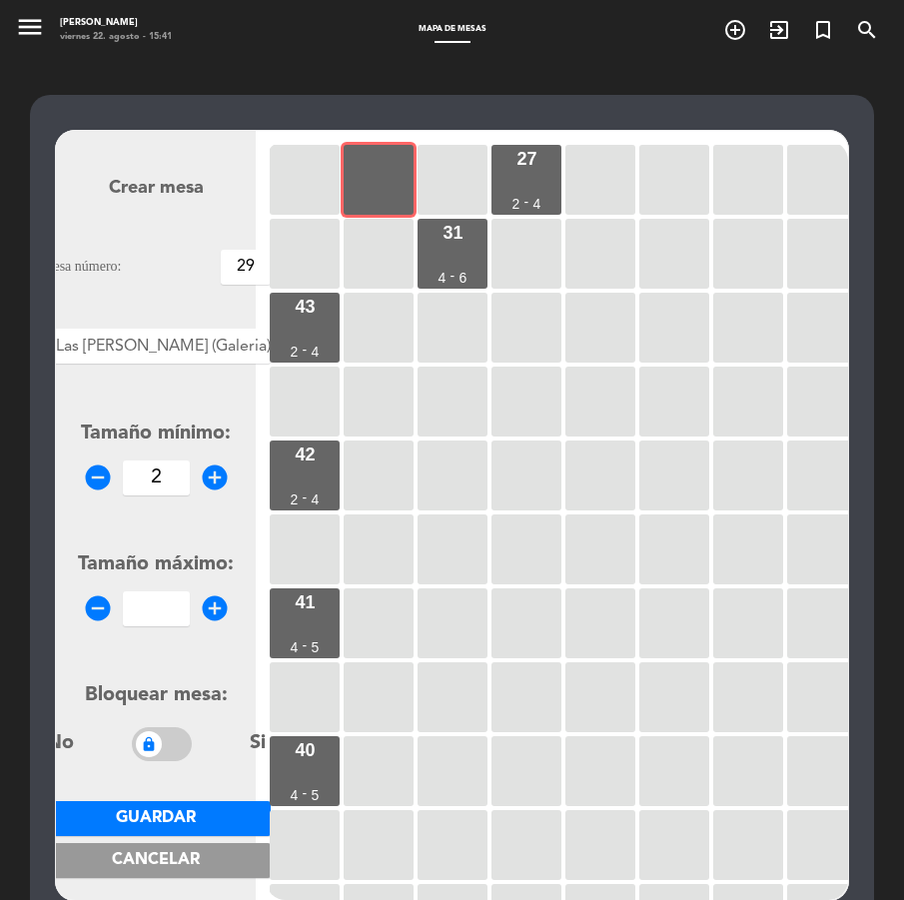
click at [146, 608] on input "number" at bounding box center [156, 608] width 67 height 35
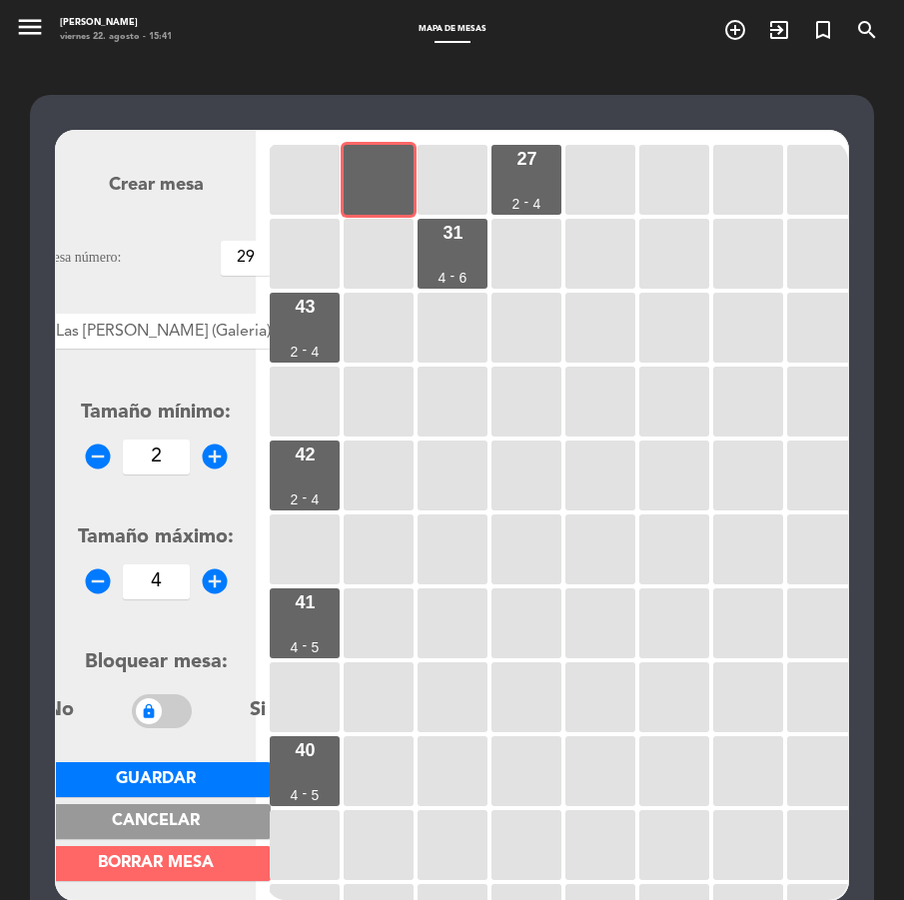
type input "4"
click at [151, 790] on button "Guardar" at bounding box center [156, 779] width 230 height 35
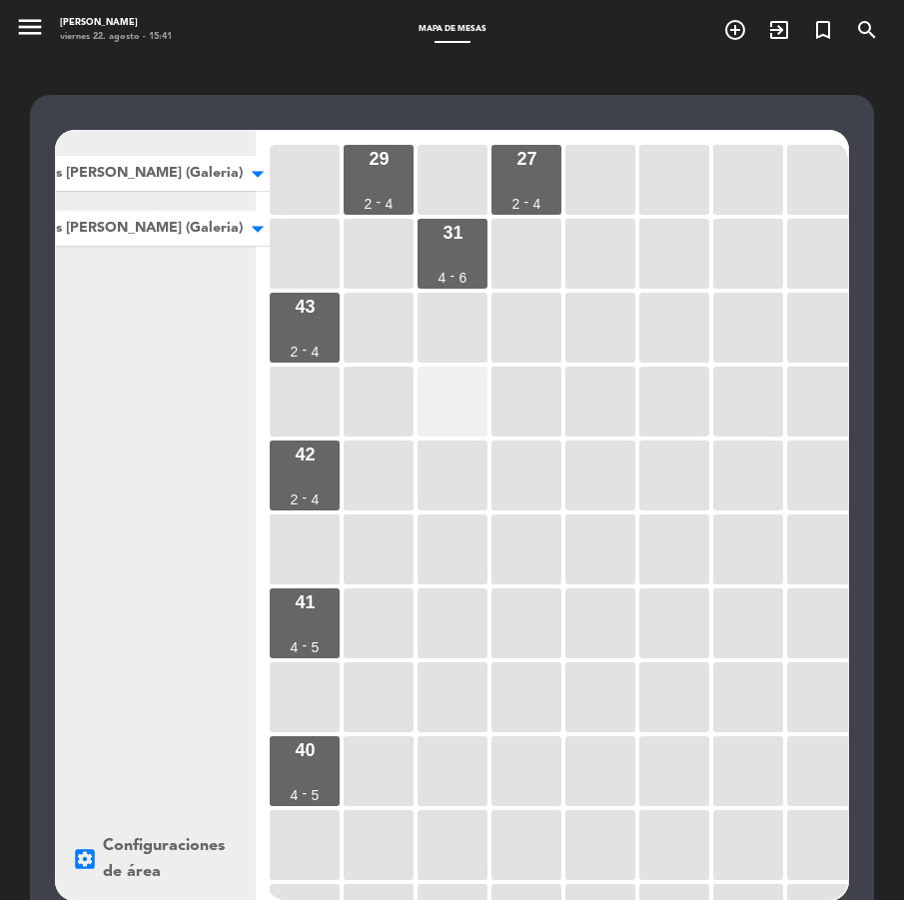
click at [469, 398] on div at bounding box center [452, 402] width 70 height 70
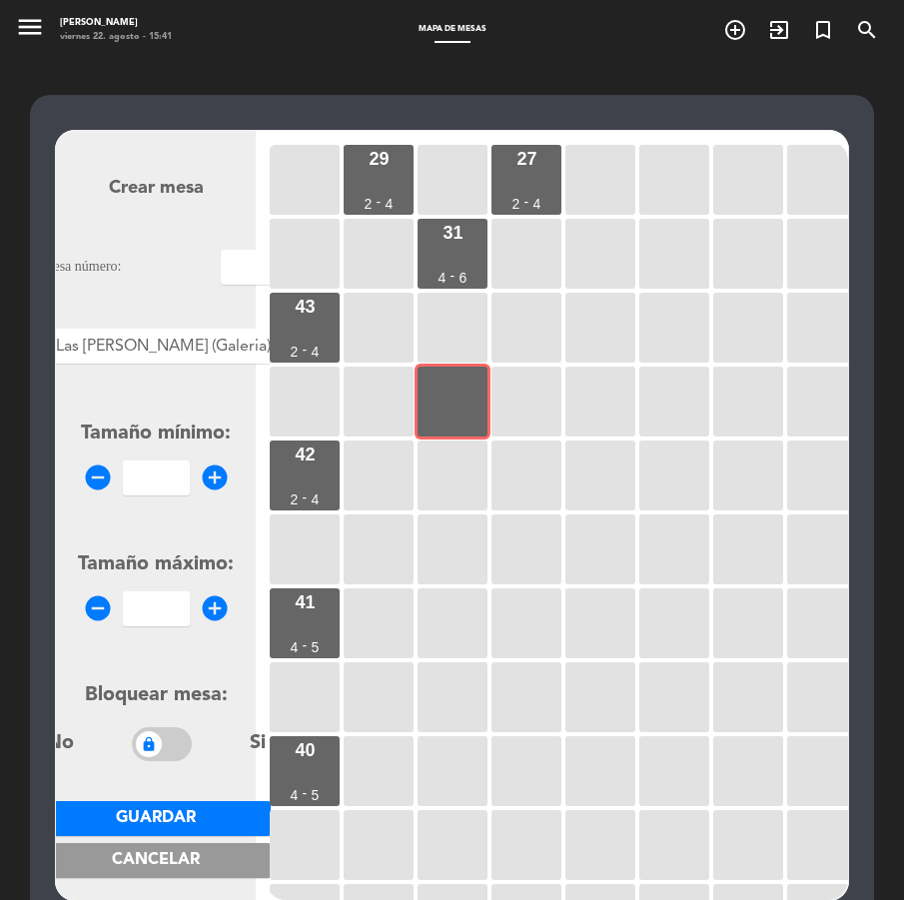
click at [221, 270] on input "text" at bounding box center [246, 267] width 50 height 35
type input "33"
click at [152, 491] on input "number" at bounding box center [156, 477] width 67 height 35
type input "2"
click at [133, 632] on form "Crear mesa Mesa número: 33 Áreas × Las [PERSON_NAME] (Galeria) × Tamaño mínimo:…" at bounding box center [156, 515] width 230 height 759
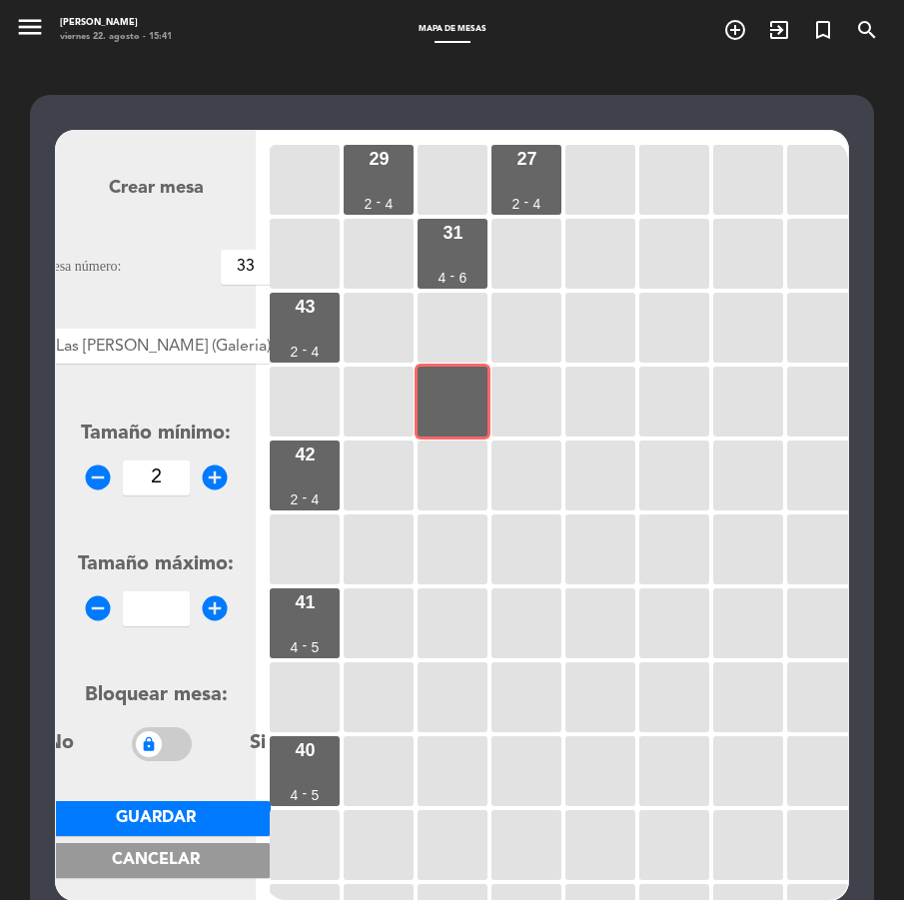
click at [153, 609] on input "number" at bounding box center [156, 608] width 67 height 35
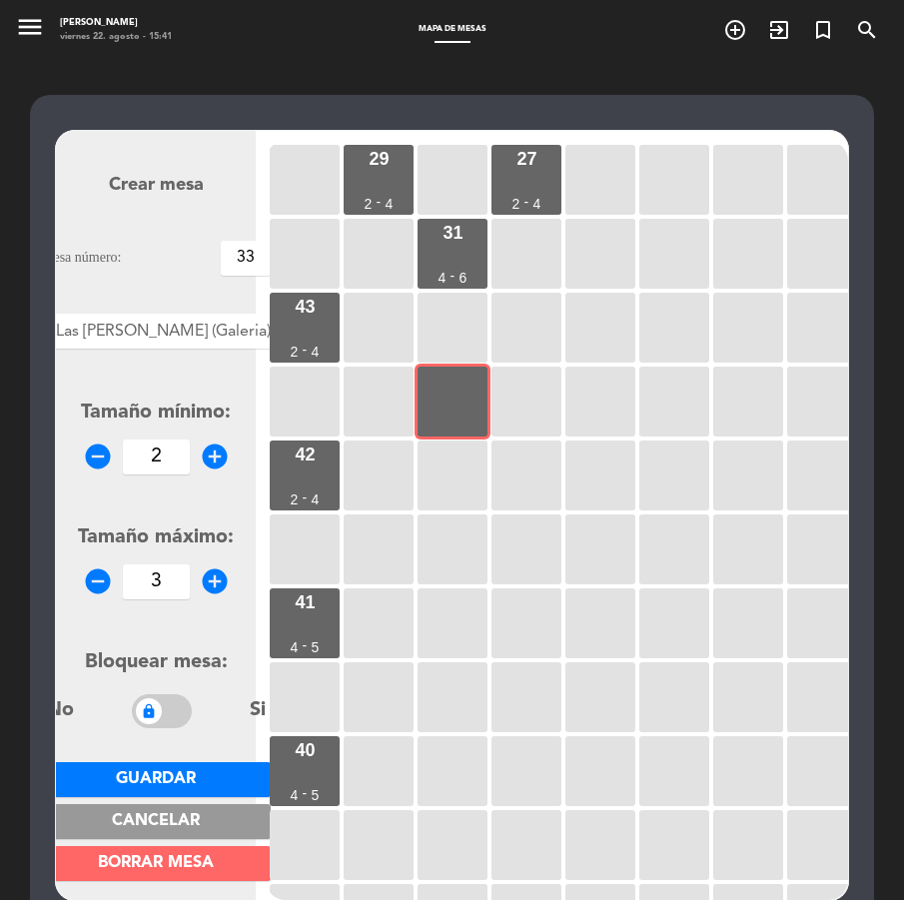
type input "3"
click at [159, 776] on span "Guardar" at bounding box center [156, 779] width 80 height 16
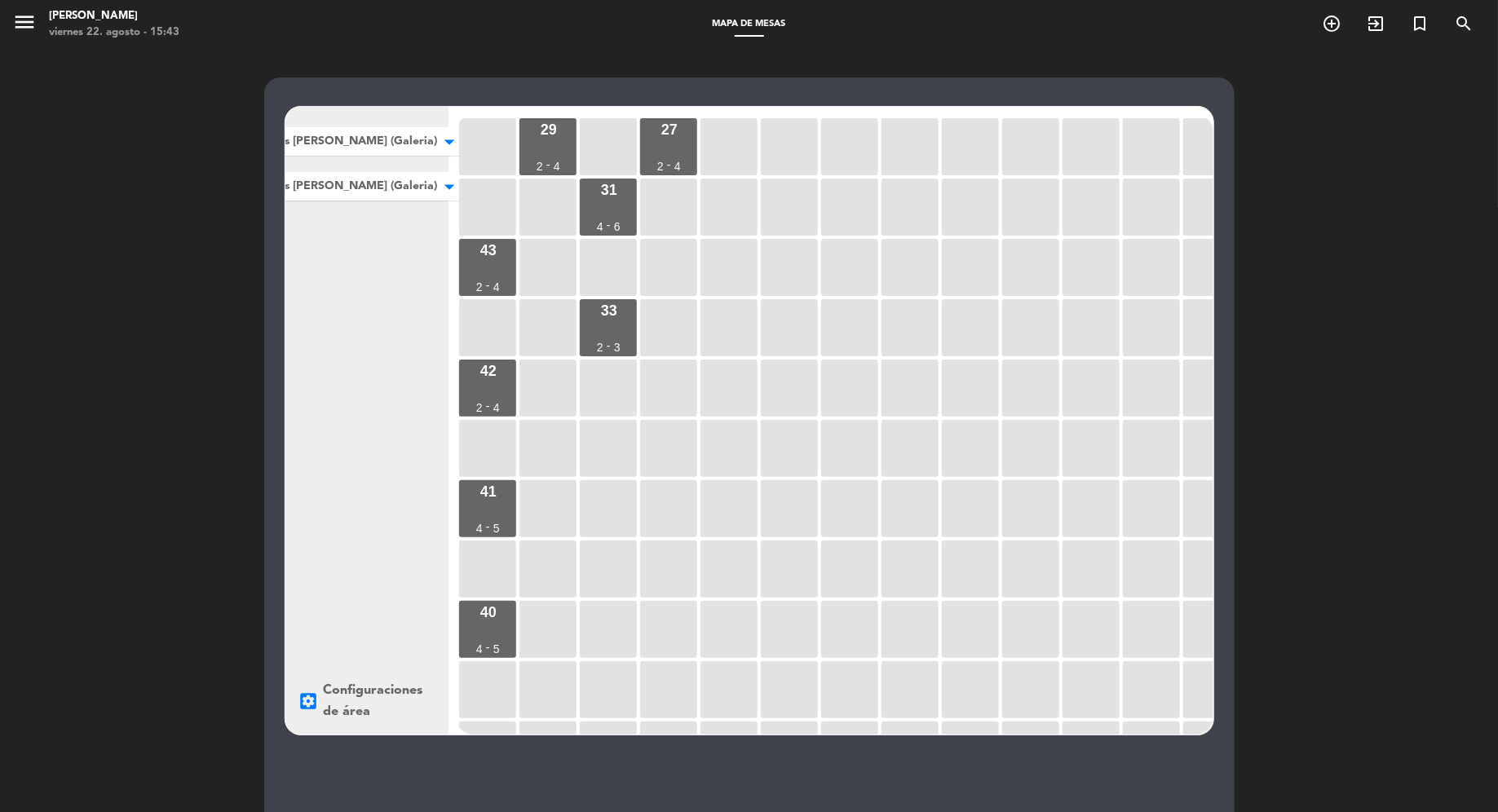
click at [437, 143] on icon "arrow_drop_down" at bounding box center [449, 142] width 24 height 16
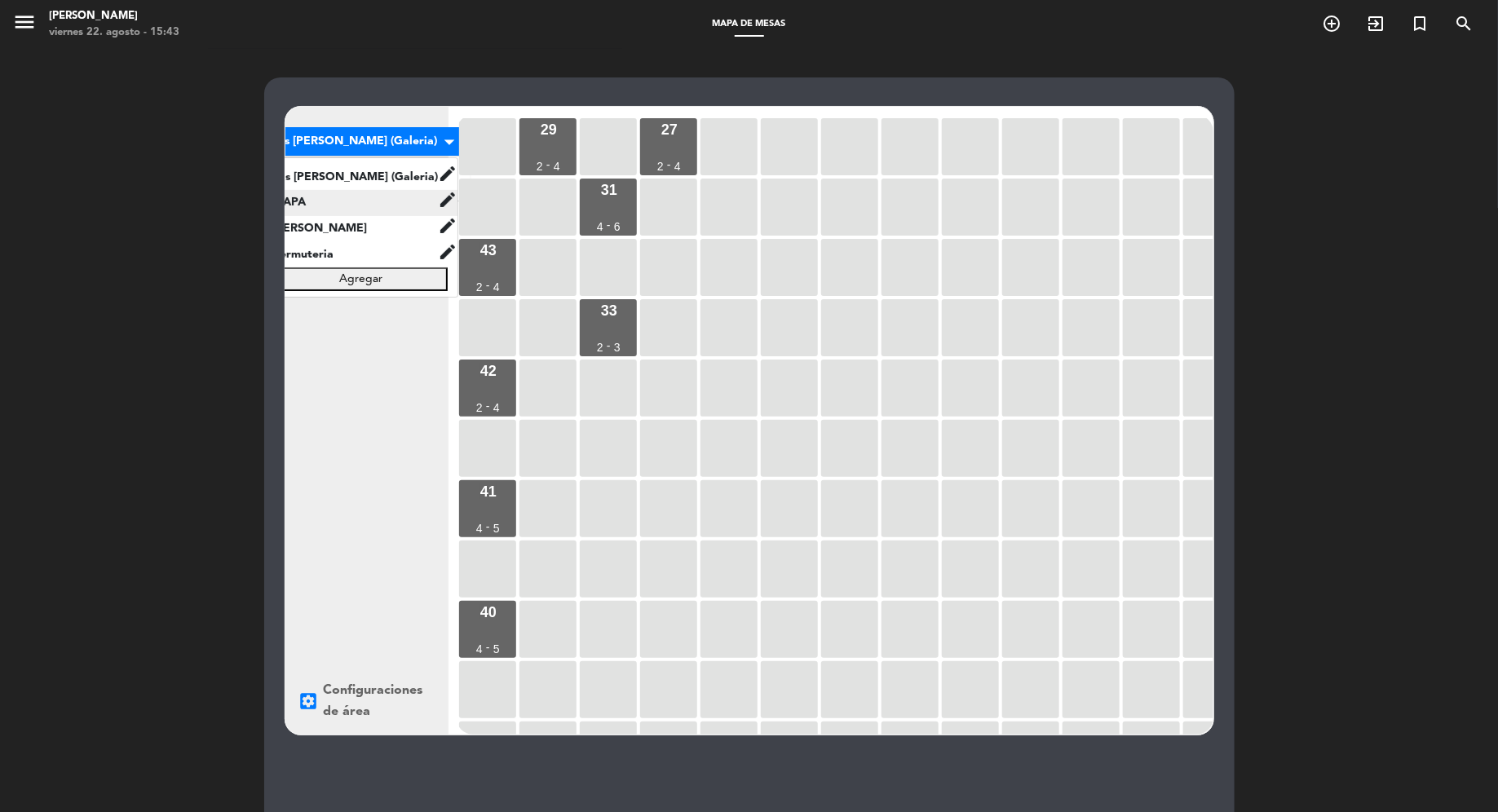
click at [385, 191] on div "MAPA edit renombrar borrar" at bounding box center [361, 203] width 193 height 26
click at [371, 200] on span "MAPA" at bounding box center [351, 202] width 174 height 19
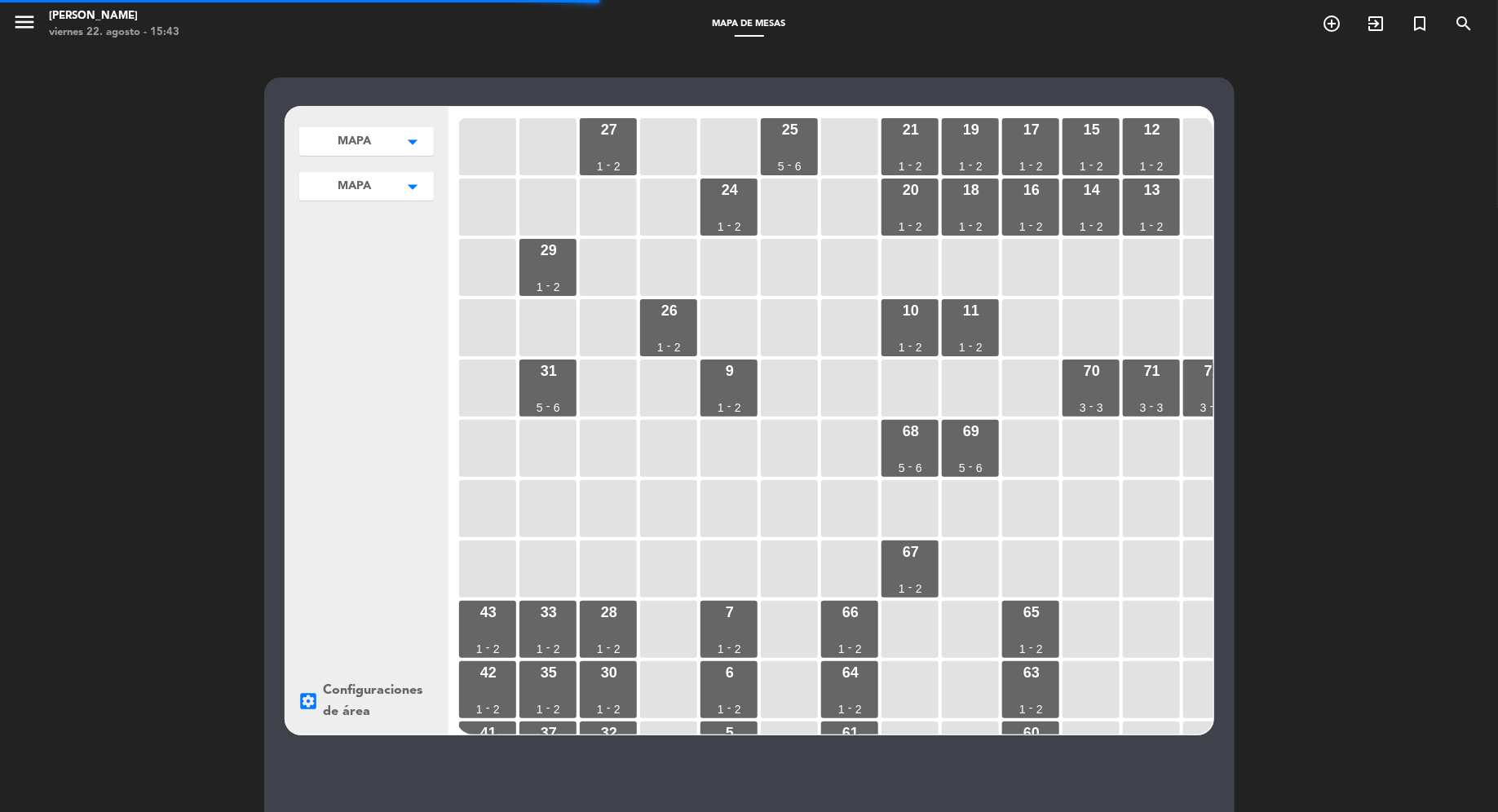
click at [390, 156] on button "MAPA arrow_drop_down" at bounding box center [367, 141] width 135 height 29
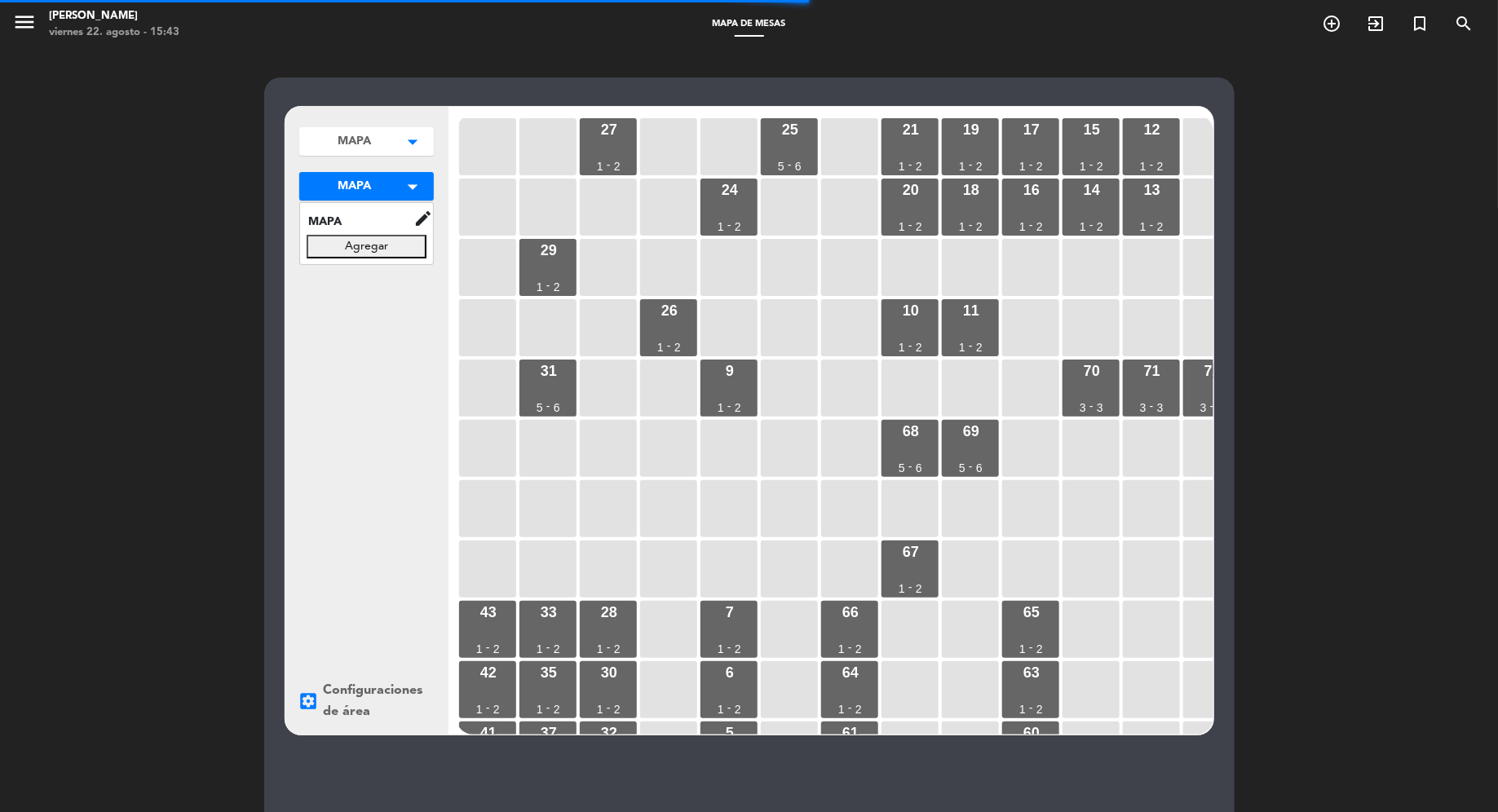
click at [389, 245] on button "Agregar" at bounding box center [367, 246] width 120 height 24
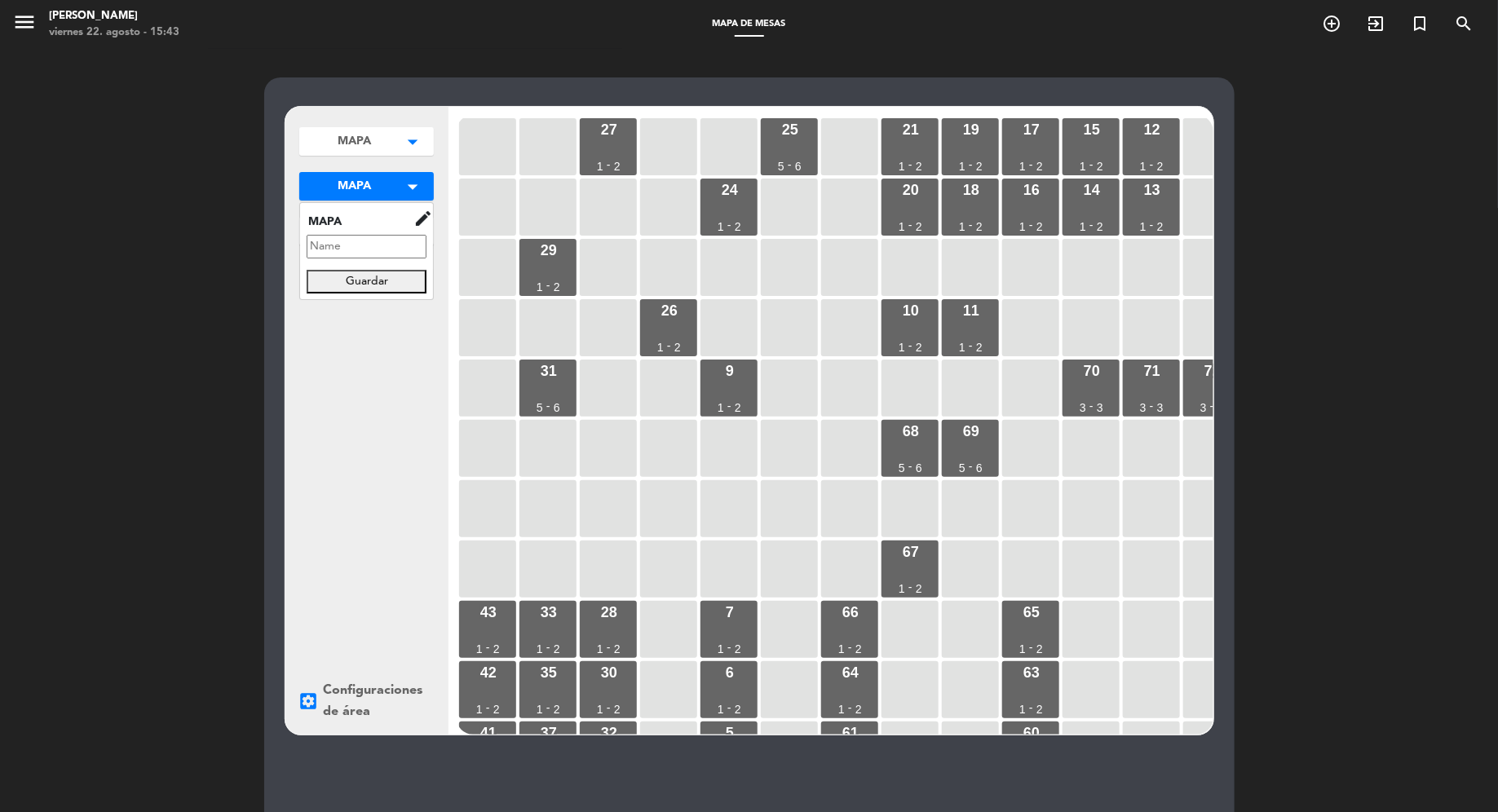
click at [393, 252] on input "text" at bounding box center [367, 246] width 120 height 24
type input "V"
type input "Galería"
click at [366, 269] on button "Guardar" at bounding box center [367, 281] width 120 height 24
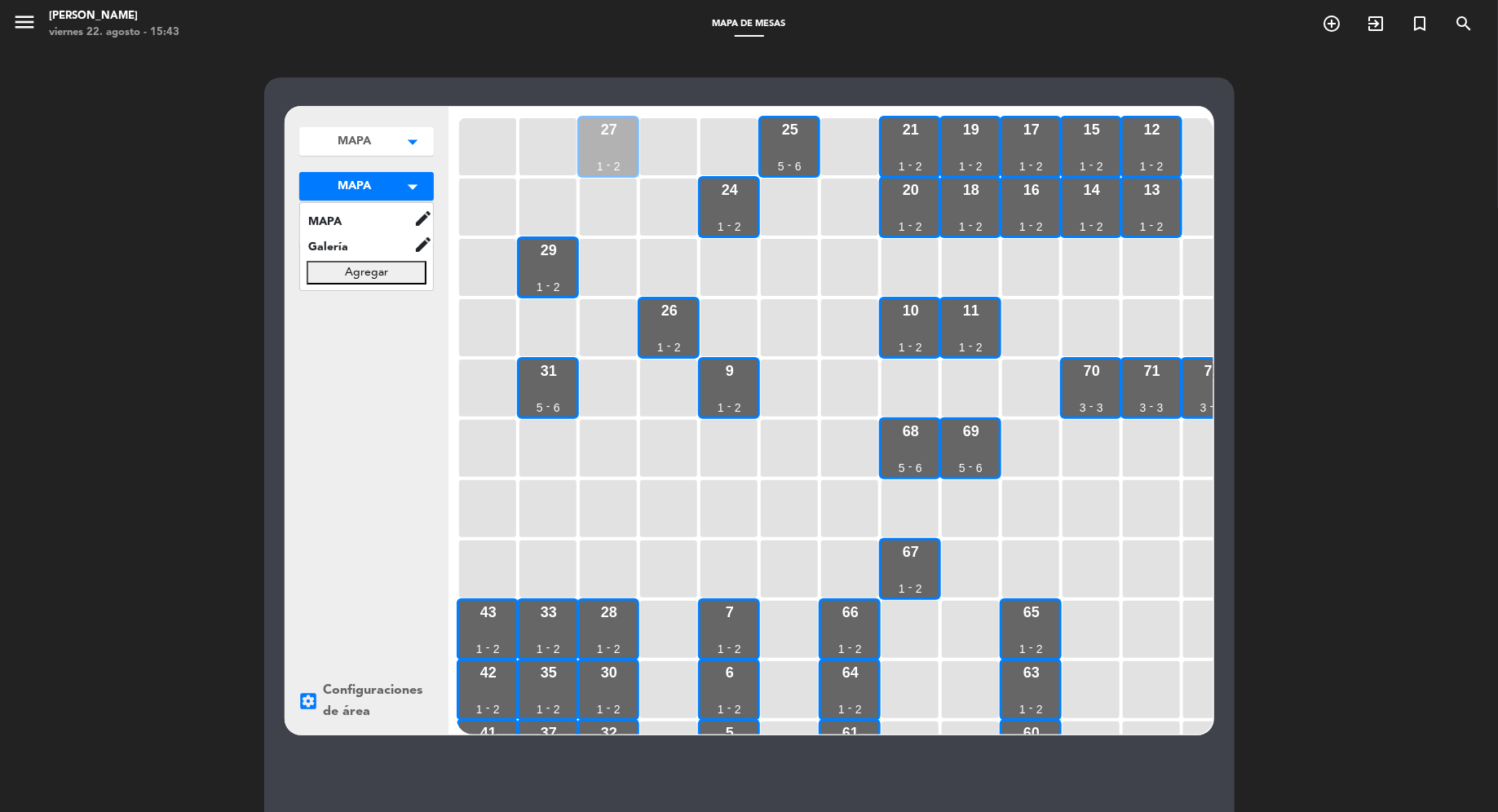
click at [625, 158] on div "27 1 - 2" at bounding box center [608, 147] width 57 height 57
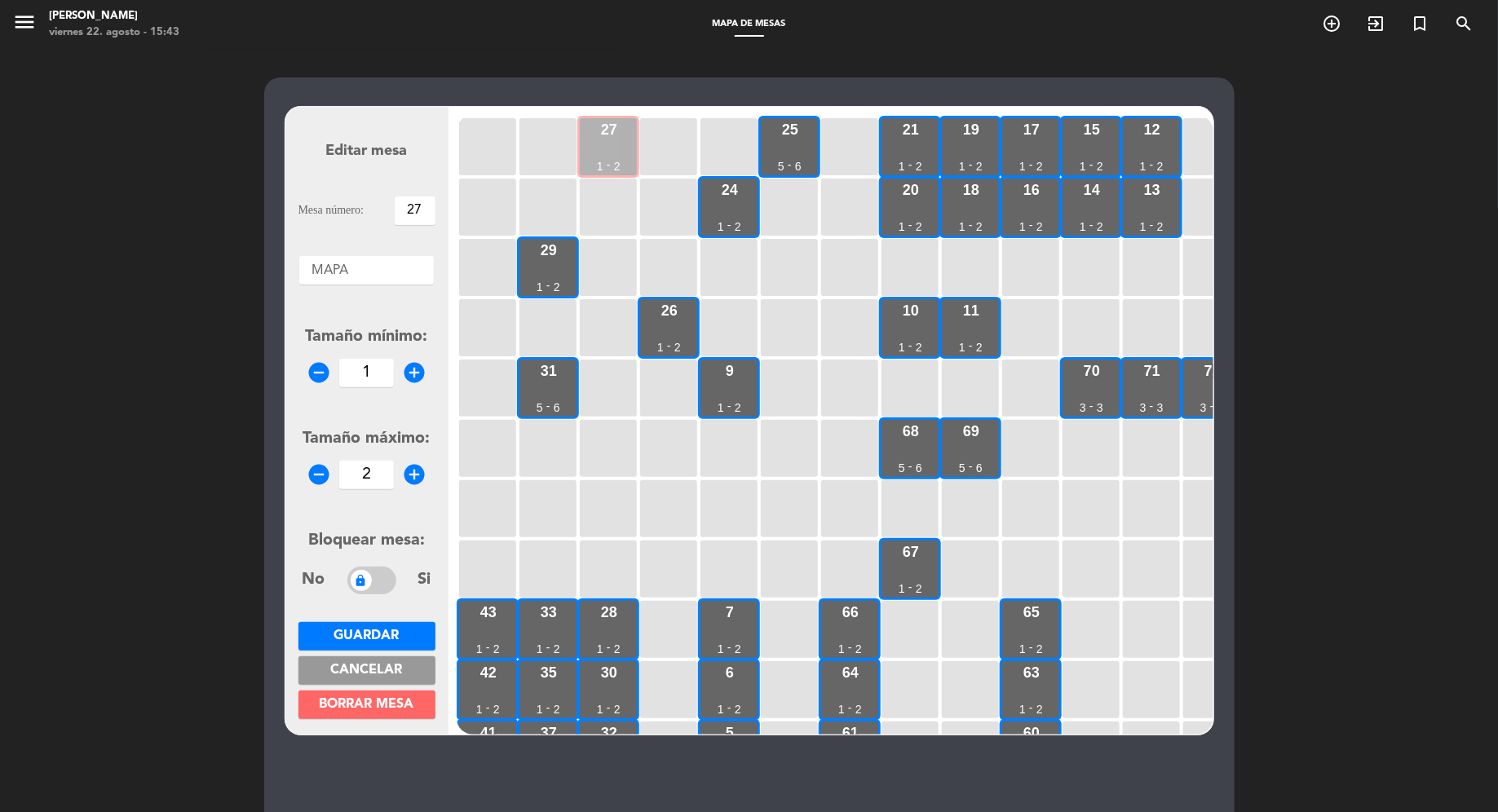
click at [608, 154] on div "27 1 - 2" at bounding box center [608, 147] width 57 height 57
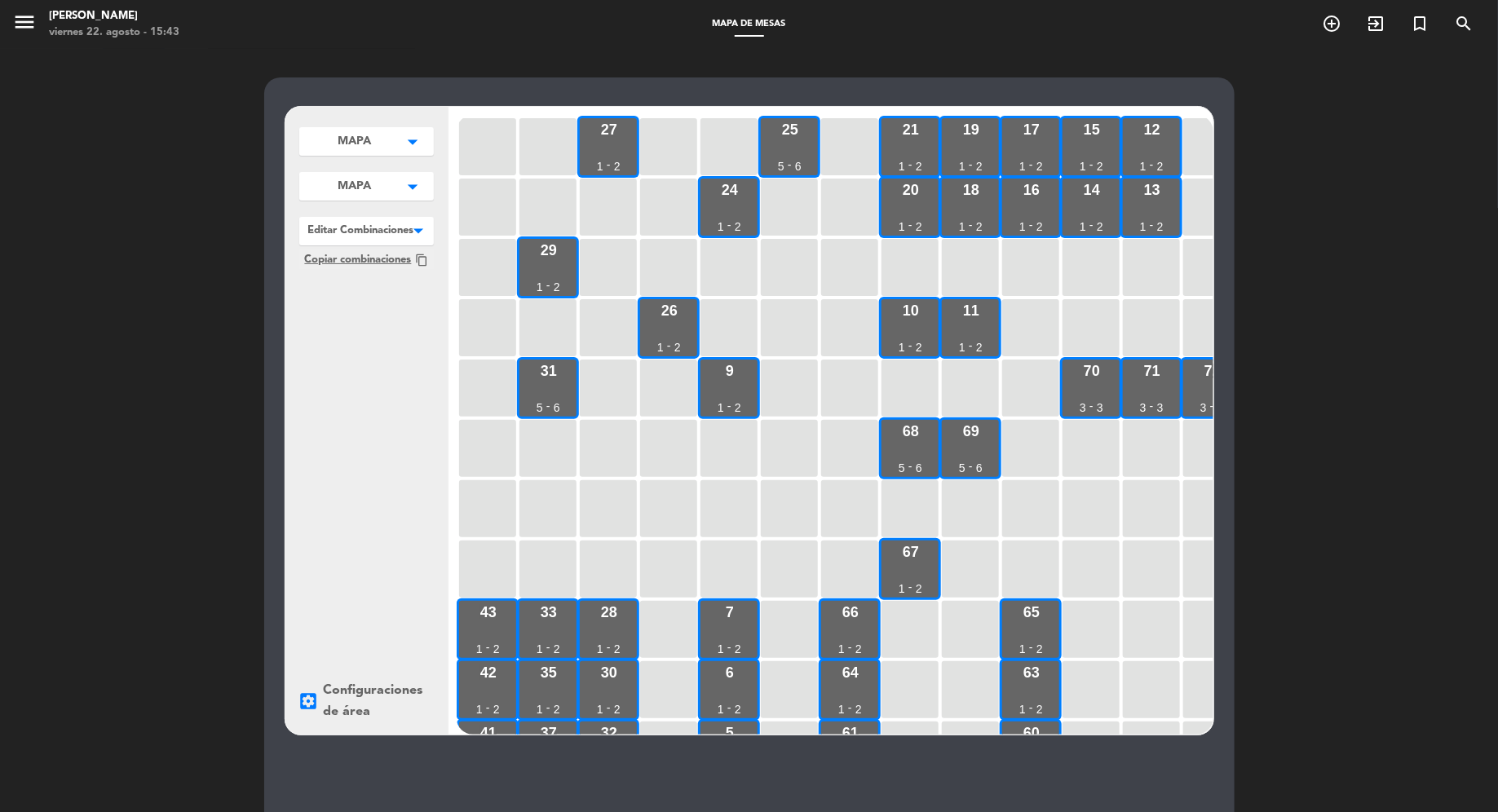
click at [374, 156] on button "MAPA arrow_drop_down" at bounding box center [367, 141] width 135 height 29
click at [377, 238] on span "Galería" at bounding box center [357, 247] width 113 height 19
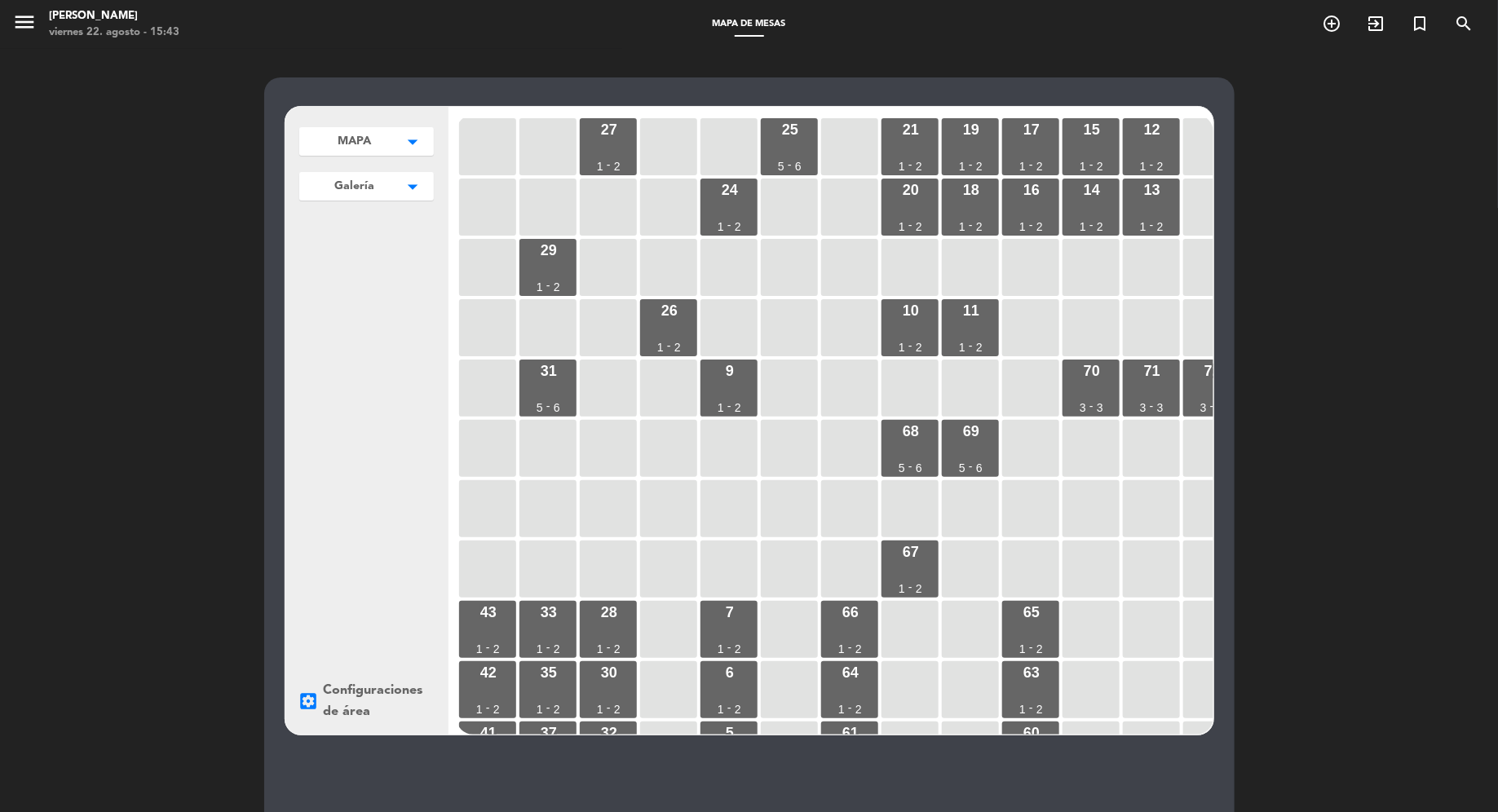
click at [413, 150] on icon "arrow_drop_down" at bounding box center [413, 142] width 24 height 16
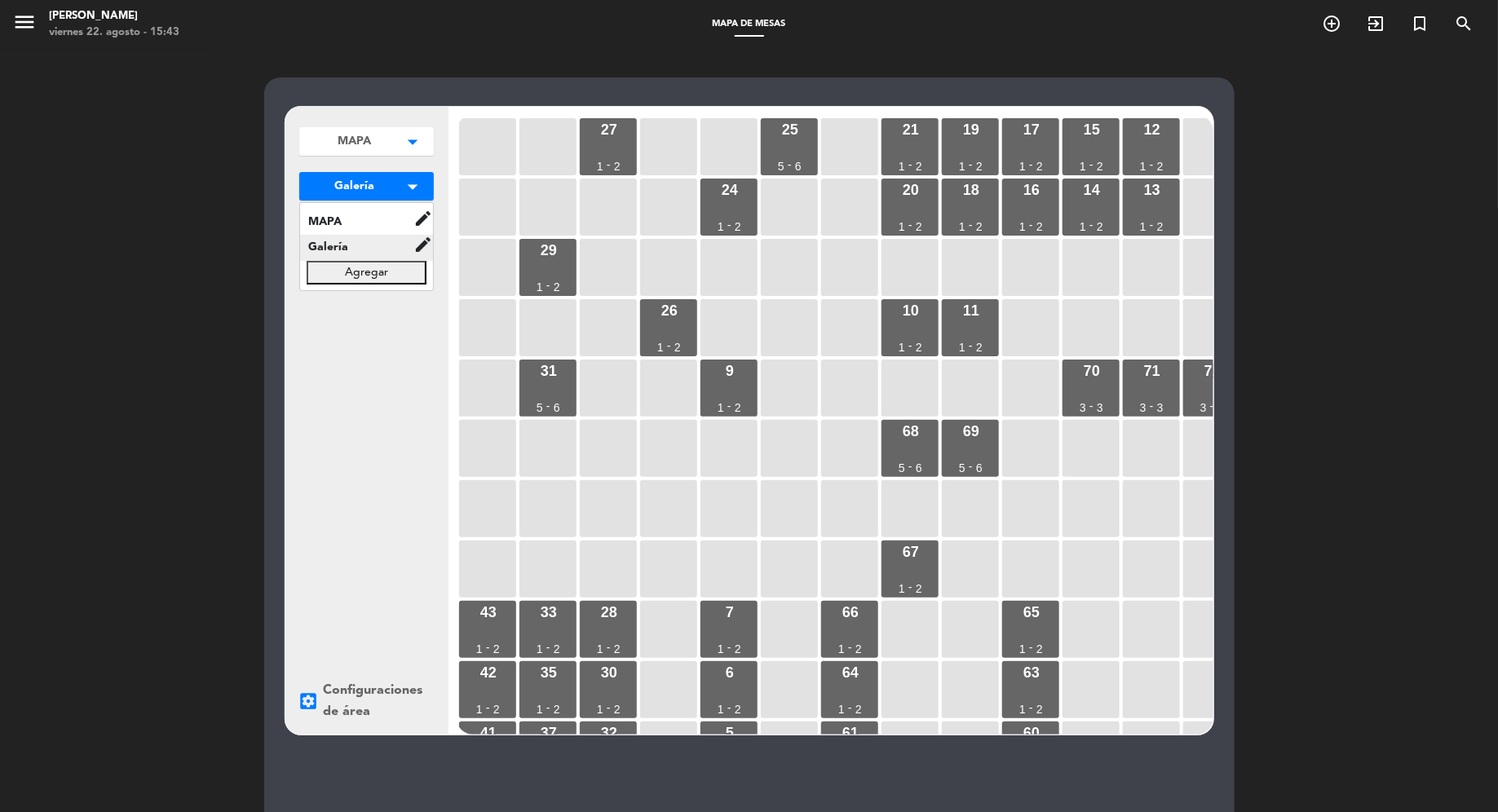
click at [392, 249] on span "Galería" at bounding box center [357, 247] width 113 height 19
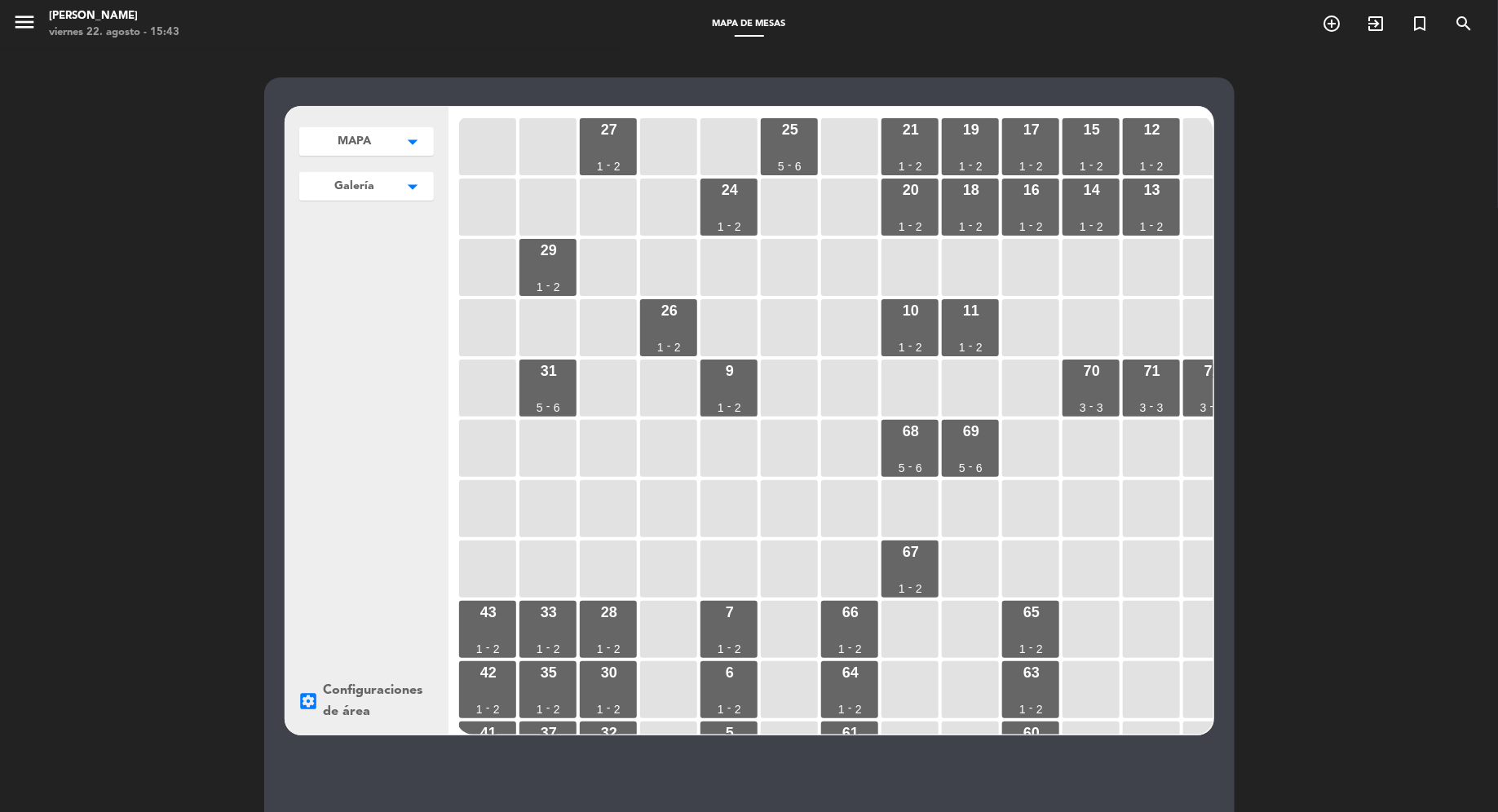
click at [422, 150] on icon "arrow_drop_down" at bounding box center [413, 142] width 24 height 16
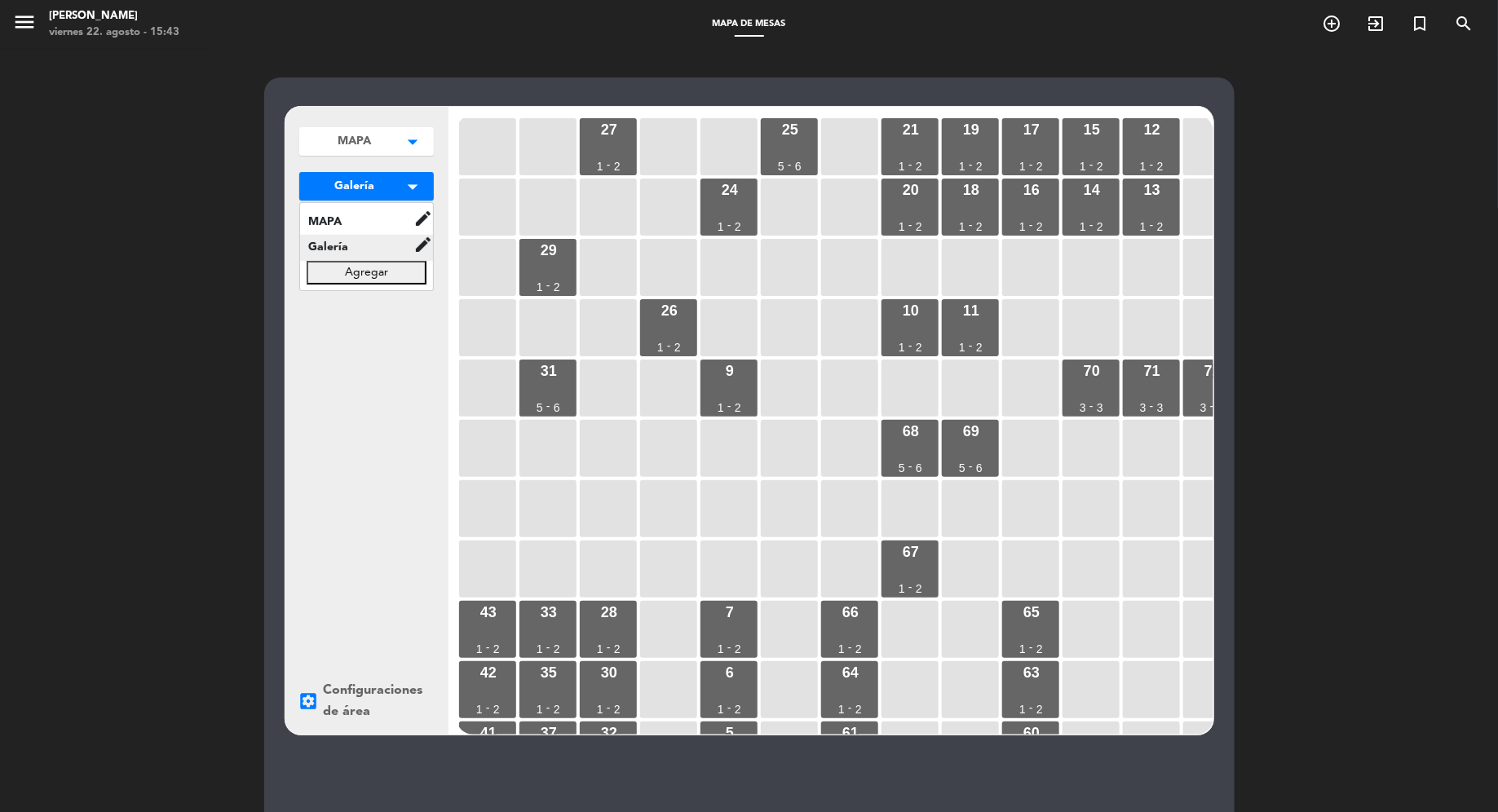
click at [423, 229] on icon "edit" at bounding box center [423, 219] width 20 height 20
click at [396, 393] on div "MAPA arrow_drop_down Las [PERSON_NAME] (Galeria) edit renombrar borrar MAPA edi…" at bounding box center [367, 420] width 163 height 628
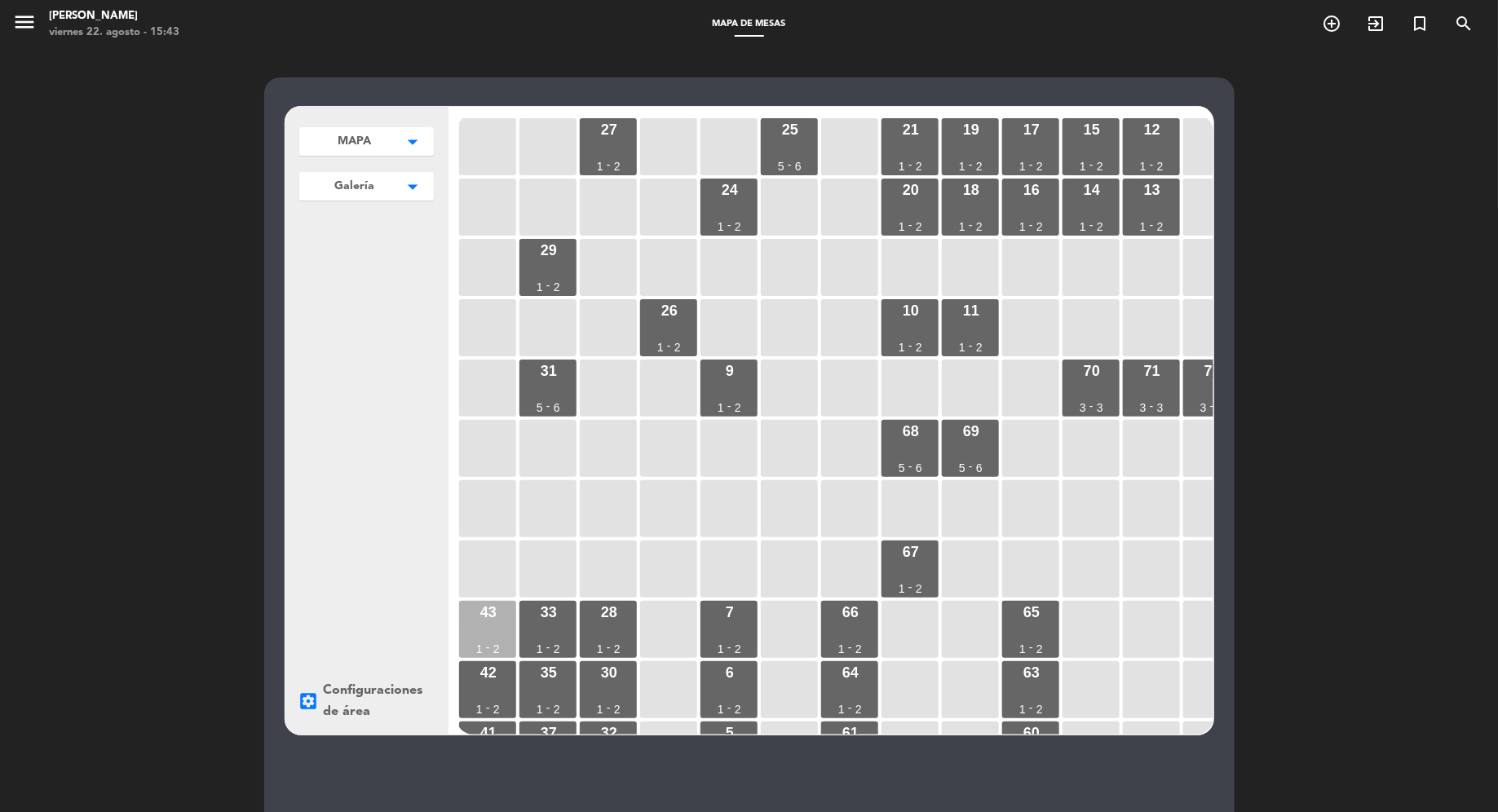
click at [494, 643] on div "2" at bounding box center [496, 649] width 7 height 11
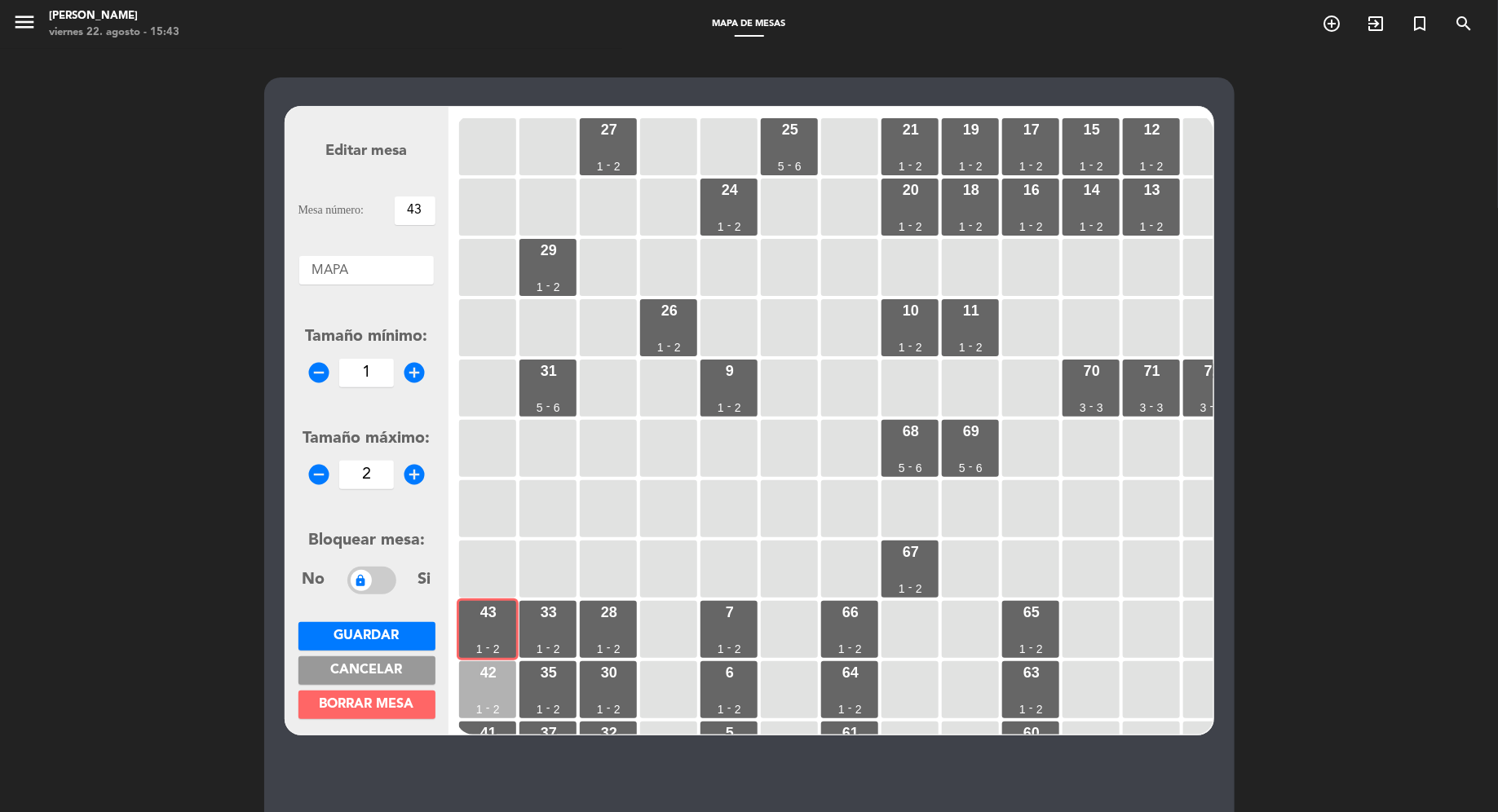
click at [493, 682] on div "42 1 - 2" at bounding box center [487, 690] width 57 height 57
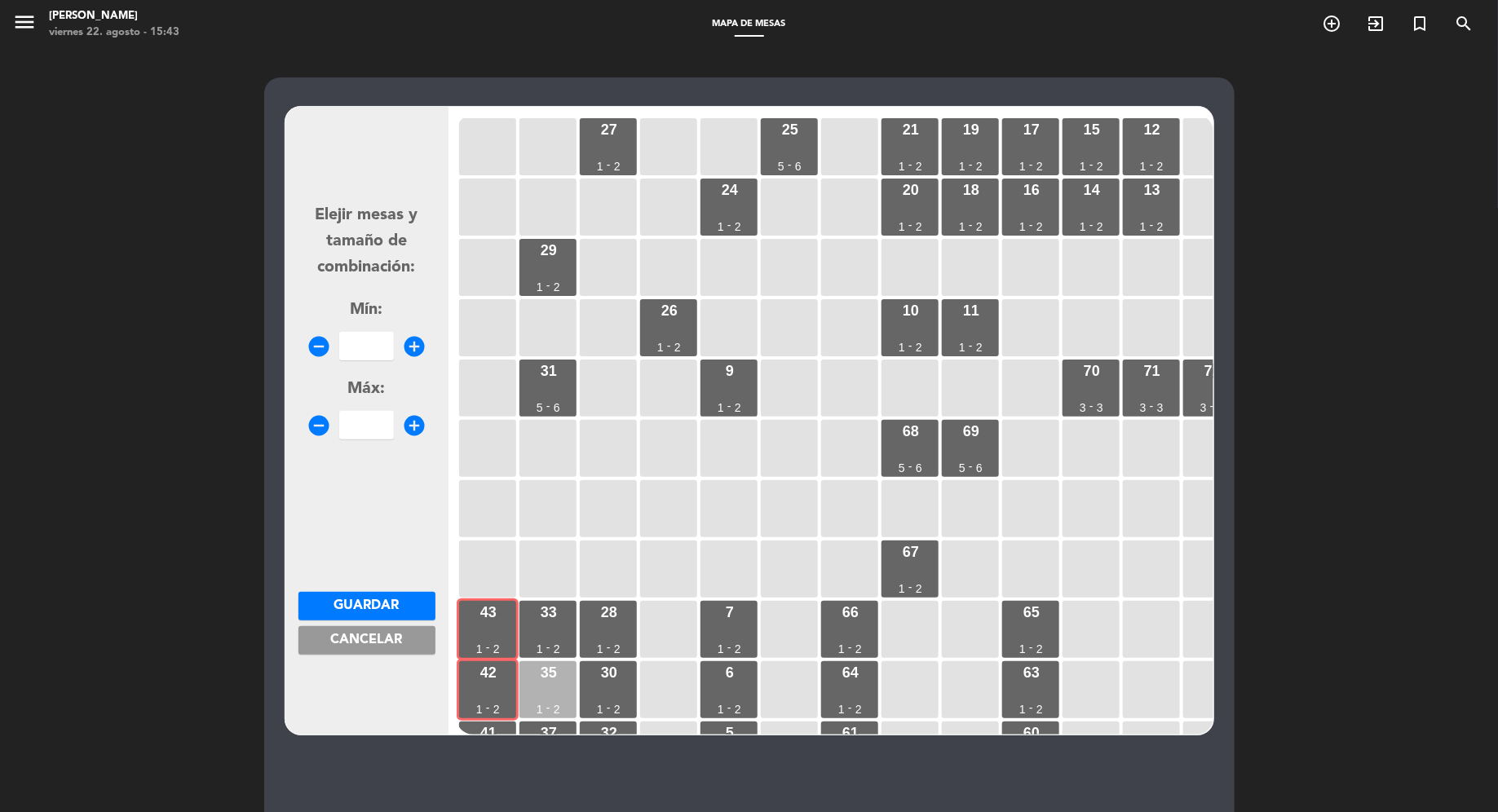
click at [557, 696] on div "35 1 - 2" at bounding box center [548, 690] width 57 height 57
click at [553, 623] on div "33 1 - 2" at bounding box center [548, 629] width 57 height 57
click at [616, 685] on div "30 1 - 2" at bounding box center [608, 690] width 57 height 57
click at [619, 637] on div "28 1 - 2" at bounding box center [608, 629] width 57 height 57
click at [401, 642] on span "Cancelar" at bounding box center [367, 640] width 72 height 13
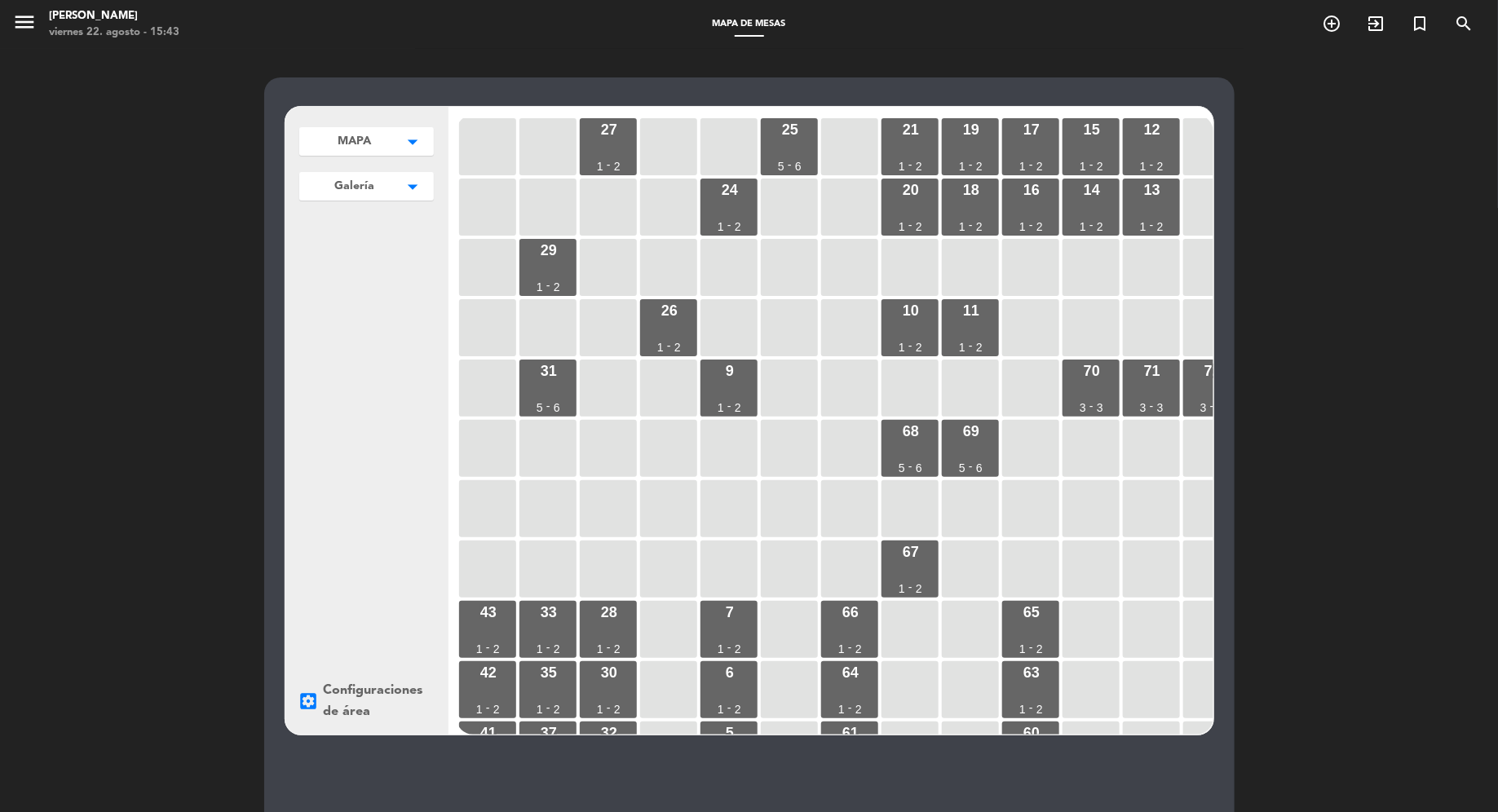
click at [388, 156] on button "Galería arrow_drop_down" at bounding box center [367, 141] width 135 height 29
click at [401, 150] on icon "arrow_drop_down" at bounding box center [413, 142] width 24 height 16
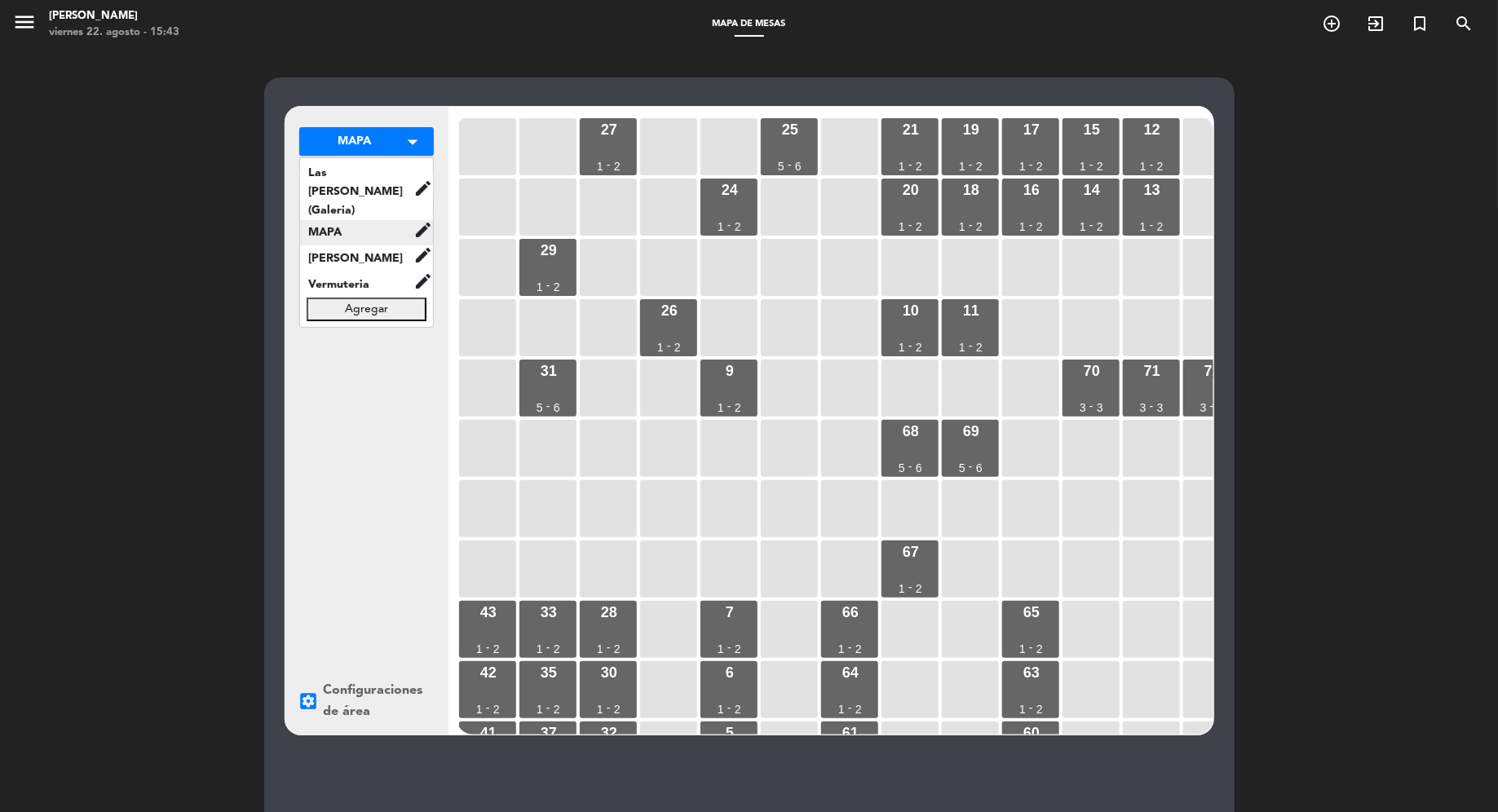
click at [382, 224] on span "MAPA" at bounding box center [357, 233] width 113 height 19
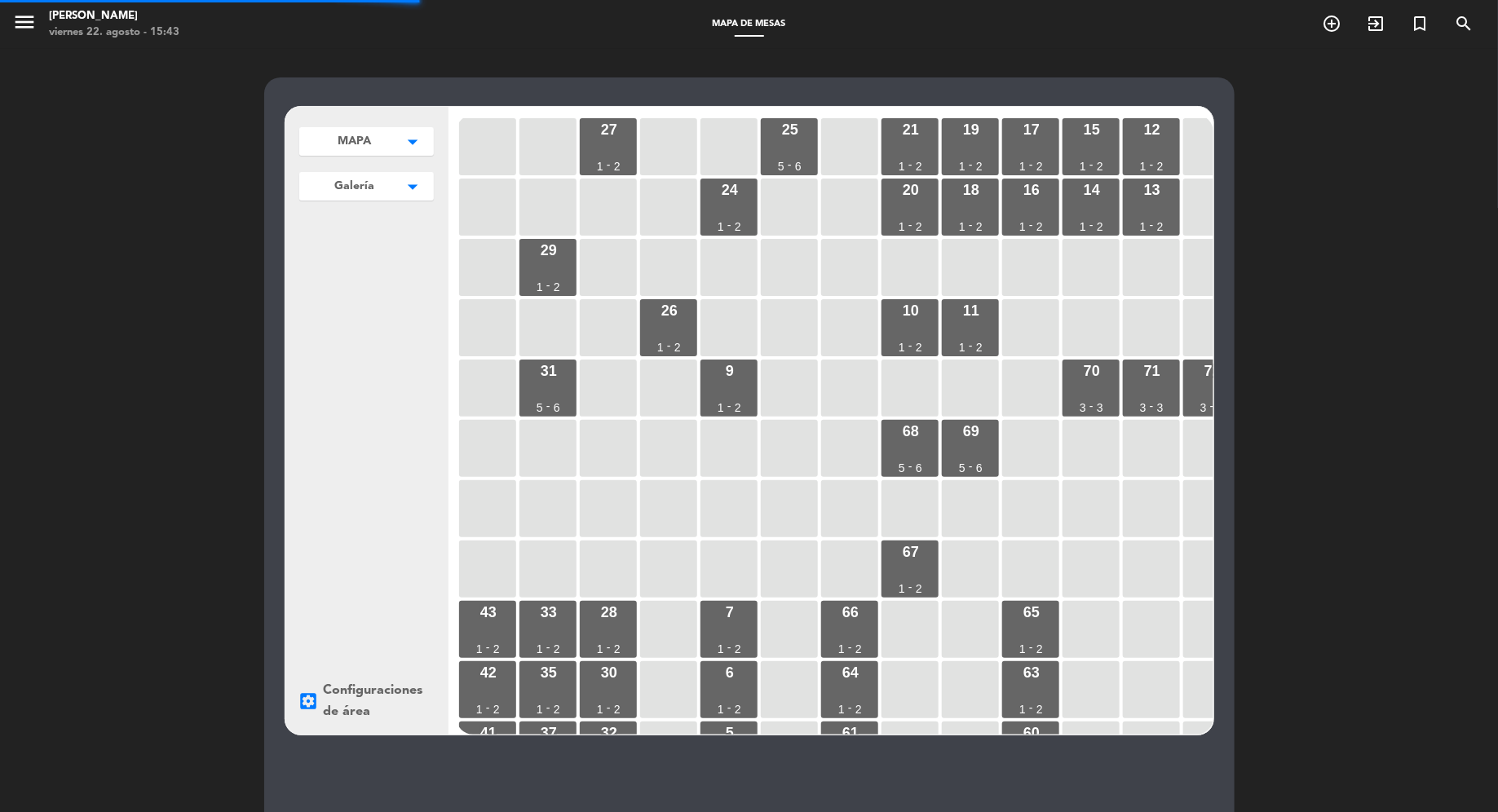
click at [387, 156] on button "Galería arrow_drop_down" at bounding box center [367, 141] width 135 height 29
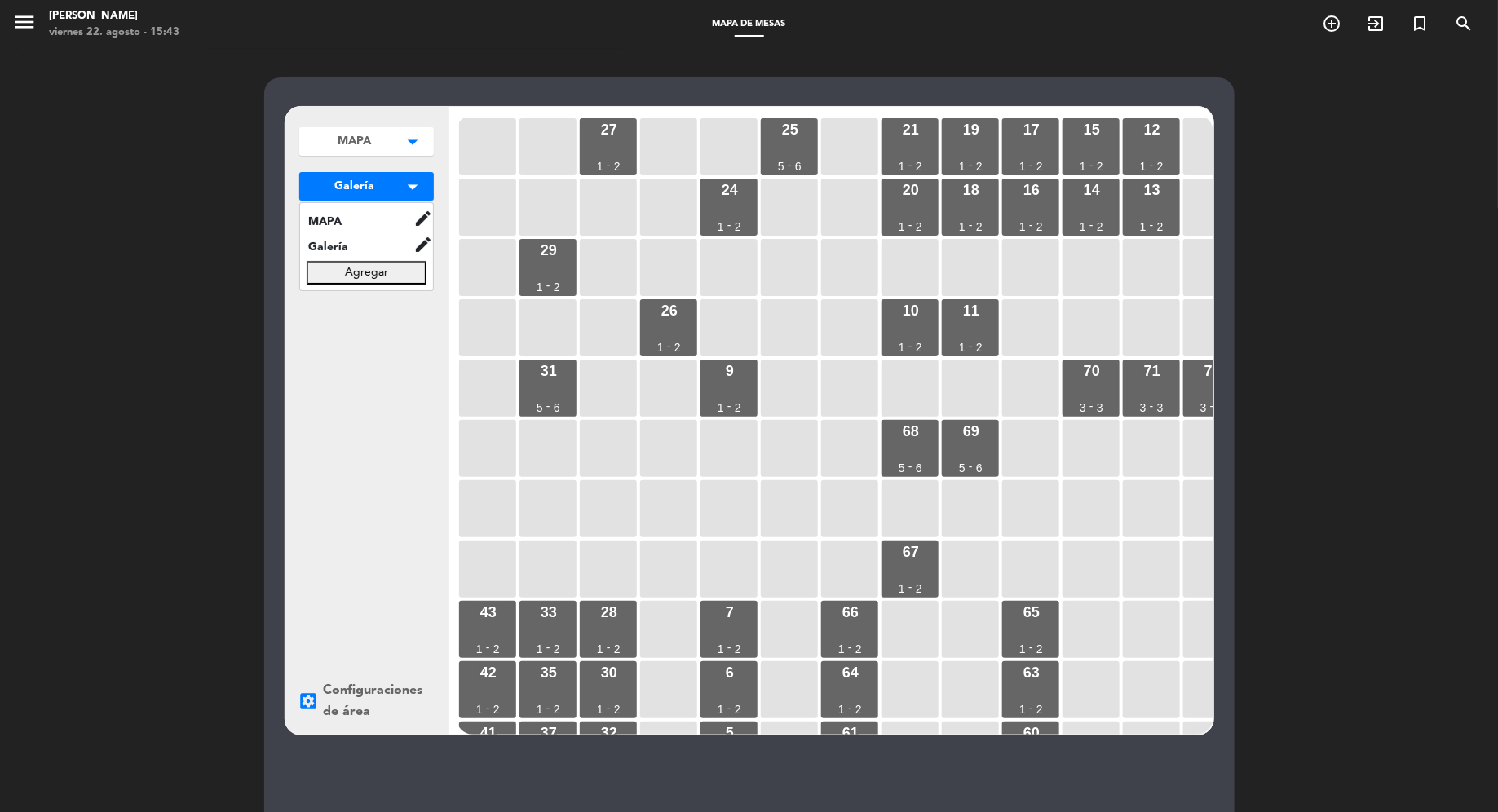
click at [370, 282] on button "Agregar" at bounding box center [367, 272] width 120 height 24
click at [525, 402] on div "31 5 - 6" at bounding box center [548, 388] width 57 height 57
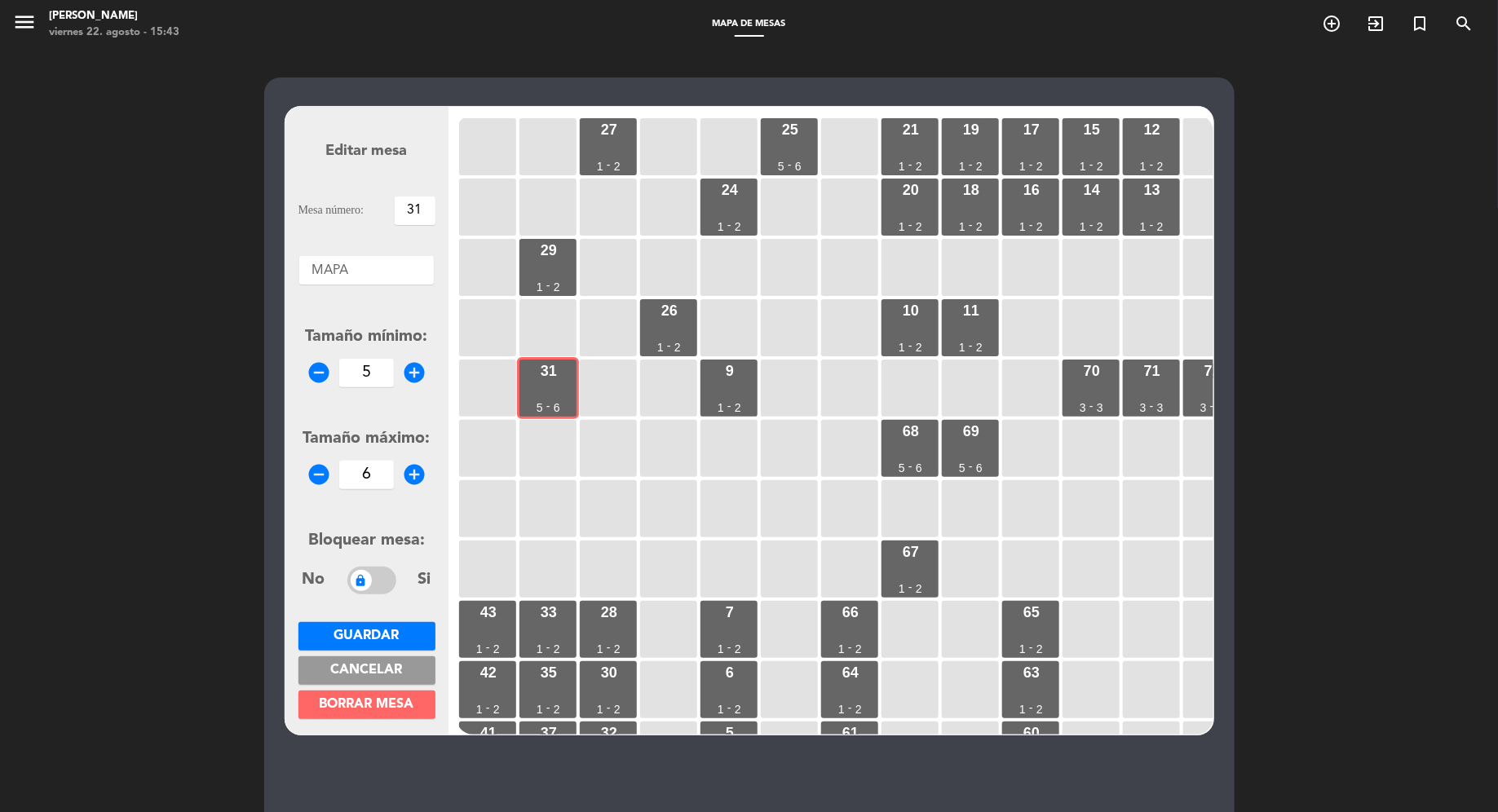
click at [395, 679] on button "Cancelar" at bounding box center [367, 670] width 137 height 29
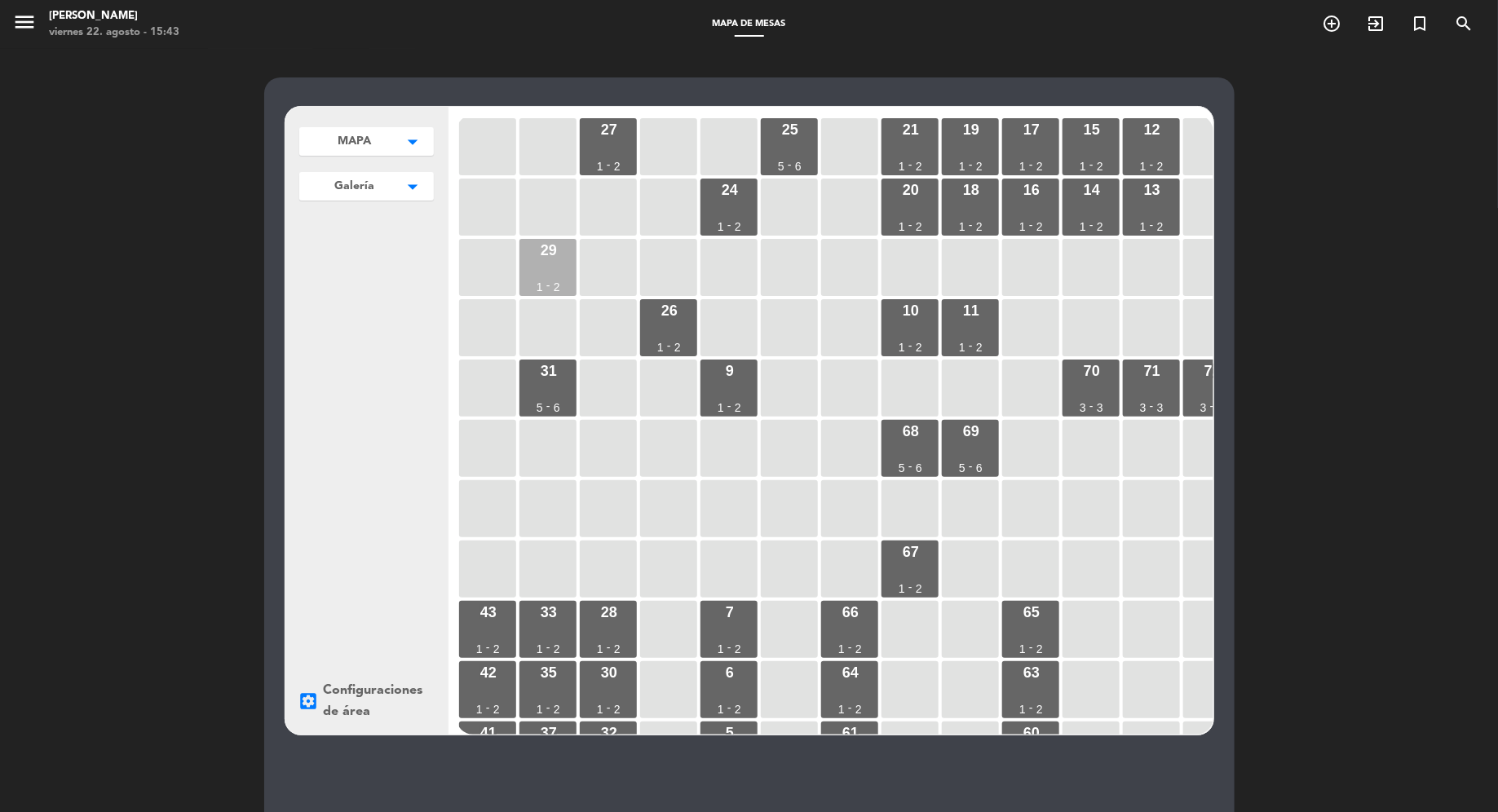
click at [560, 267] on div "29 1 - 2" at bounding box center [548, 268] width 57 height 57
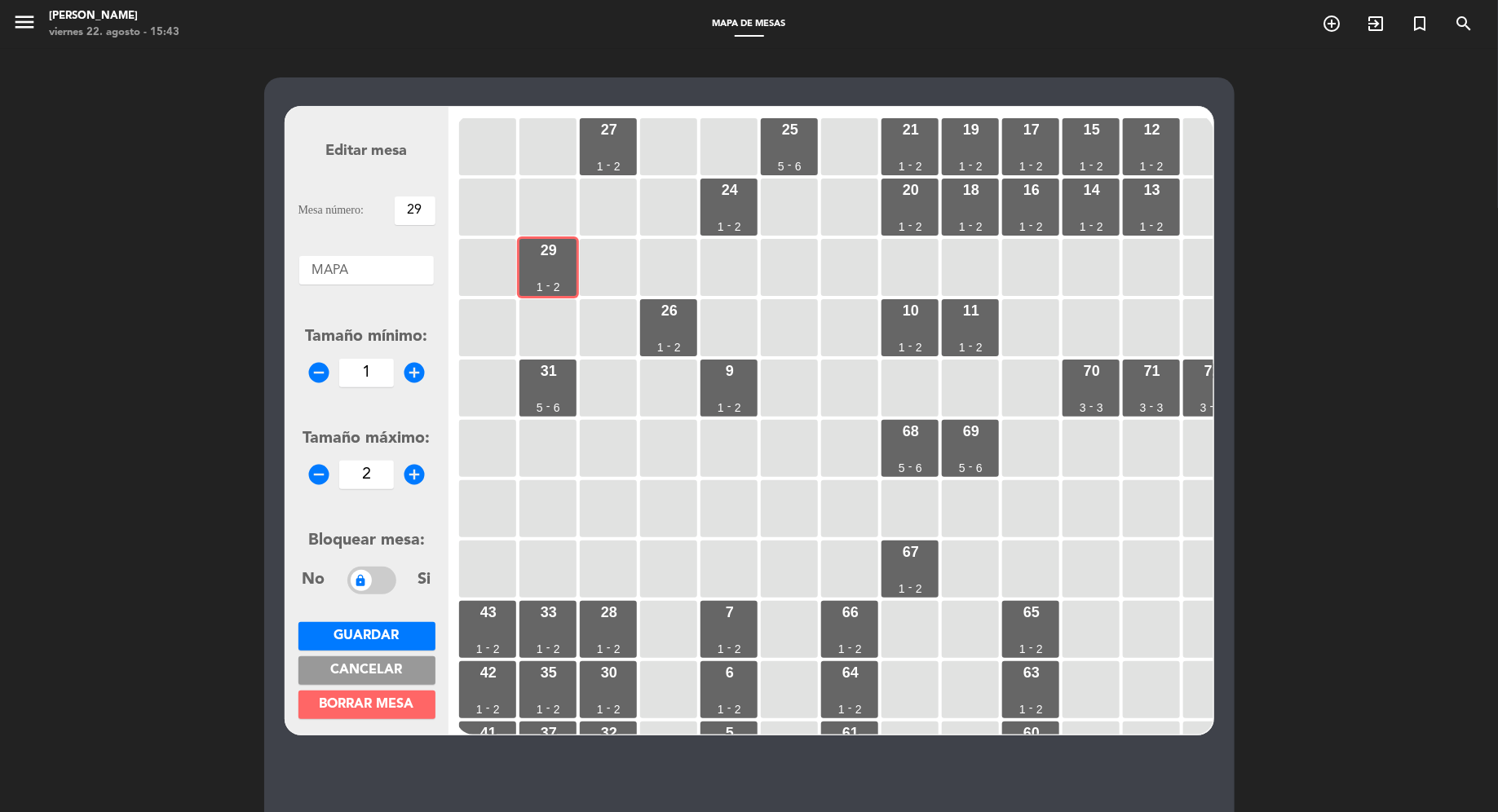
click at [400, 674] on span "Cancelar" at bounding box center [367, 670] width 72 height 13
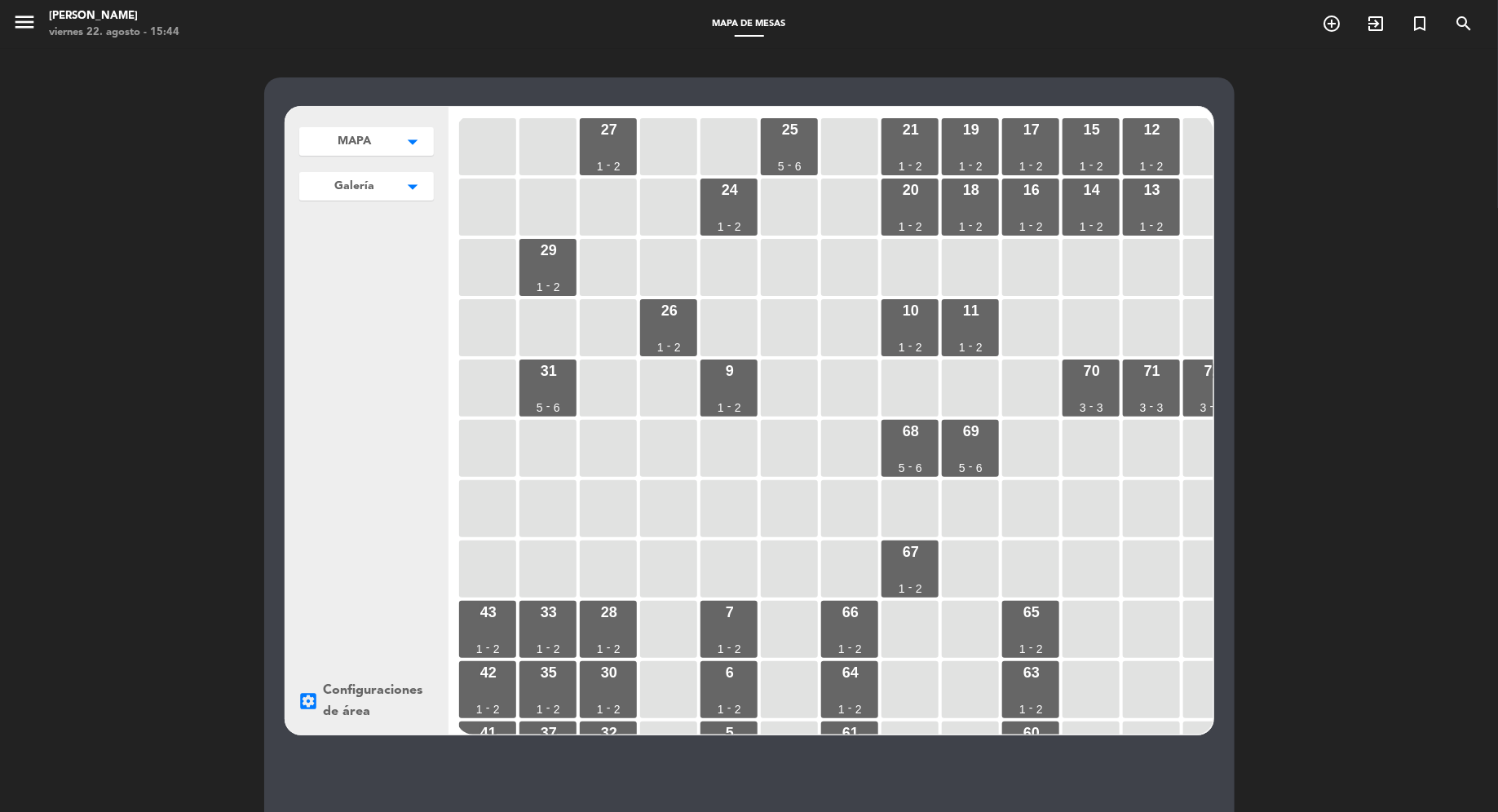
click at [392, 158] on div "MAPA arrow_drop_down Las [PERSON_NAME] (Galeria) edit renombrar borrar MAPA edi…" at bounding box center [367, 156] width 135 height 90
click at [401, 134] on icon "arrow_drop_down" at bounding box center [413, 142] width 24 height 16
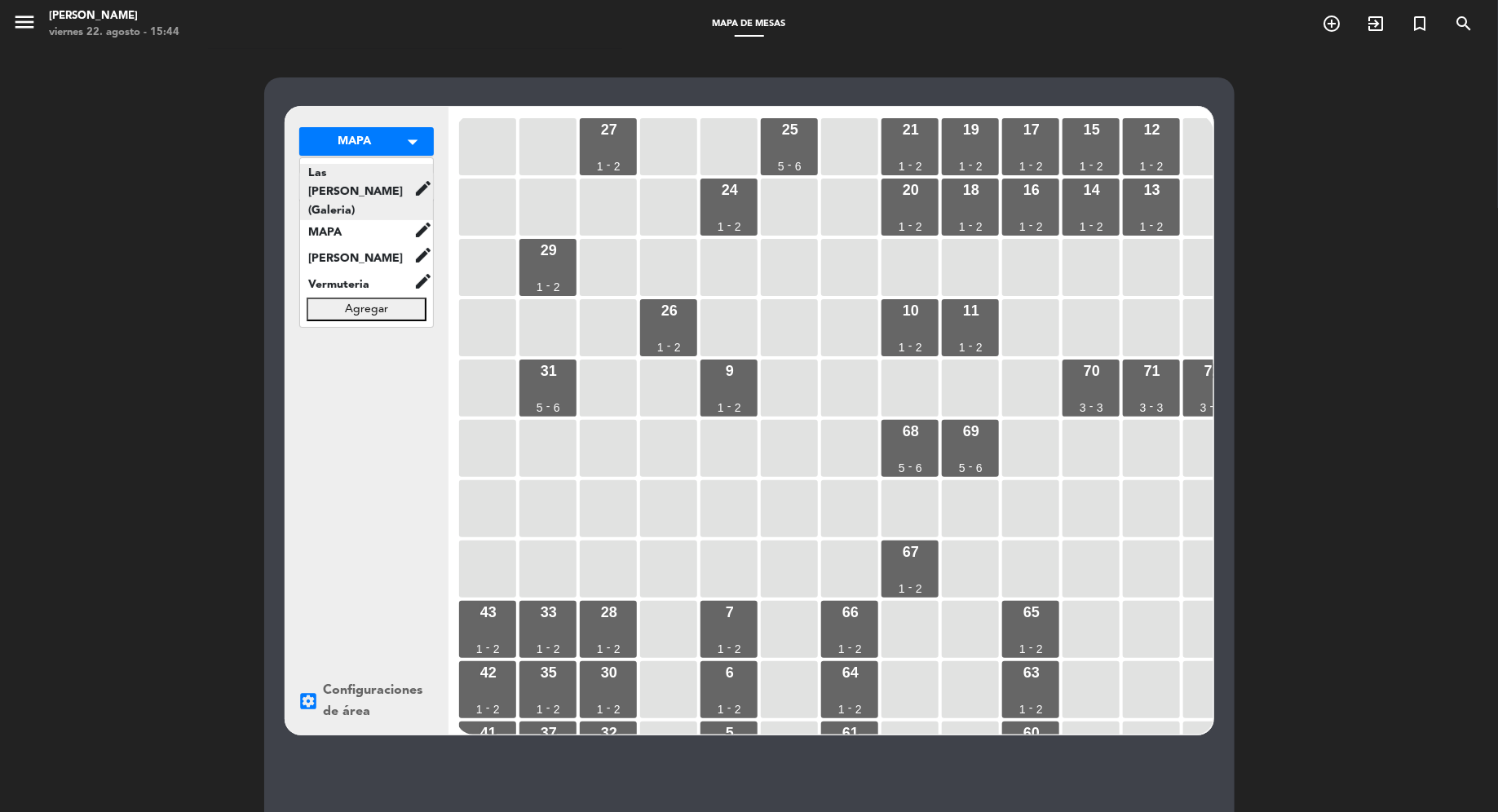
click at [425, 179] on icon "edit" at bounding box center [423, 189] width 20 height 20
click at [447, 191] on button "borrar" at bounding box center [490, 203] width 113 height 24
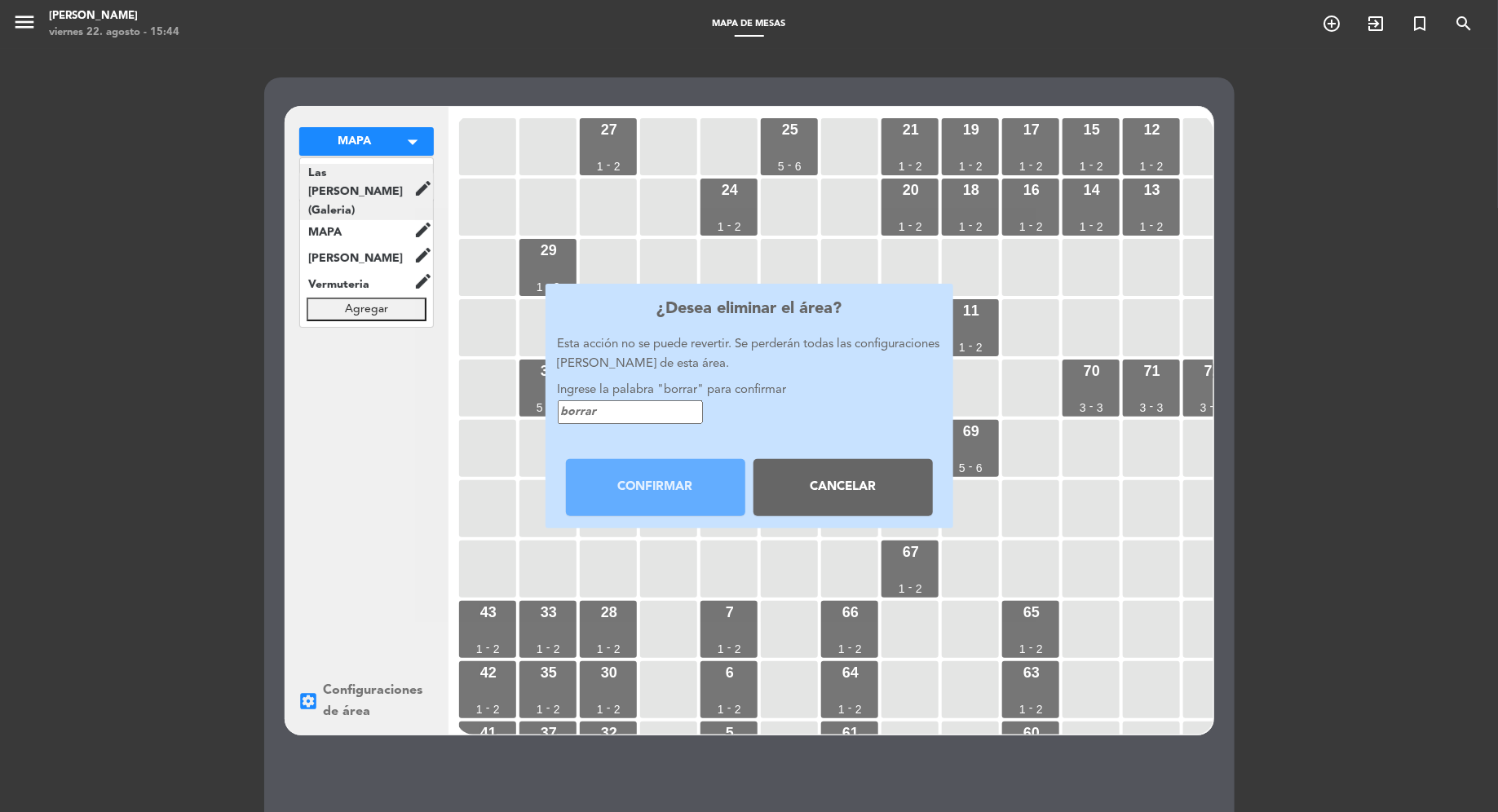
click at [633, 405] on input "text" at bounding box center [630, 411] width 145 height 24
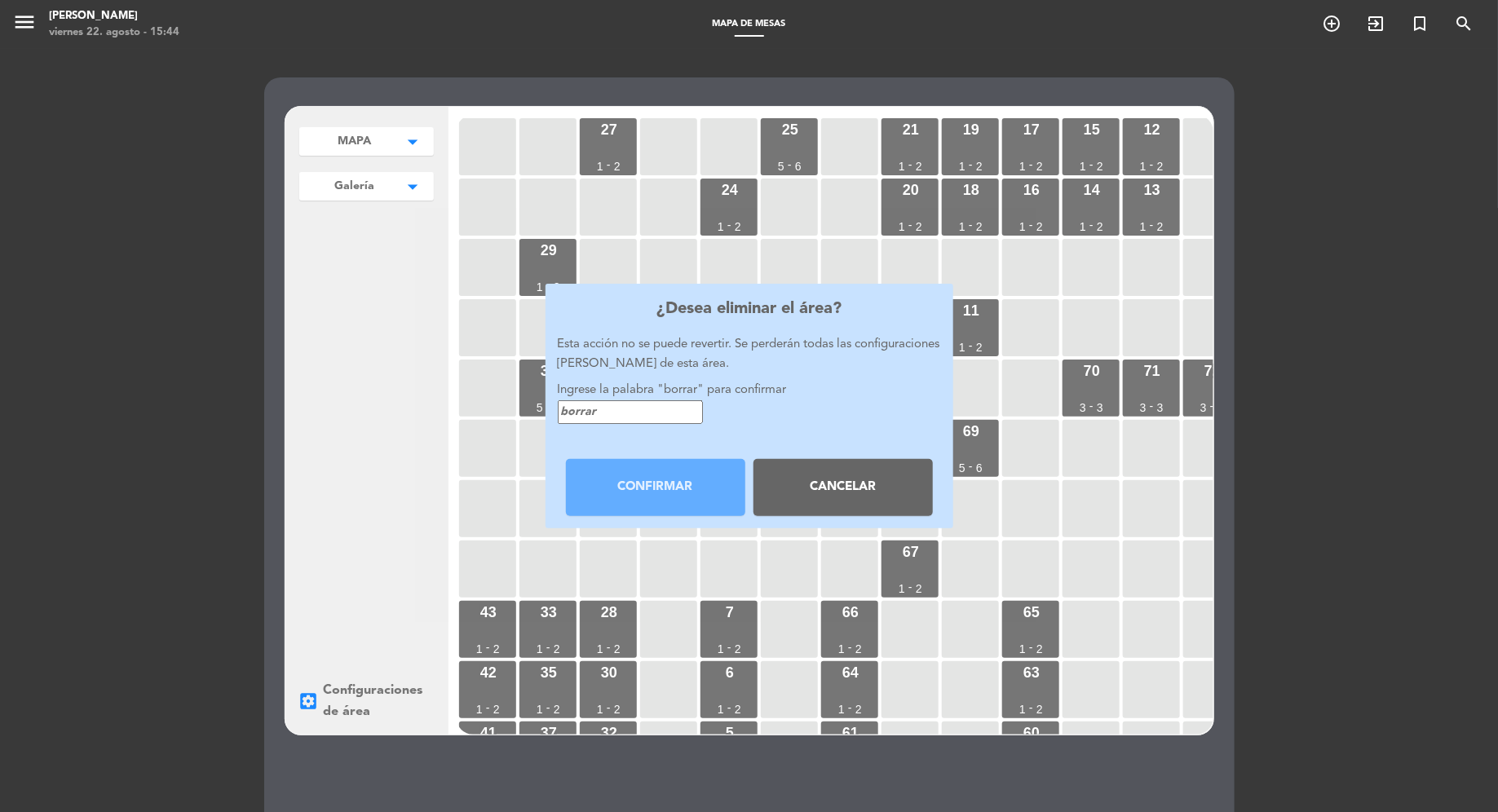
type input "g"
type input "borrar"
click at [645, 481] on button "Confirmar" at bounding box center [656, 487] width 180 height 57
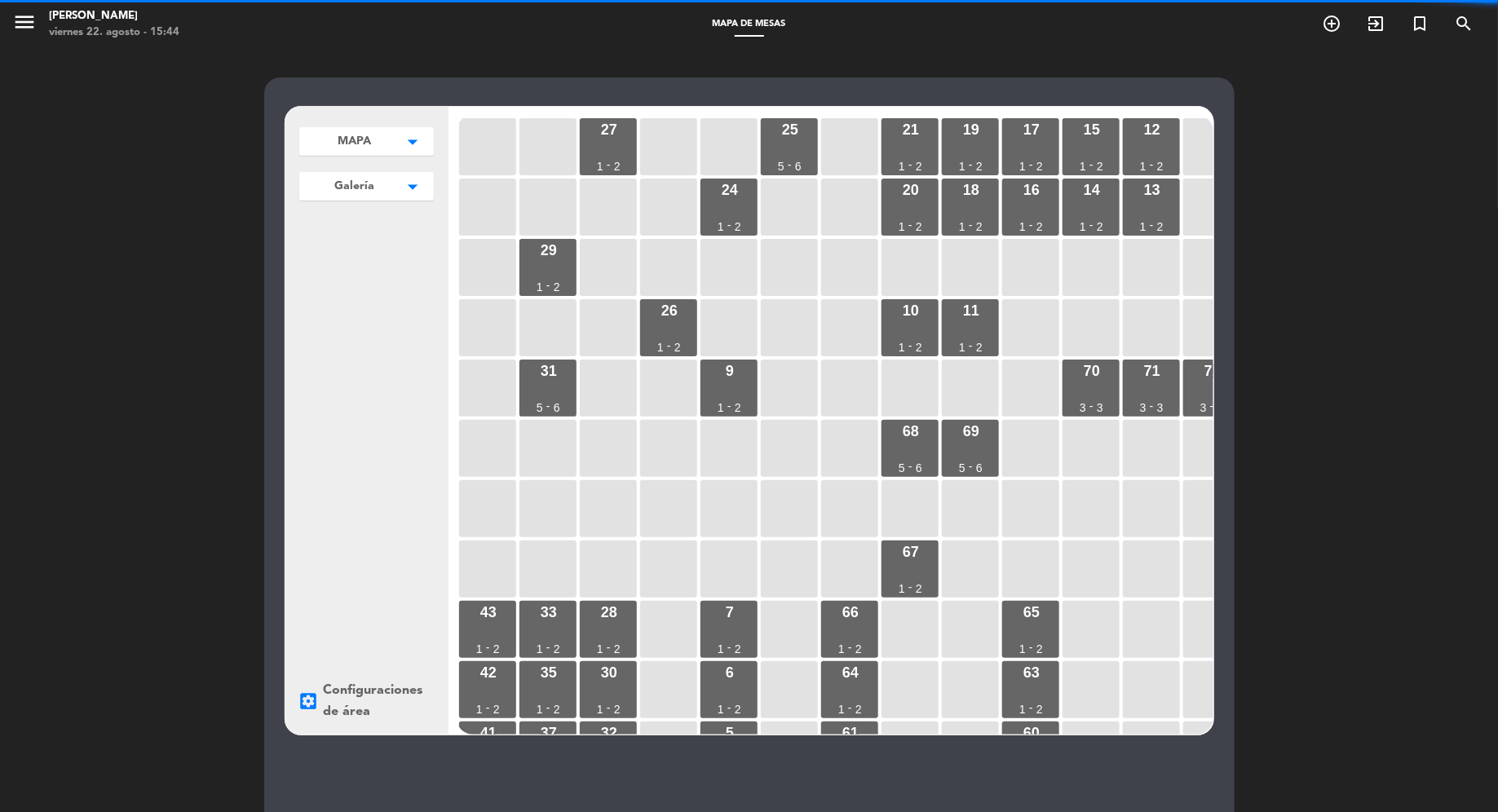
click at [425, 144] on button "MAPA arrow_drop_down" at bounding box center [367, 141] width 135 height 29
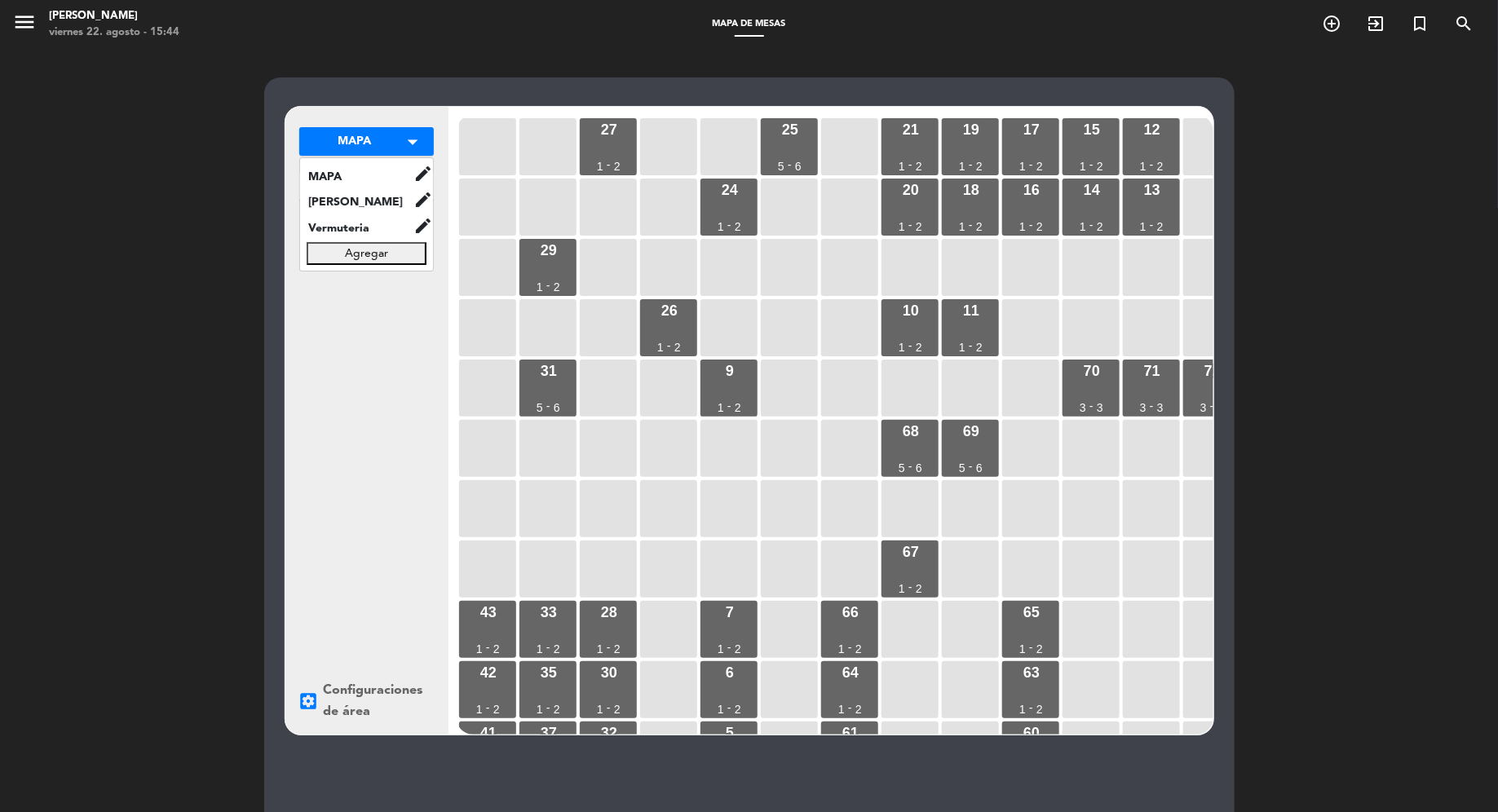
click at [356, 429] on div "MAPA arrow_drop_down MAPA edit renombrar borrar [PERSON_NAME] edit renombrar bo…" at bounding box center [367, 420] width 163 height 628
click at [395, 156] on button "Galería arrow_drop_down" at bounding box center [367, 141] width 135 height 29
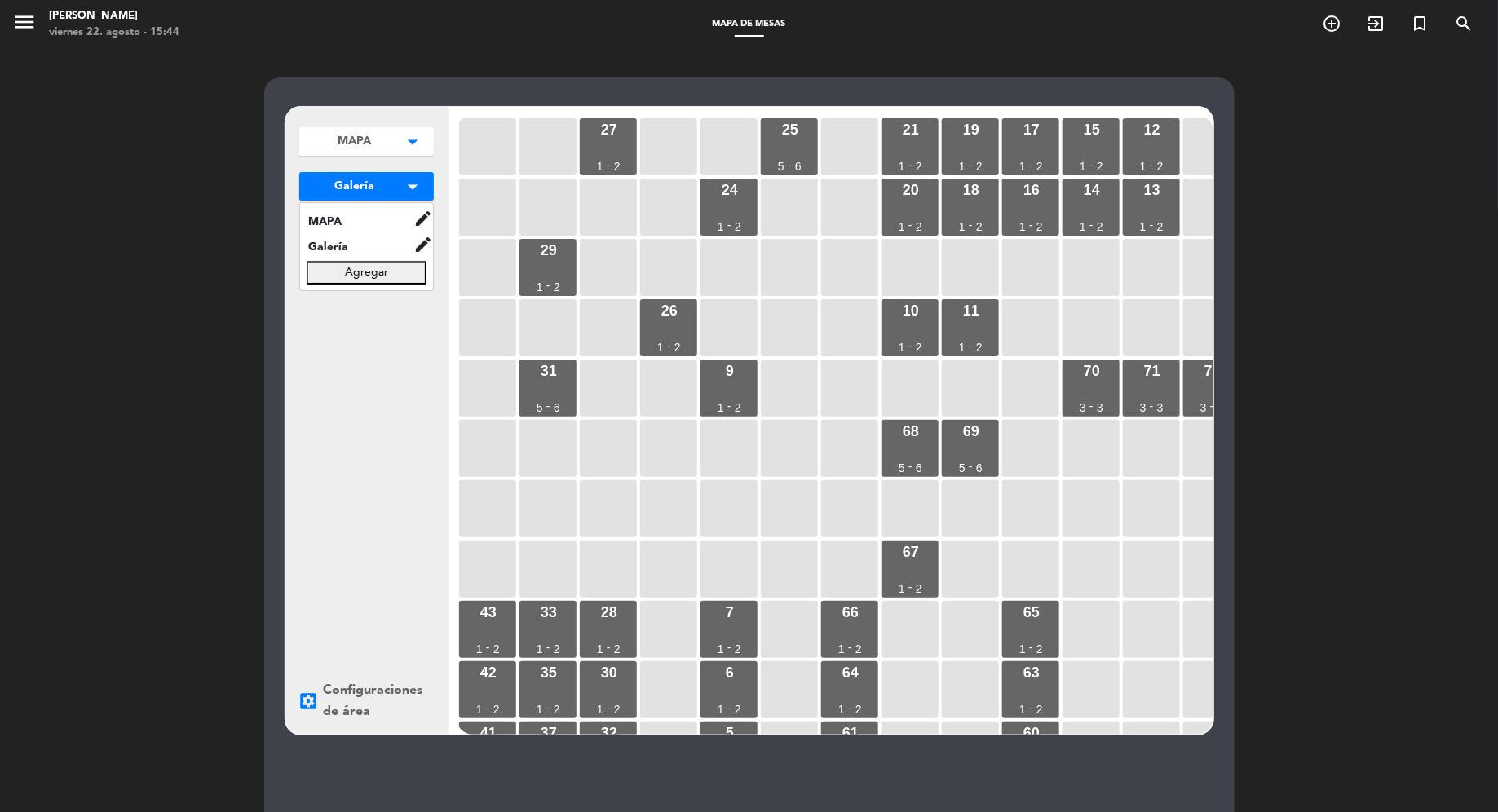
click at [388, 268] on button "Agregar" at bounding box center [367, 272] width 120 height 24
click at [385, 277] on input "text" at bounding box center [367, 272] width 120 height 24
click at [389, 223] on span "MAPA" at bounding box center [357, 221] width 113 height 19
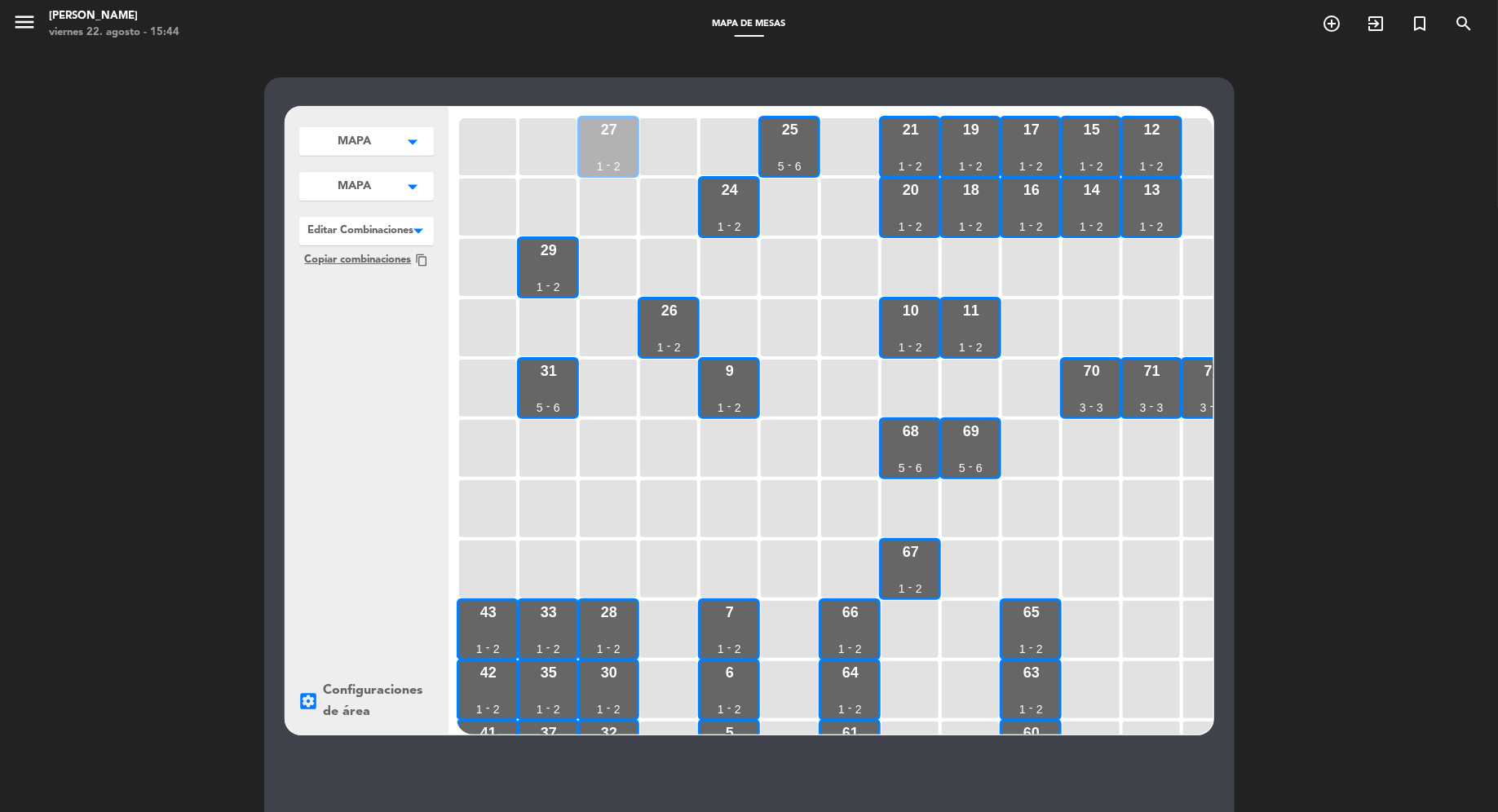
click at [628, 133] on div "27 1 - 2" at bounding box center [608, 147] width 57 height 57
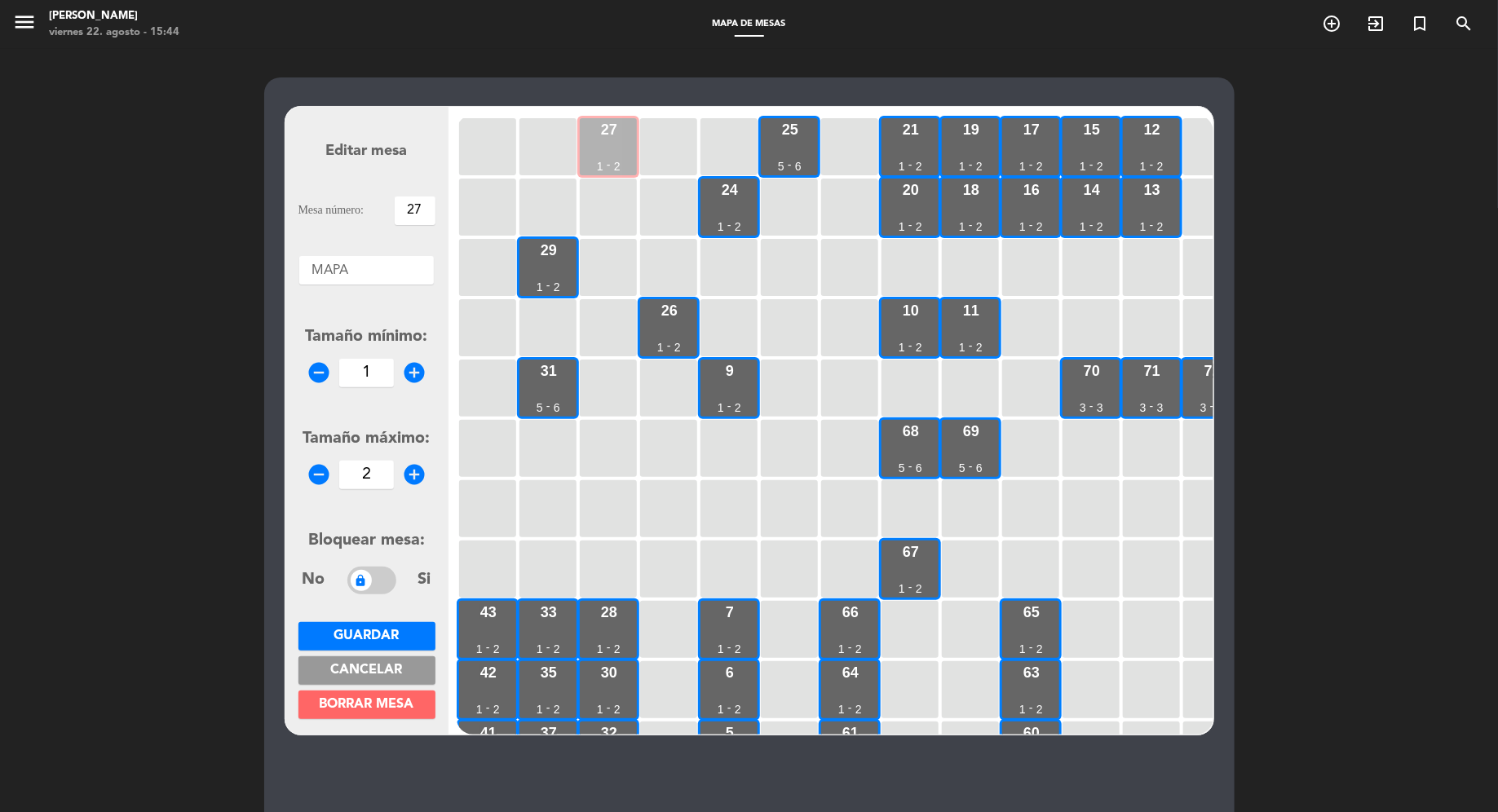
click at [632, 140] on div "27 1 - 2" at bounding box center [608, 147] width 57 height 57
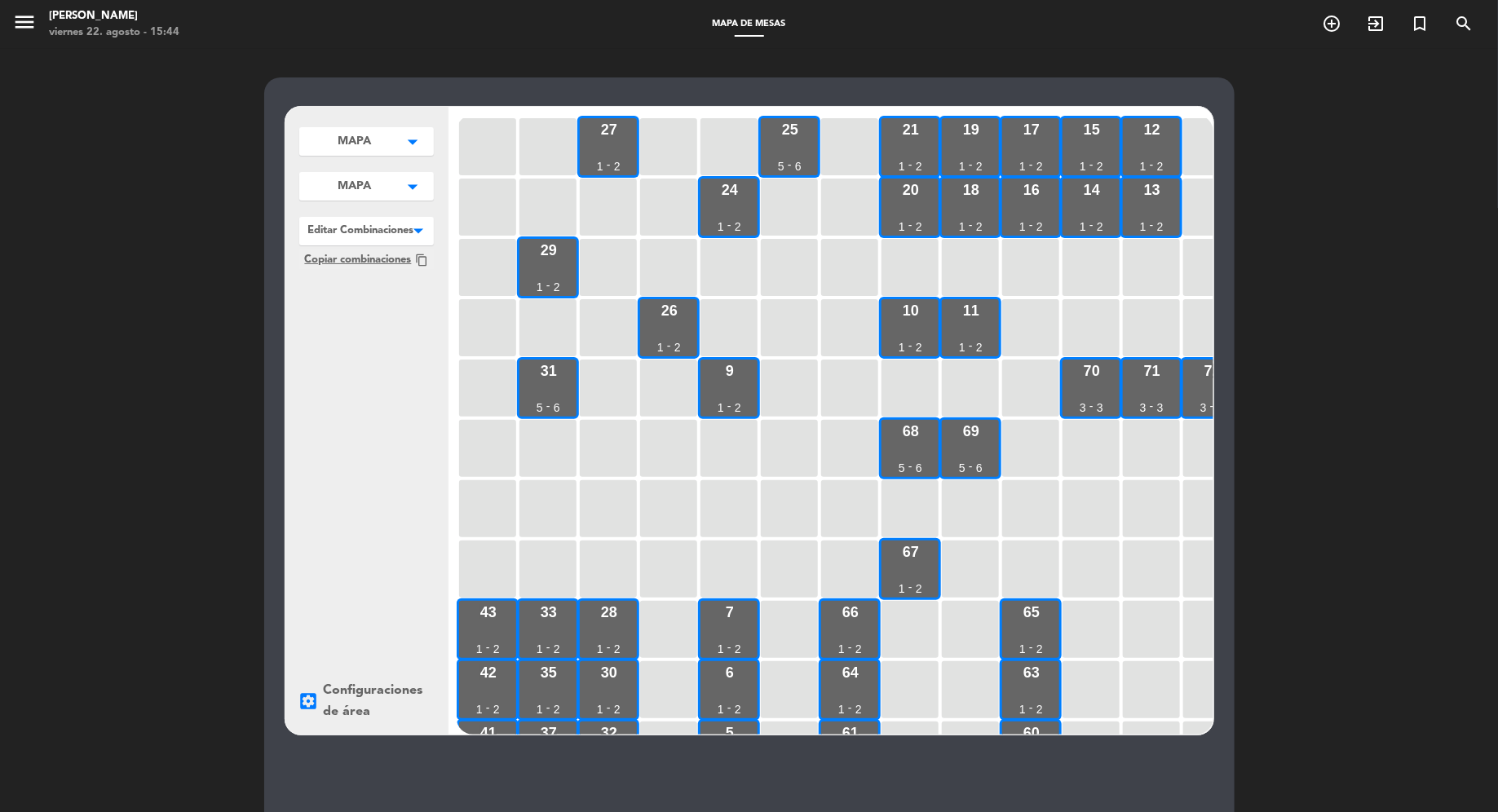
click at [393, 156] on button "MAPA arrow_drop_down" at bounding box center [367, 141] width 135 height 29
click at [390, 252] on span "Galería" at bounding box center [357, 247] width 113 height 19
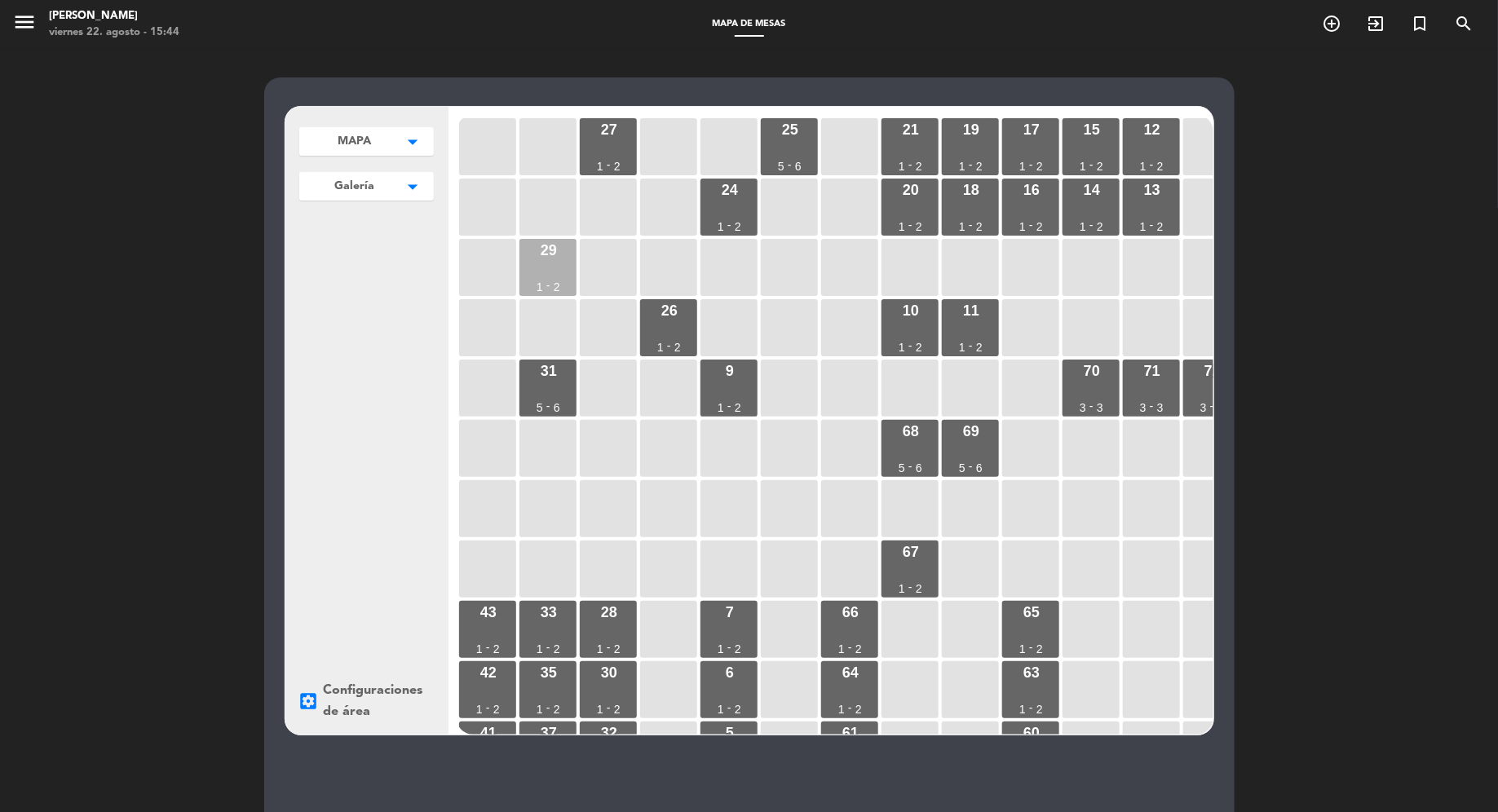
click at [558, 271] on div "29 1 - 2" at bounding box center [548, 268] width 57 height 57
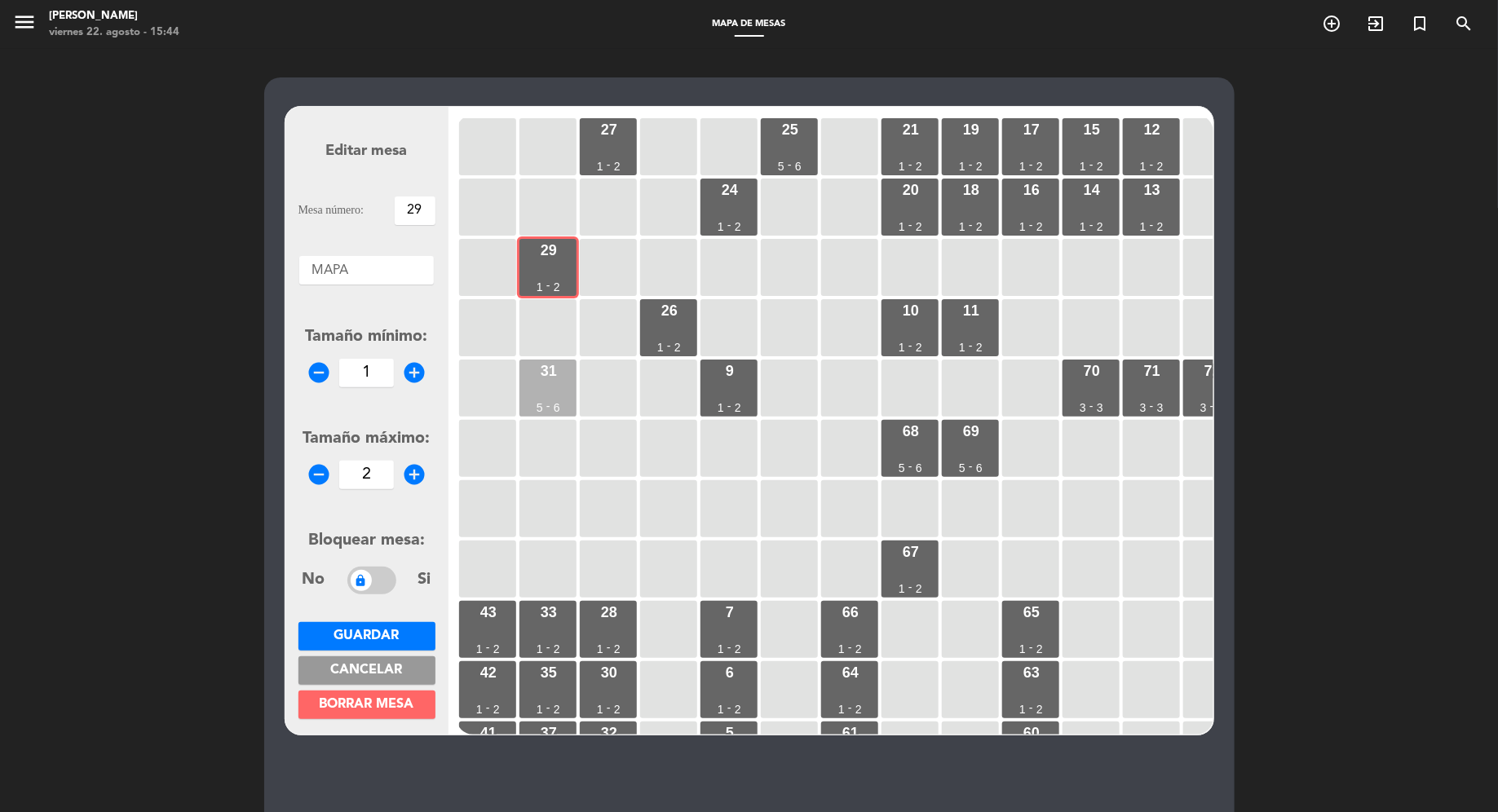
click at [549, 394] on div "31 5 - 6" at bounding box center [548, 388] width 57 height 57
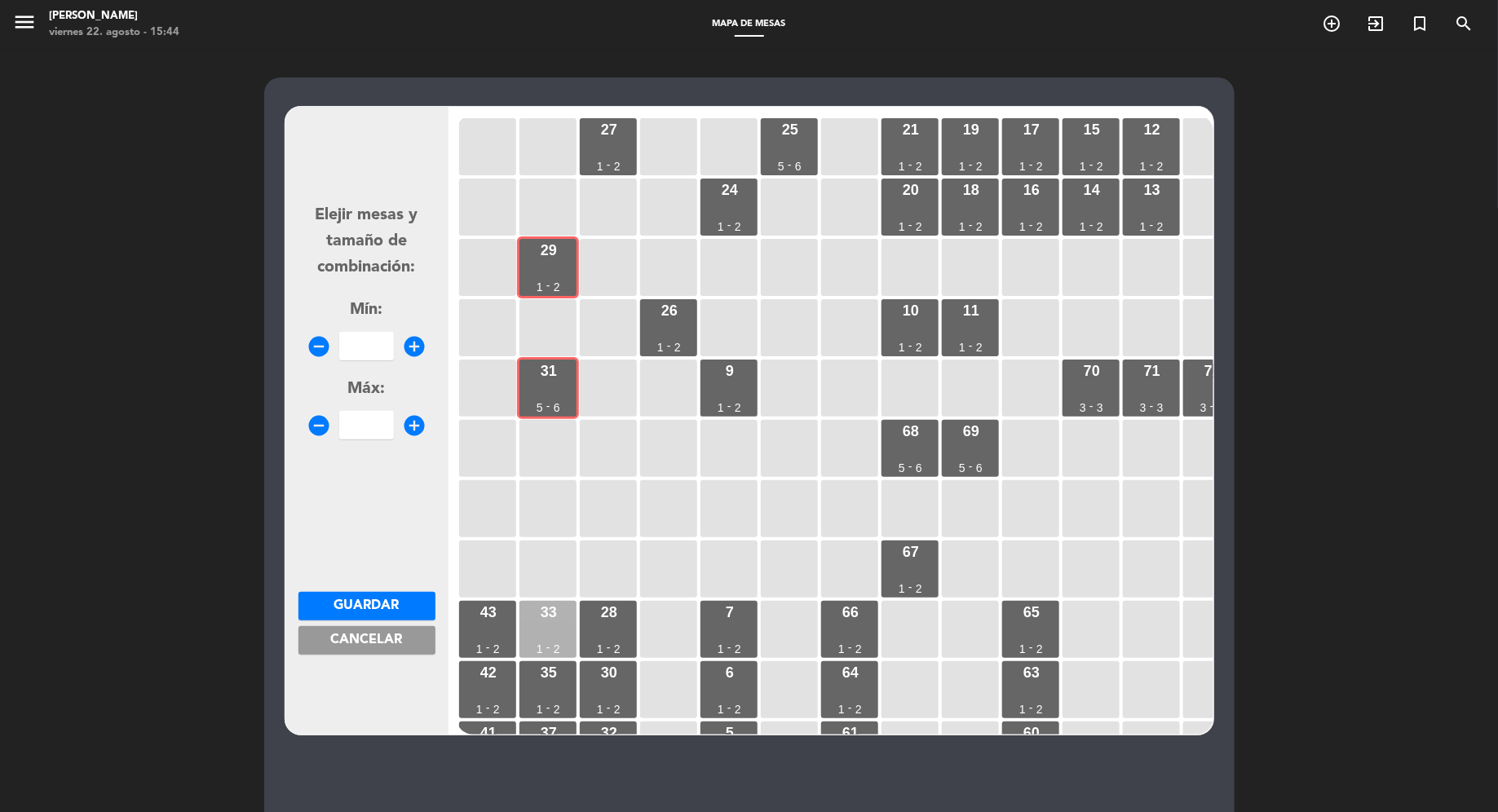
click at [534, 619] on div "33 1 - 2" at bounding box center [548, 629] width 57 height 57
click at [535, 680] on div "35 1 - 2" at bounding box center [548, 690] width 57 height 57
click at [349, 633] on span "Cancelar" at bounding box center [367, 640] width 72 height 13
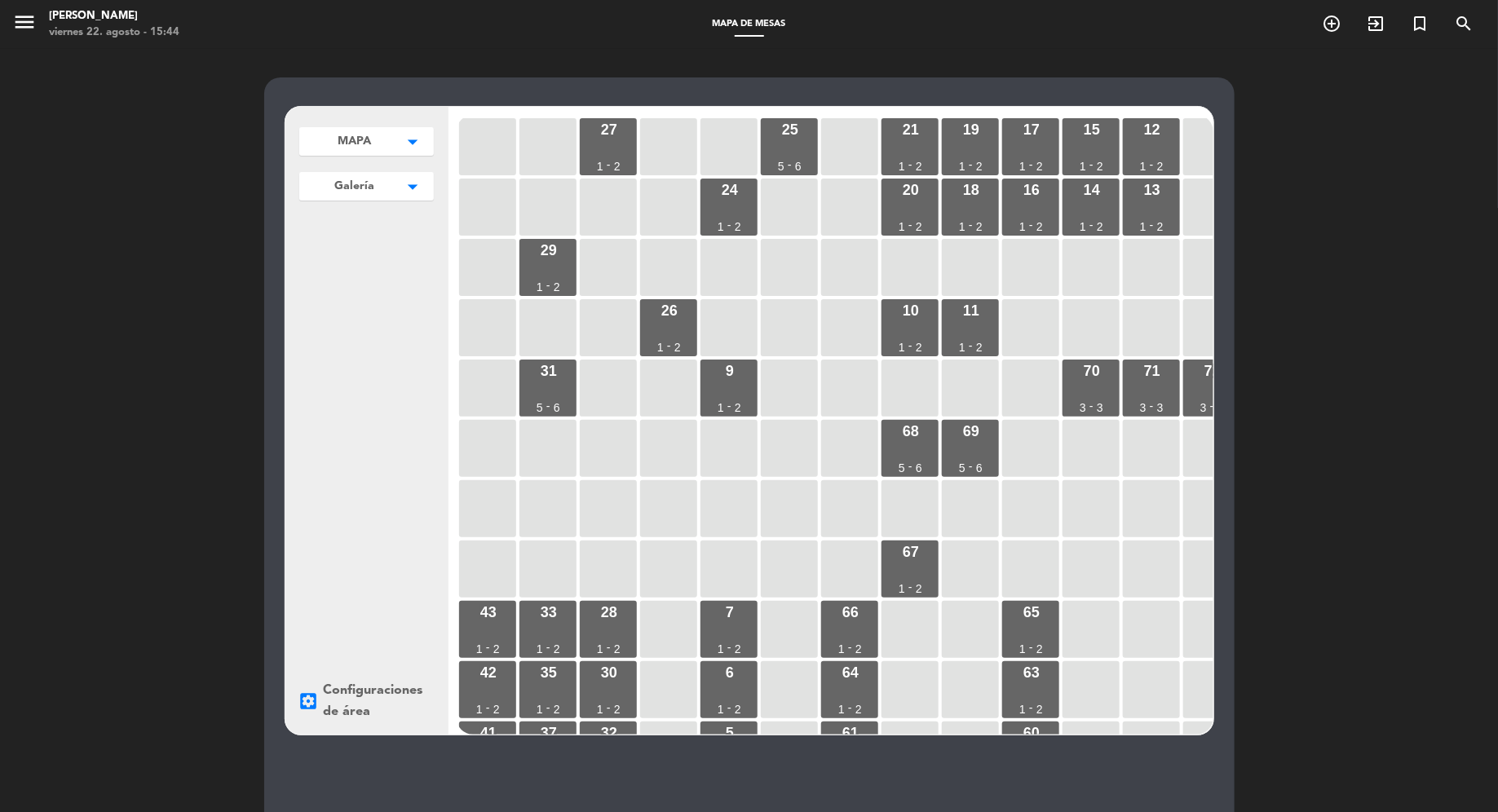
click at [376, 156] on button "Galería arrow_drop_down" at bounding box center [367, 141] width 135 height 29
click at [389, 225] on span "MAPA" at bounding box center [357, 221] width 113 height 19
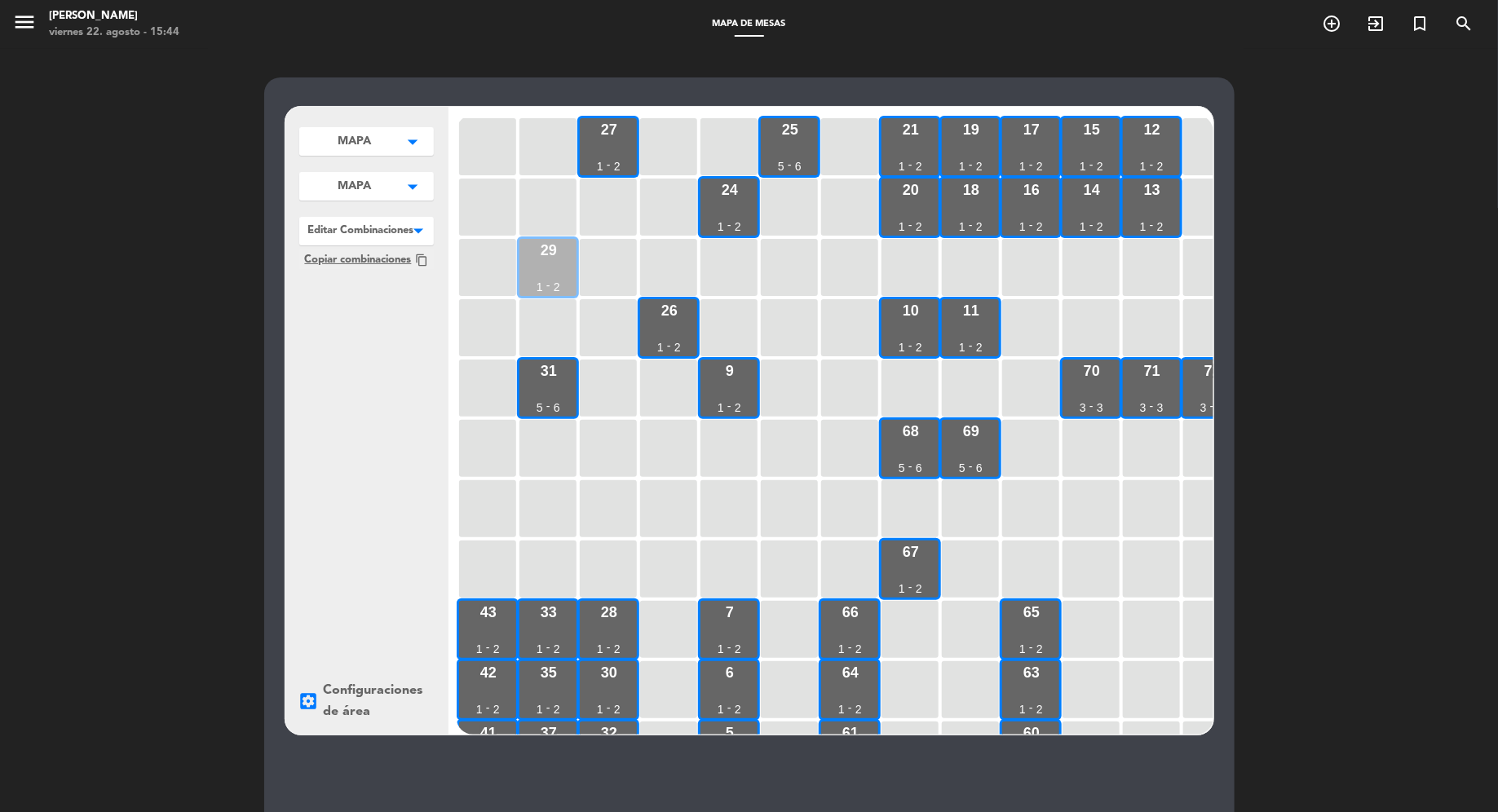
click at [569, 255] on div "29 1 - 2" at bounding box center [548, 268] width 57 height 57
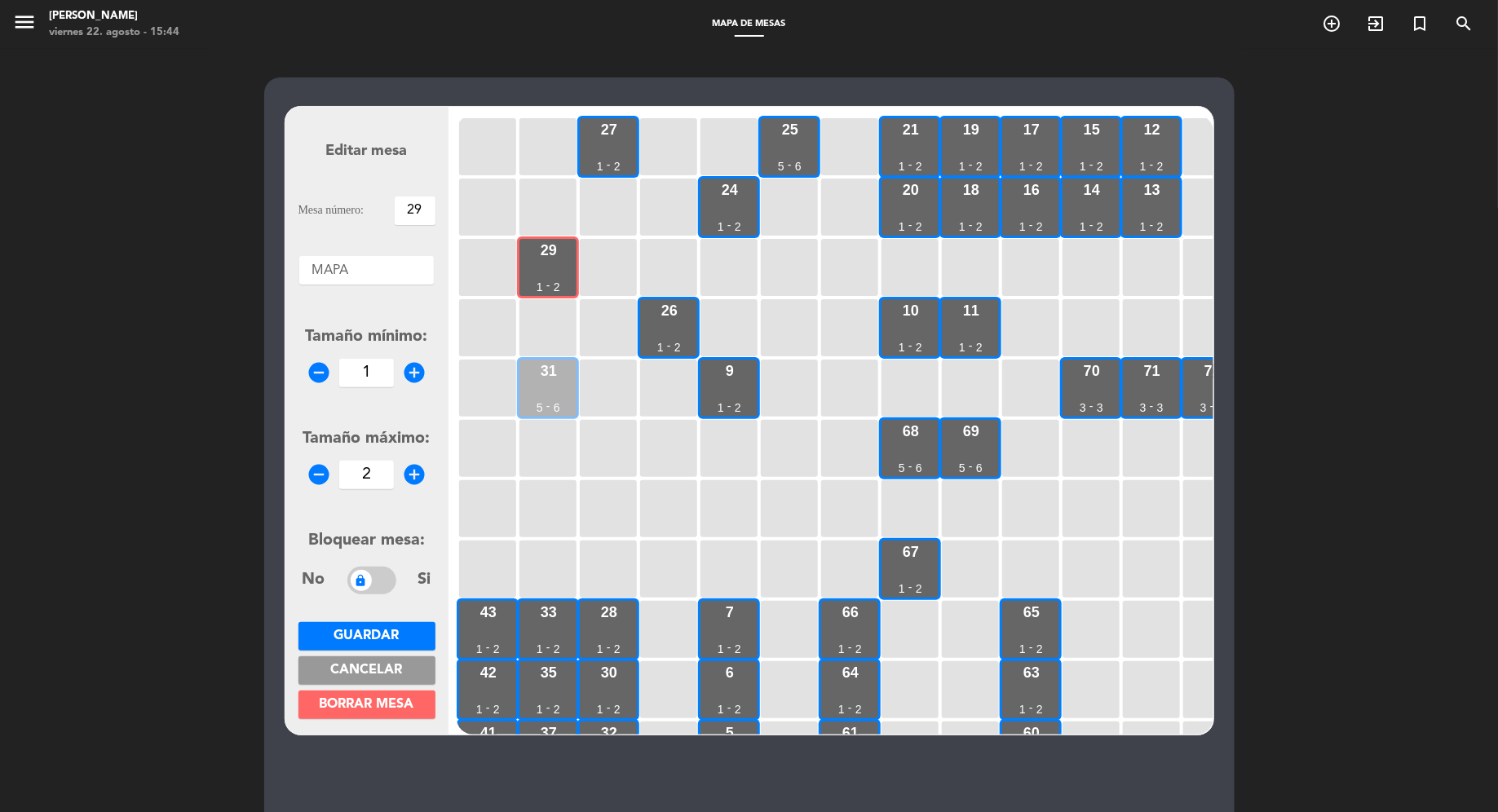
click at [560, 378] on div "31 5 - 6" at bounding box center [548, 388] width 57 height 57
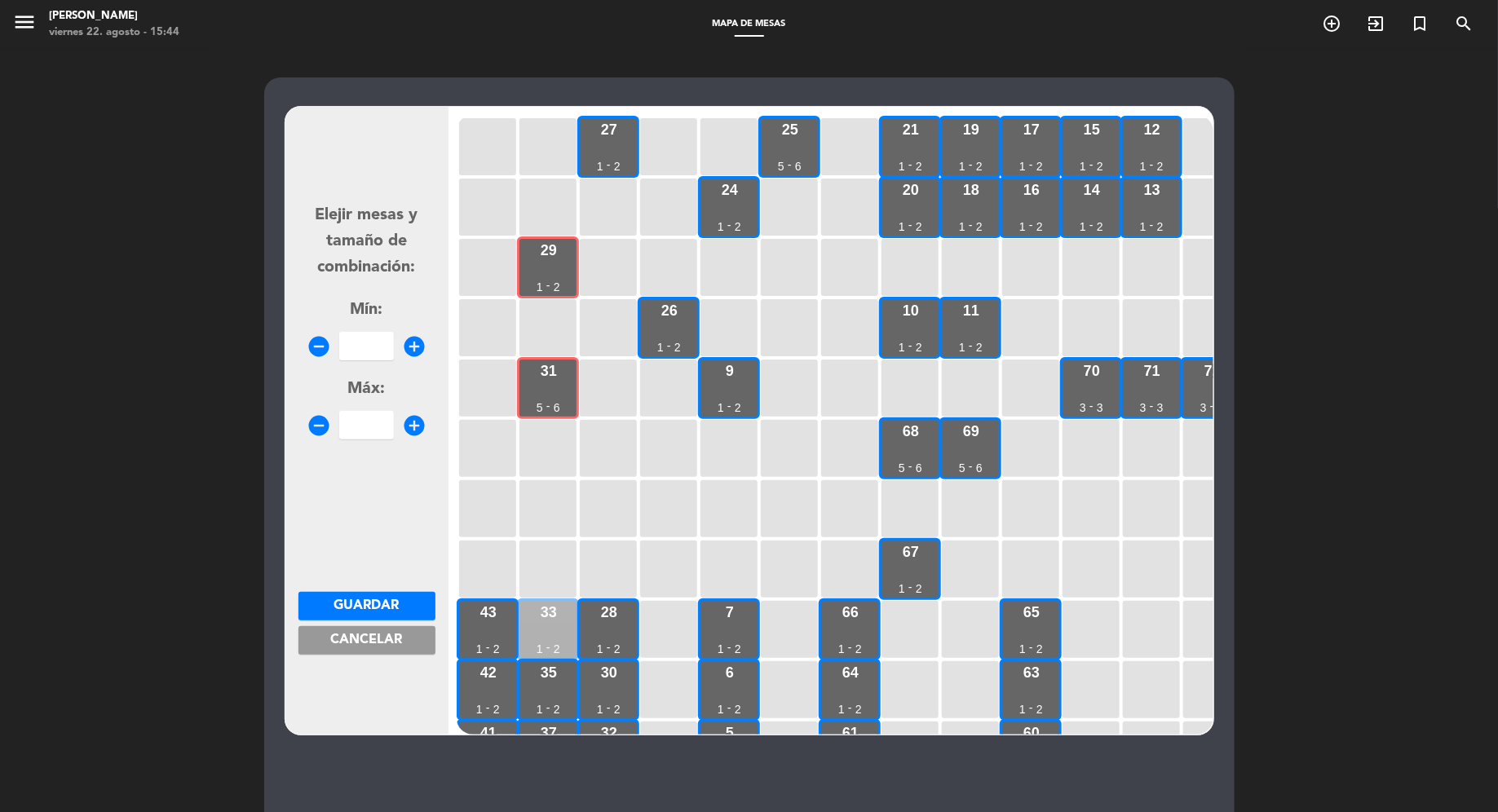
click at [564, 621] on div "33 1 - 2" at bounding box center [548, 629] width 57 height 57
click at [418, 626] on button "Cancelar" at bounding box center [367, 640] width 137 height 29
